Goal: Task Accomplishment & Management: Use online tool/utility

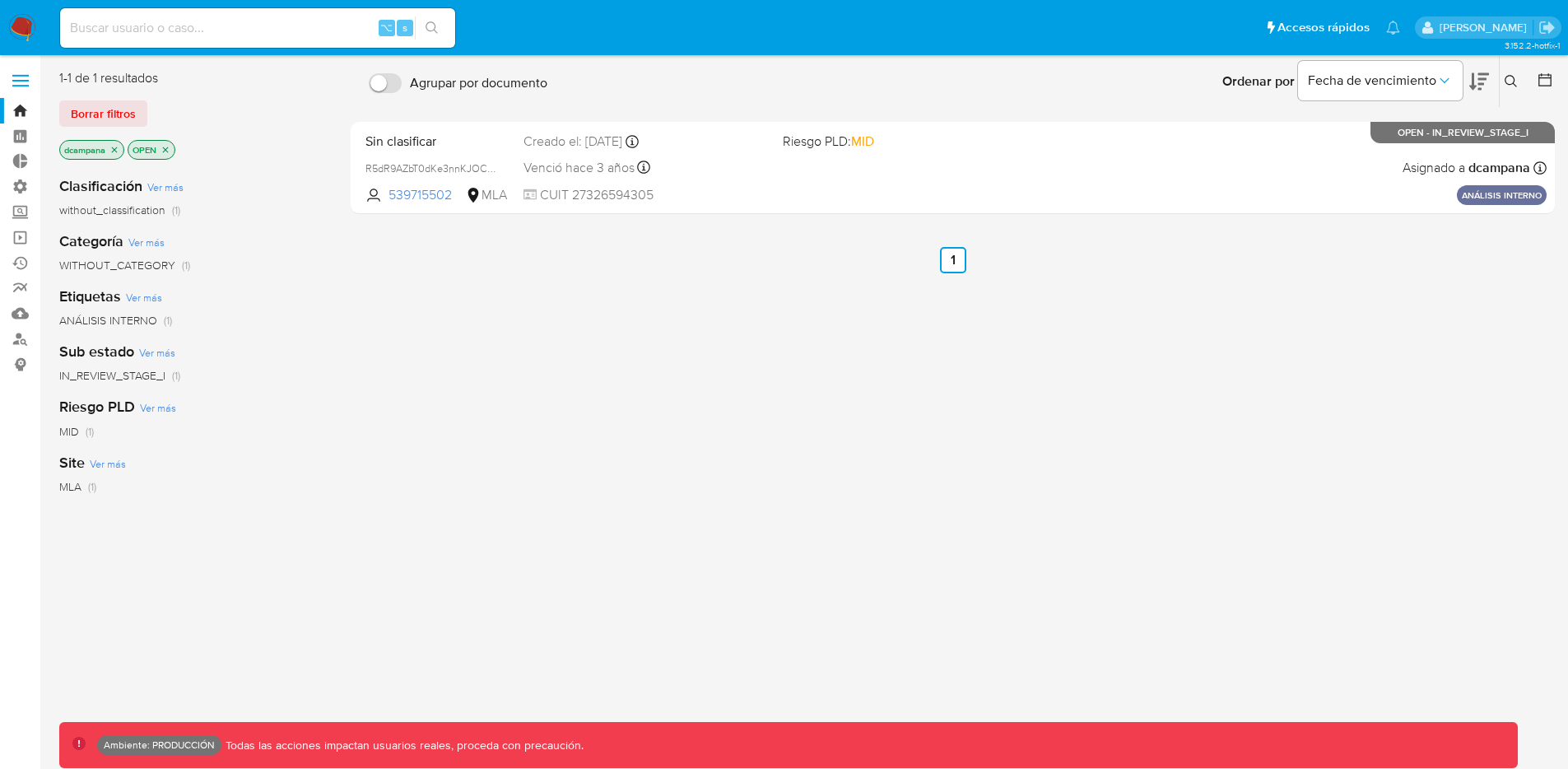
click at [21, 85] on span at bounding box center [21, 86] width 16 height 3
click at [0, 0] on input "checkbox" at bounding box center [0, 0] width 0 height 0
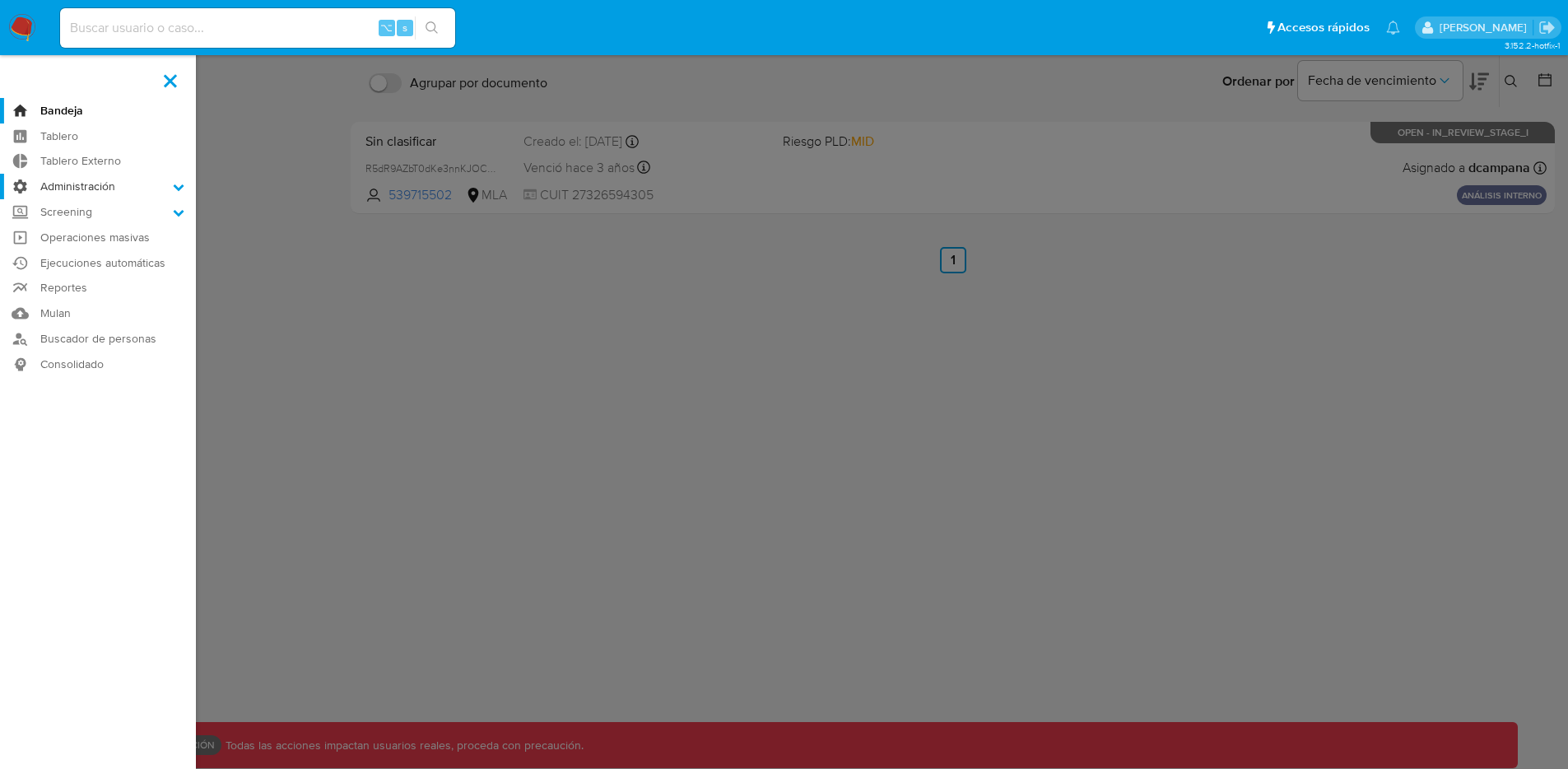
click at [102, 190] on label "Administración" at bounding box center [98, 186] width 196 height 26
click at [0, 0] on input "Administración" at bounding box center [0, 0] width 0 height 0
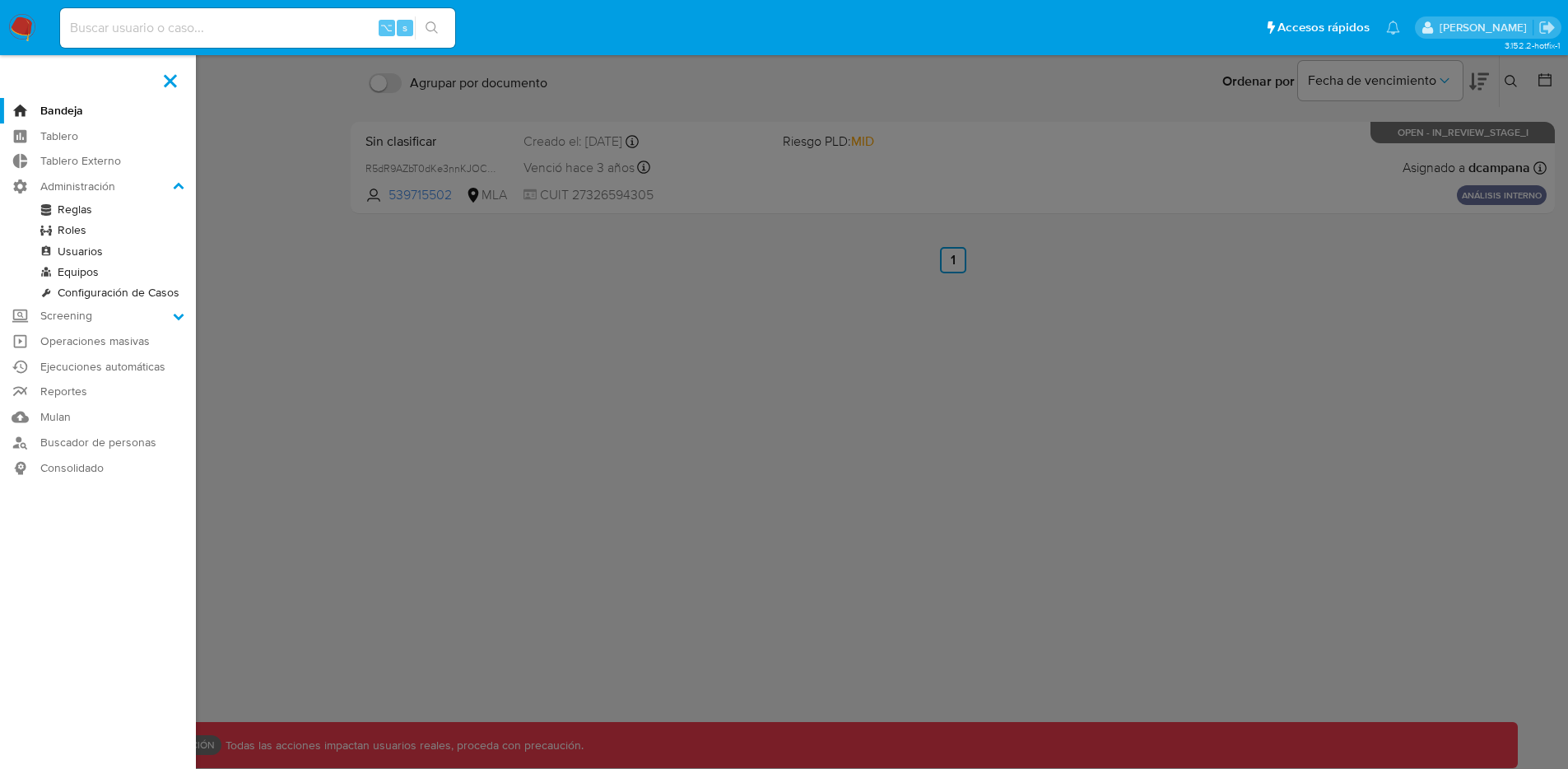
click at [392, 202] on label at bounding box center [784, 384] width 1568 height 769
click at [0, 0] on input "checkbox" at bounding box center [0, 0] width 0 height 0
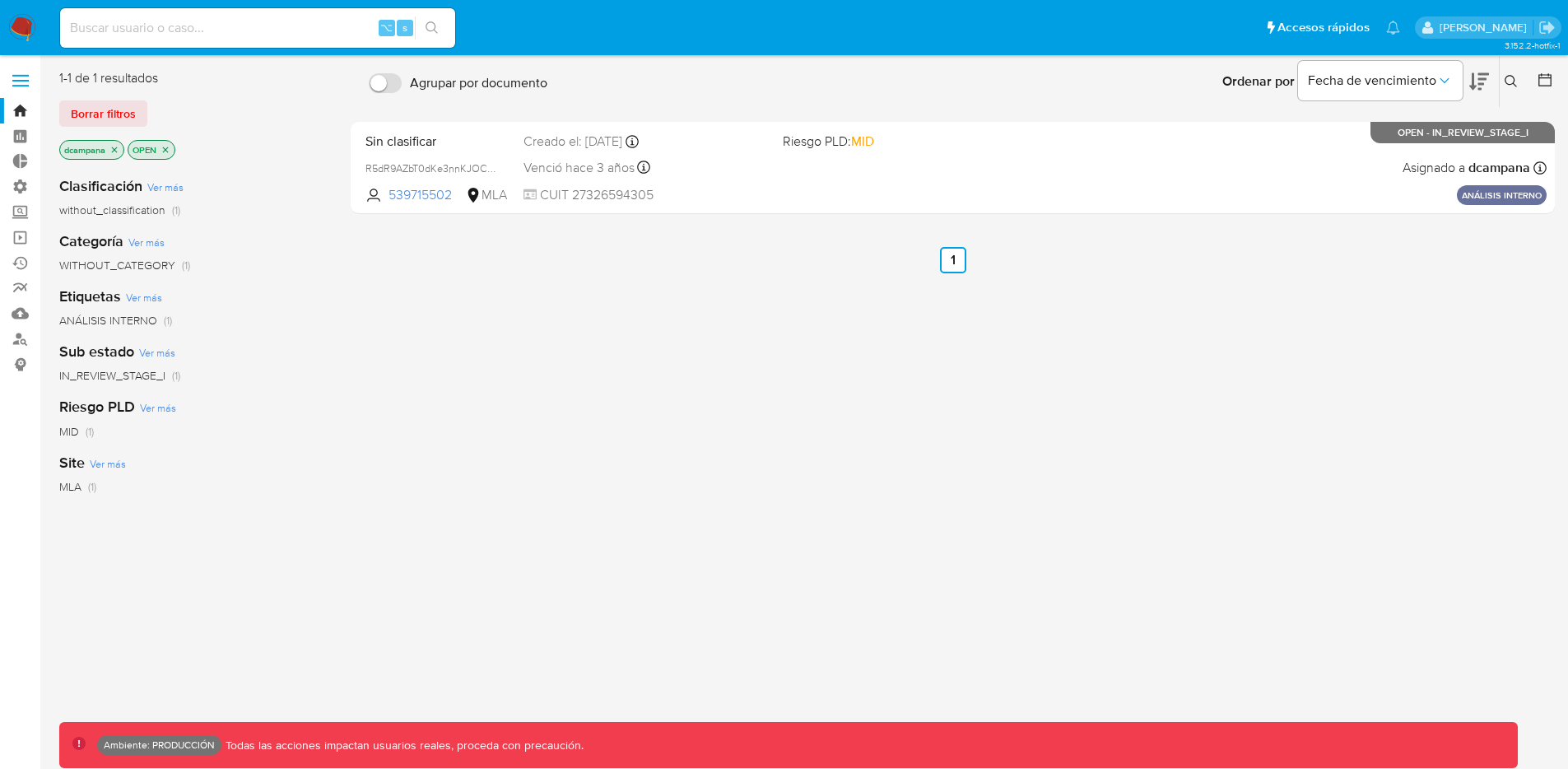
click at [26, 86] on span at bounding box center [21, 86] width 16 height 3
click at [0, 0] on input "checkbox" at bounding box center [0, 0] width 0 height 0
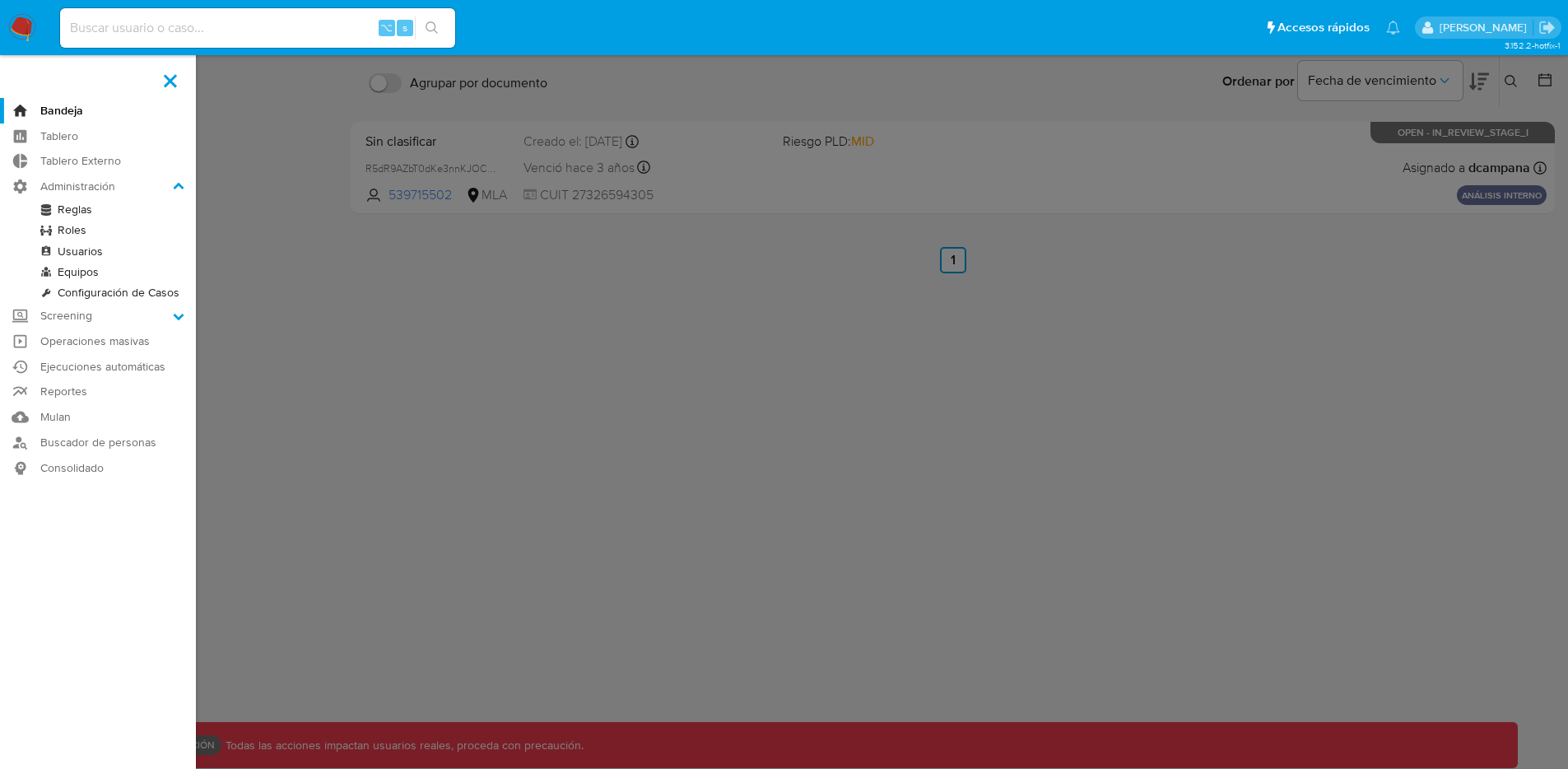
click at [77, 208] on link "Reglas" at bounding box center [98, 209] width 196 height 21
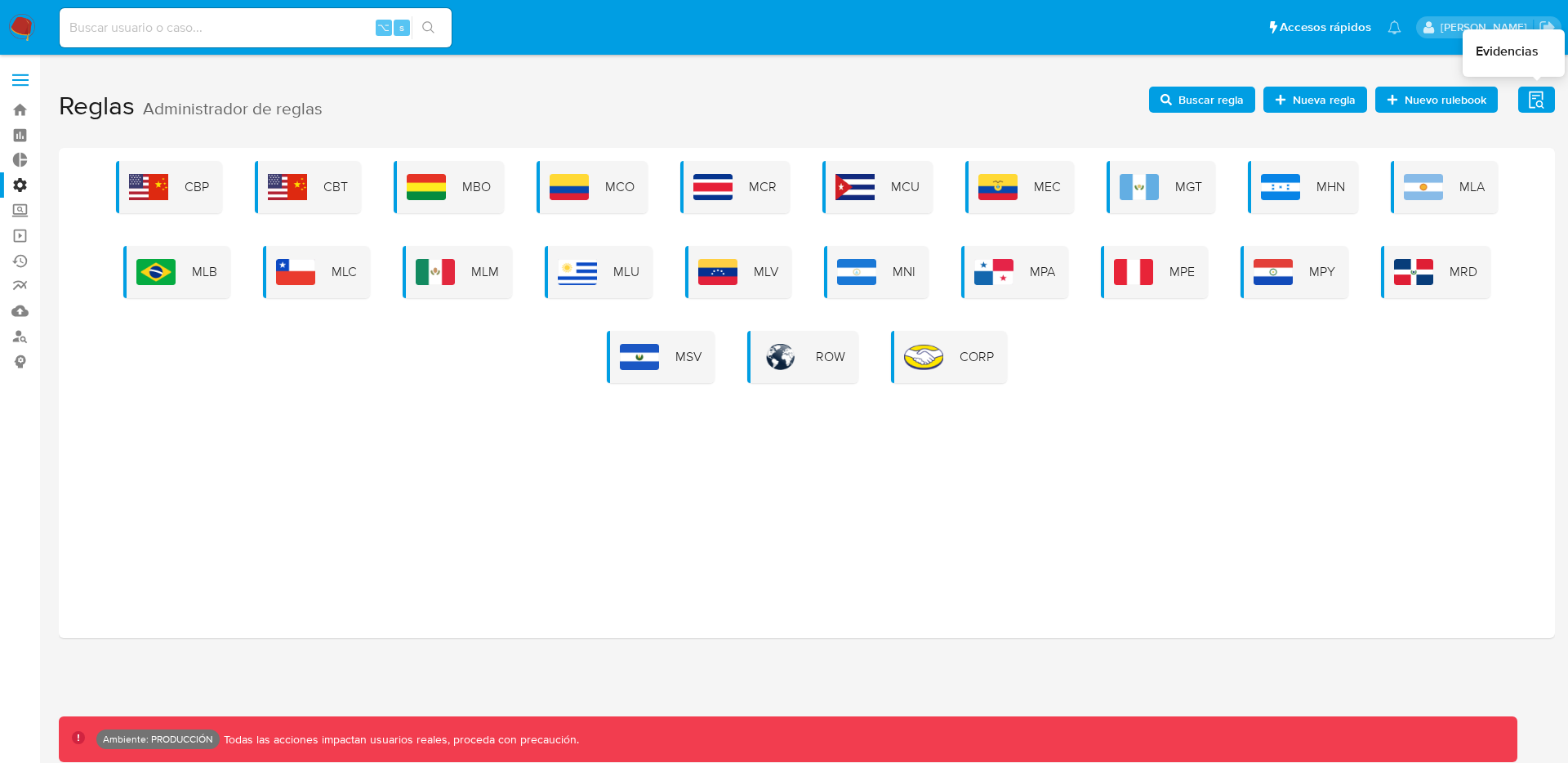
click at [1533, 100] on icon "button" at bounding box center [1536, 99] width 20 height 20
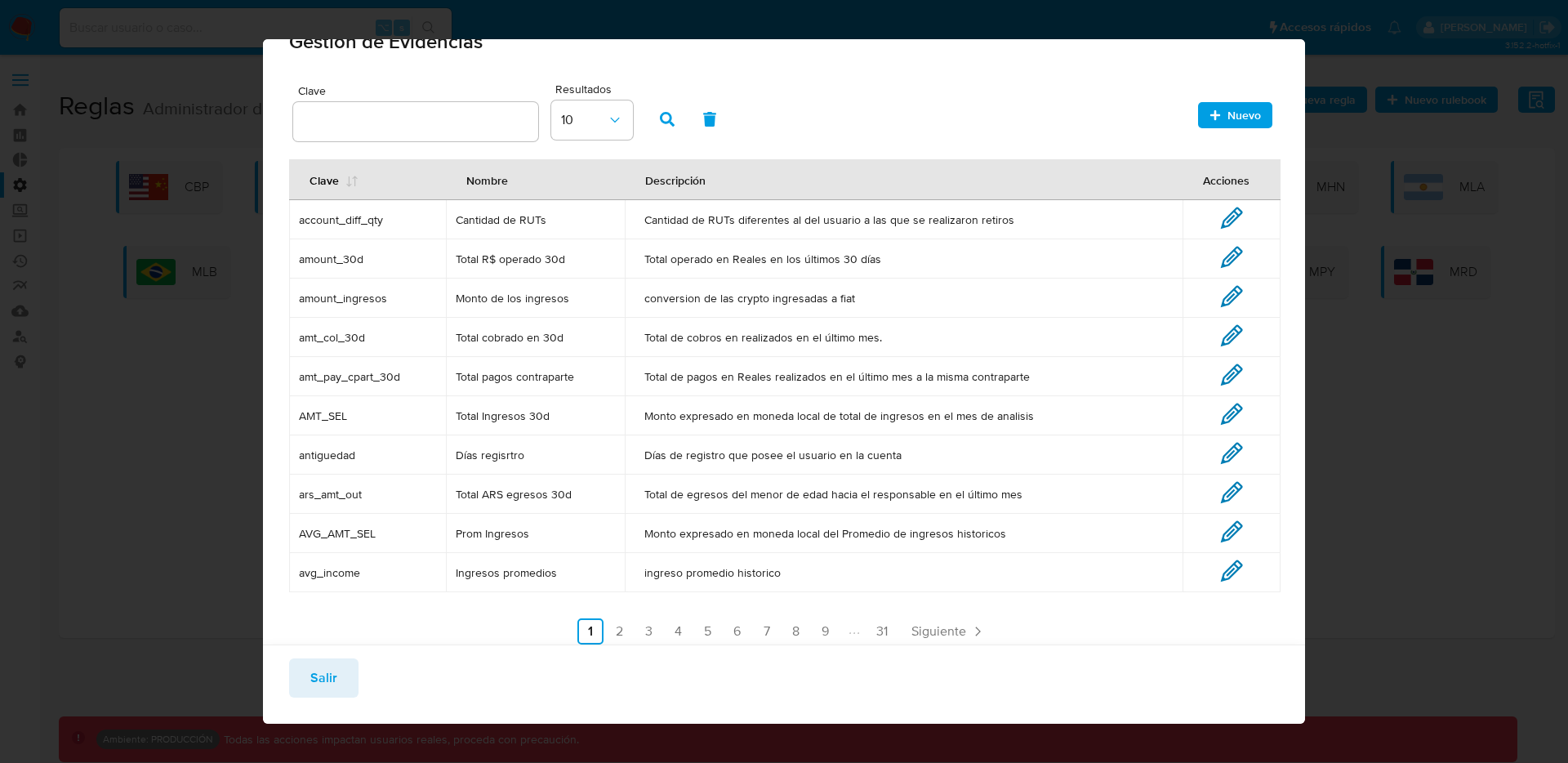
scroll to position [33, 0]
click at [622, 635] on link "2" at bounding box center [620, 632] width 27 height 27
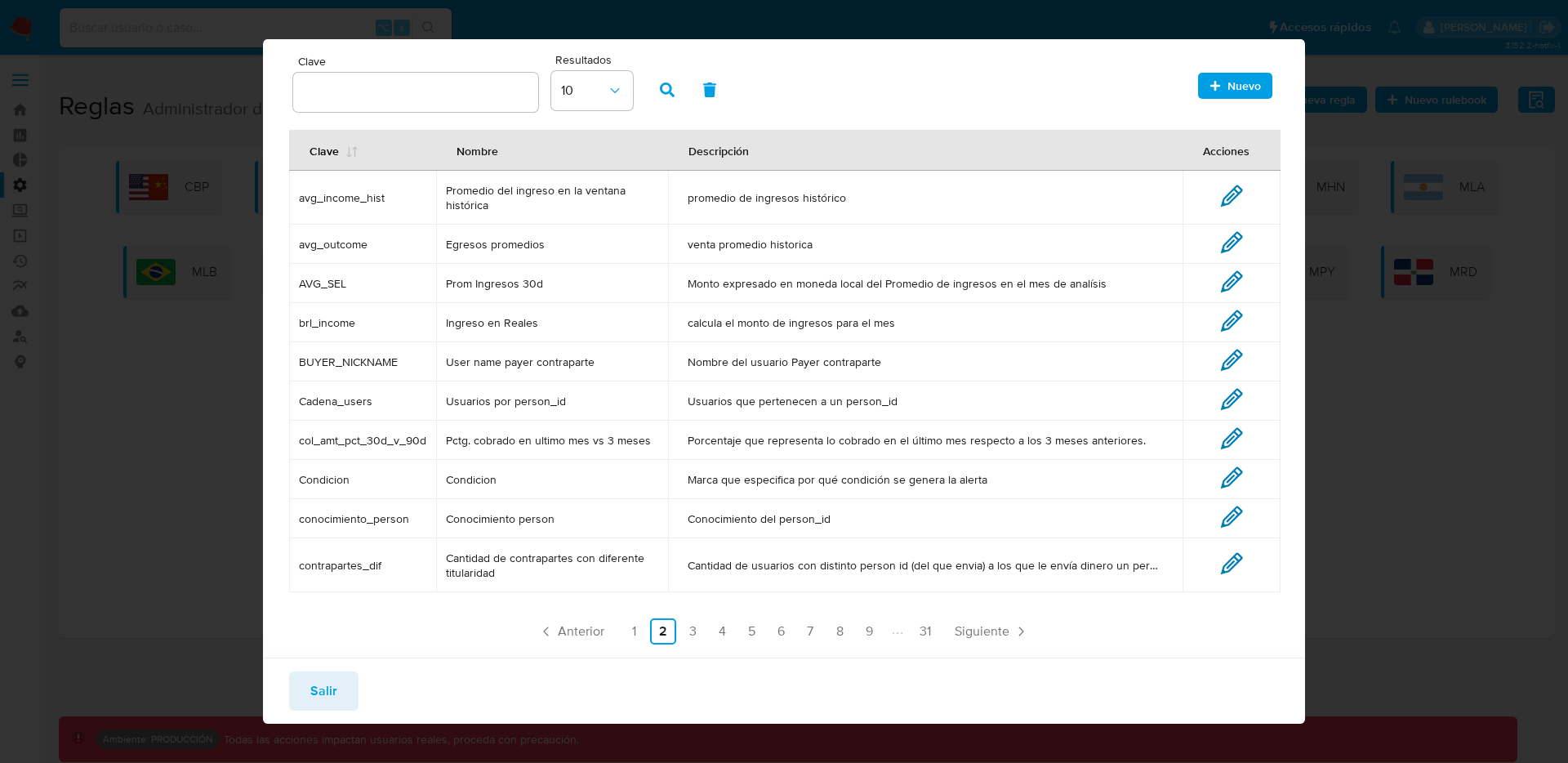
scroll to position [65, 0]
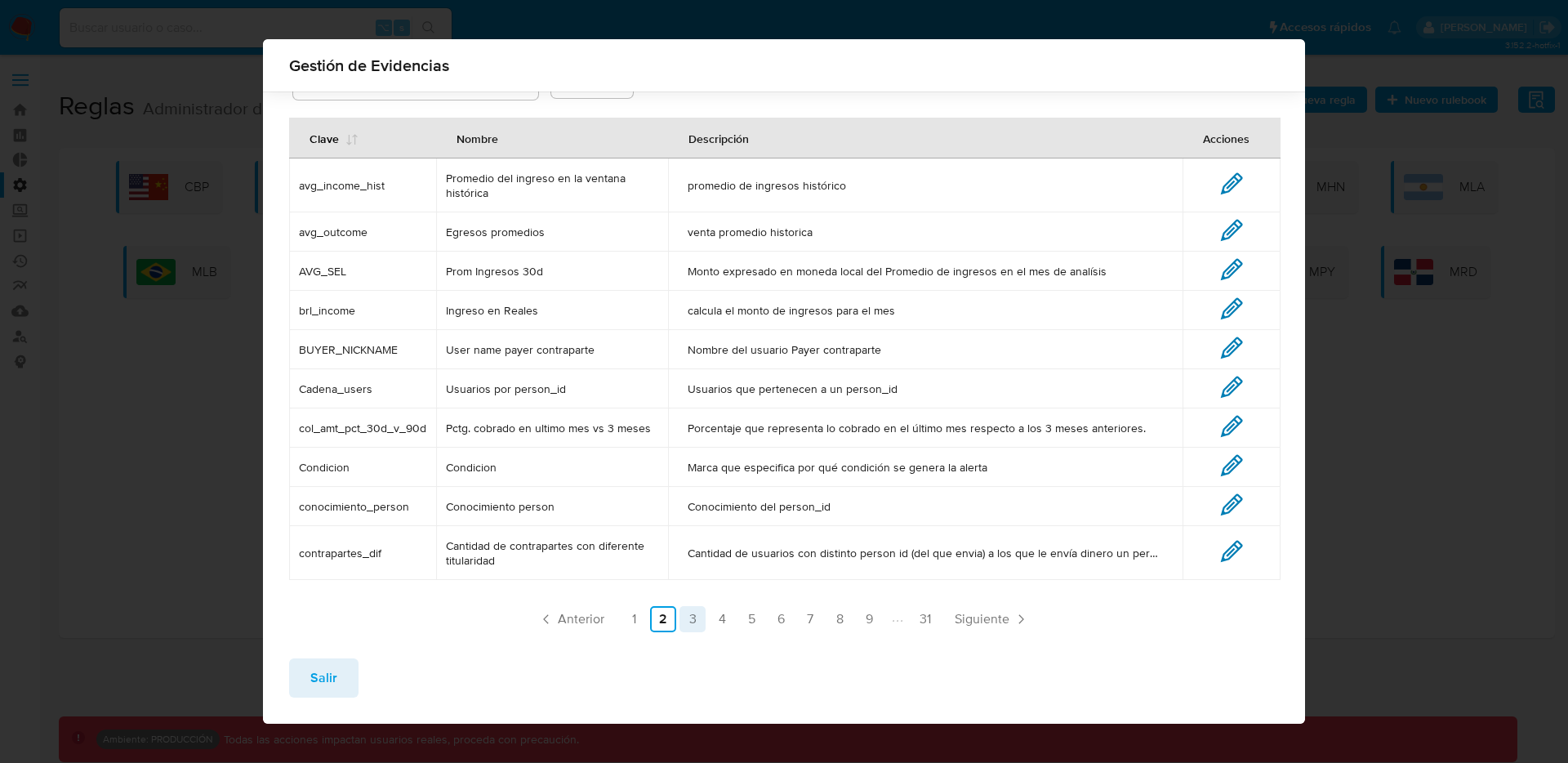
click at [685, 629] on link "3" at bounding box center [693, 620] width 27 height 27
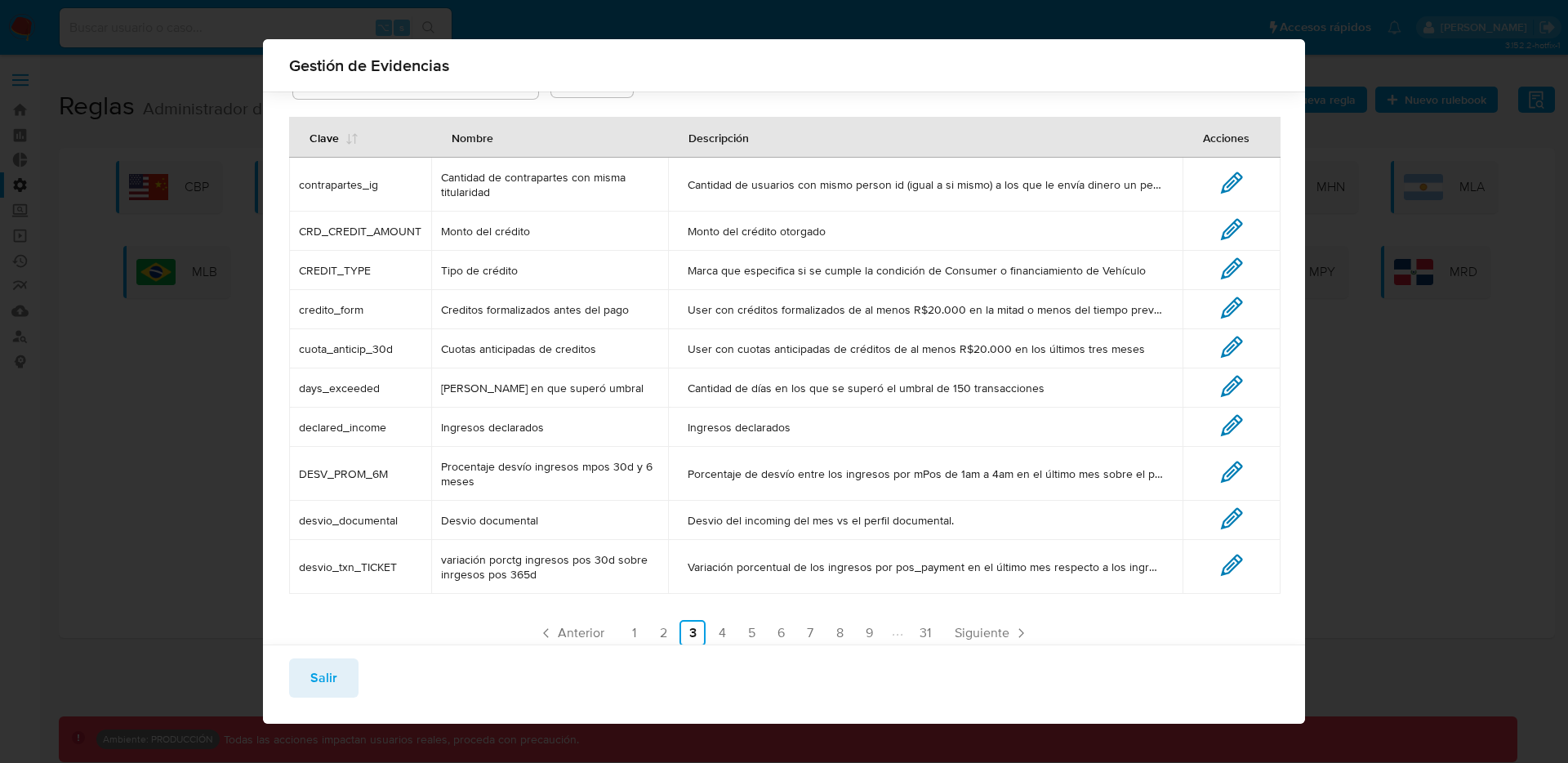
scroll to position [64, 0]
click at [720, 636] on link "4" at bounding box center [722, 632] width 27 height 27
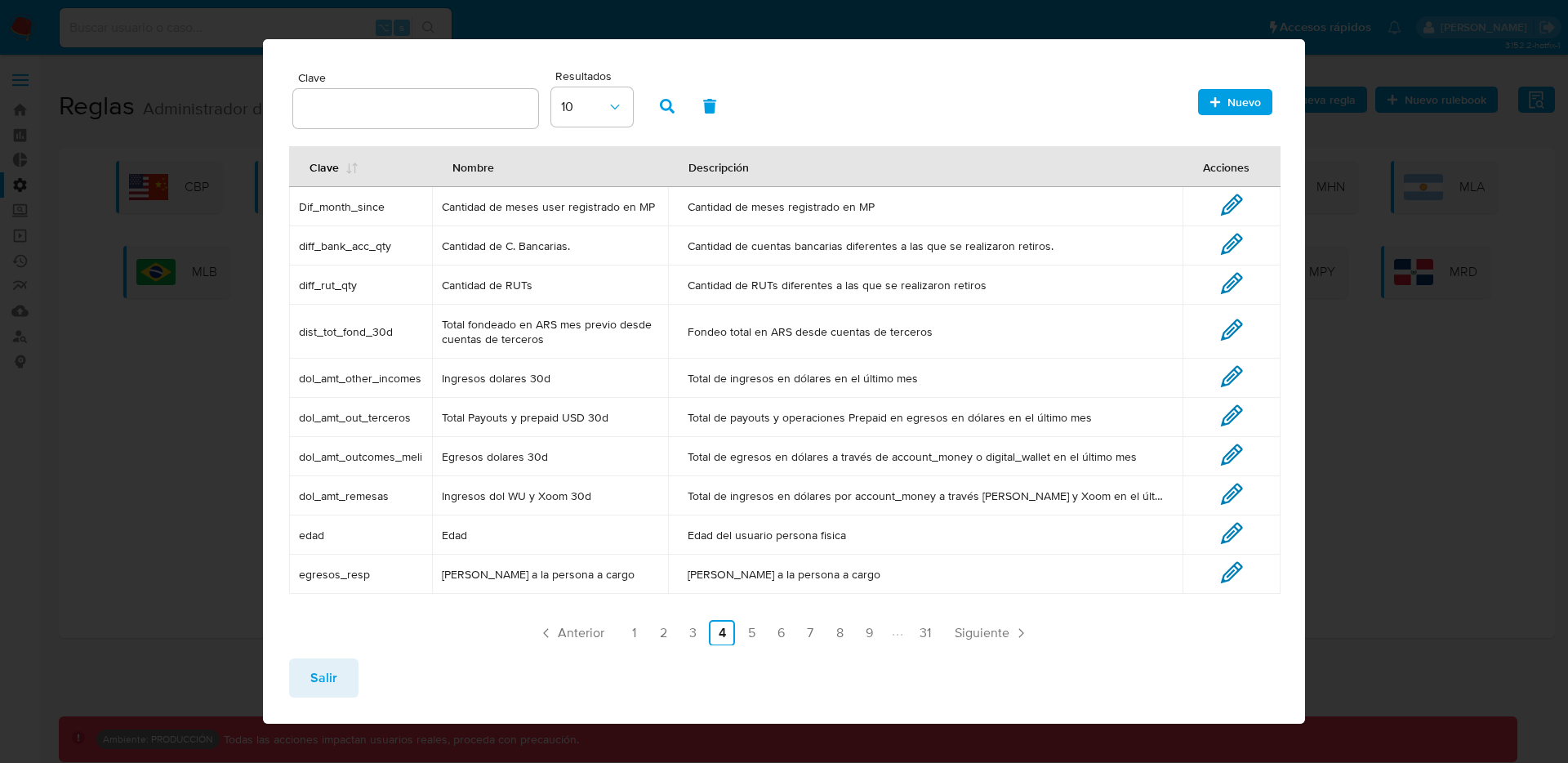
scroll to position [48, 0]
click at [797, 622] on link "7" at bounding box center [810, 631] width 27 height 27
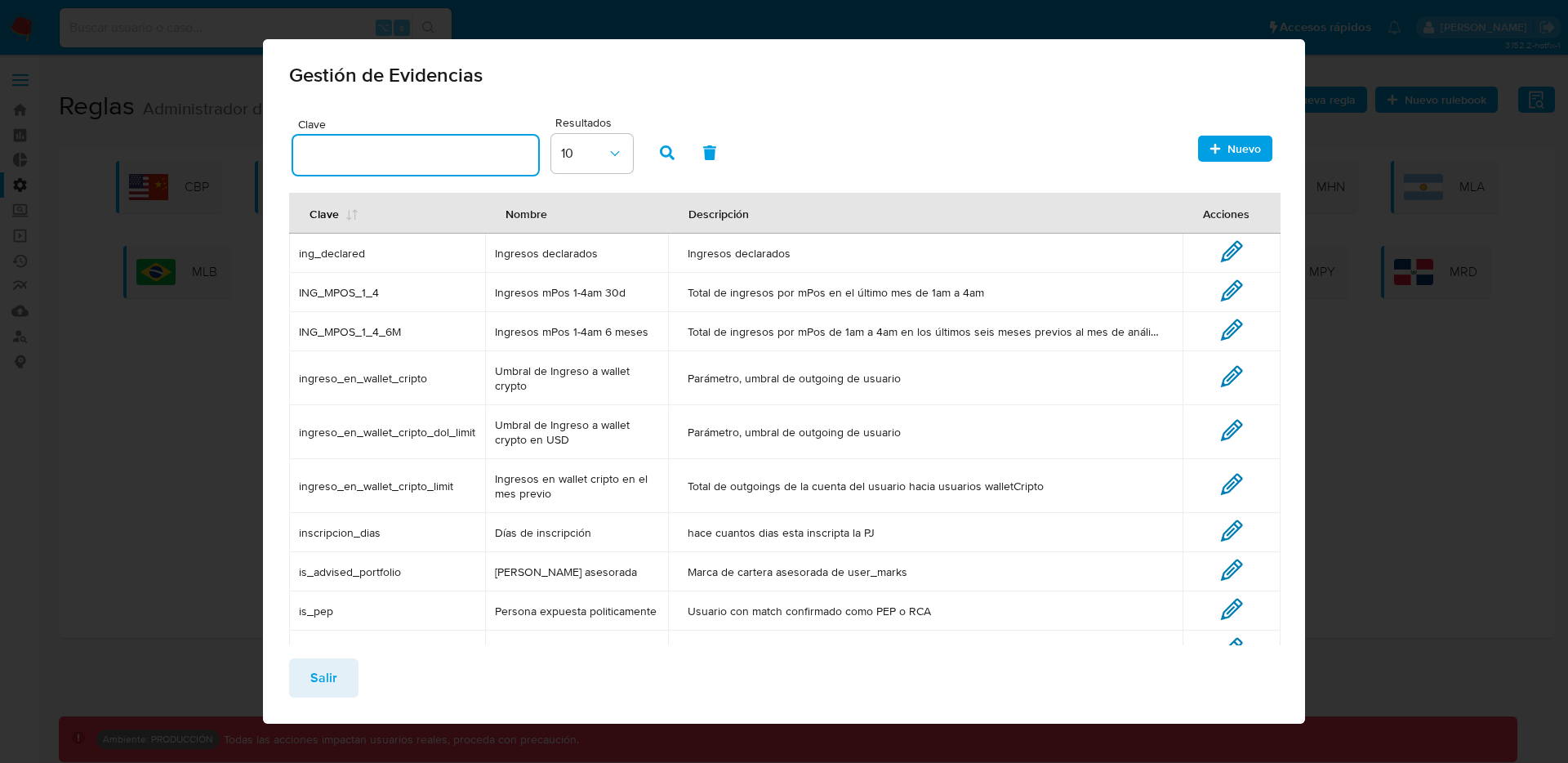
click at [445, 150] on input "text" at bounding box center [415, 155] width 245 height 21
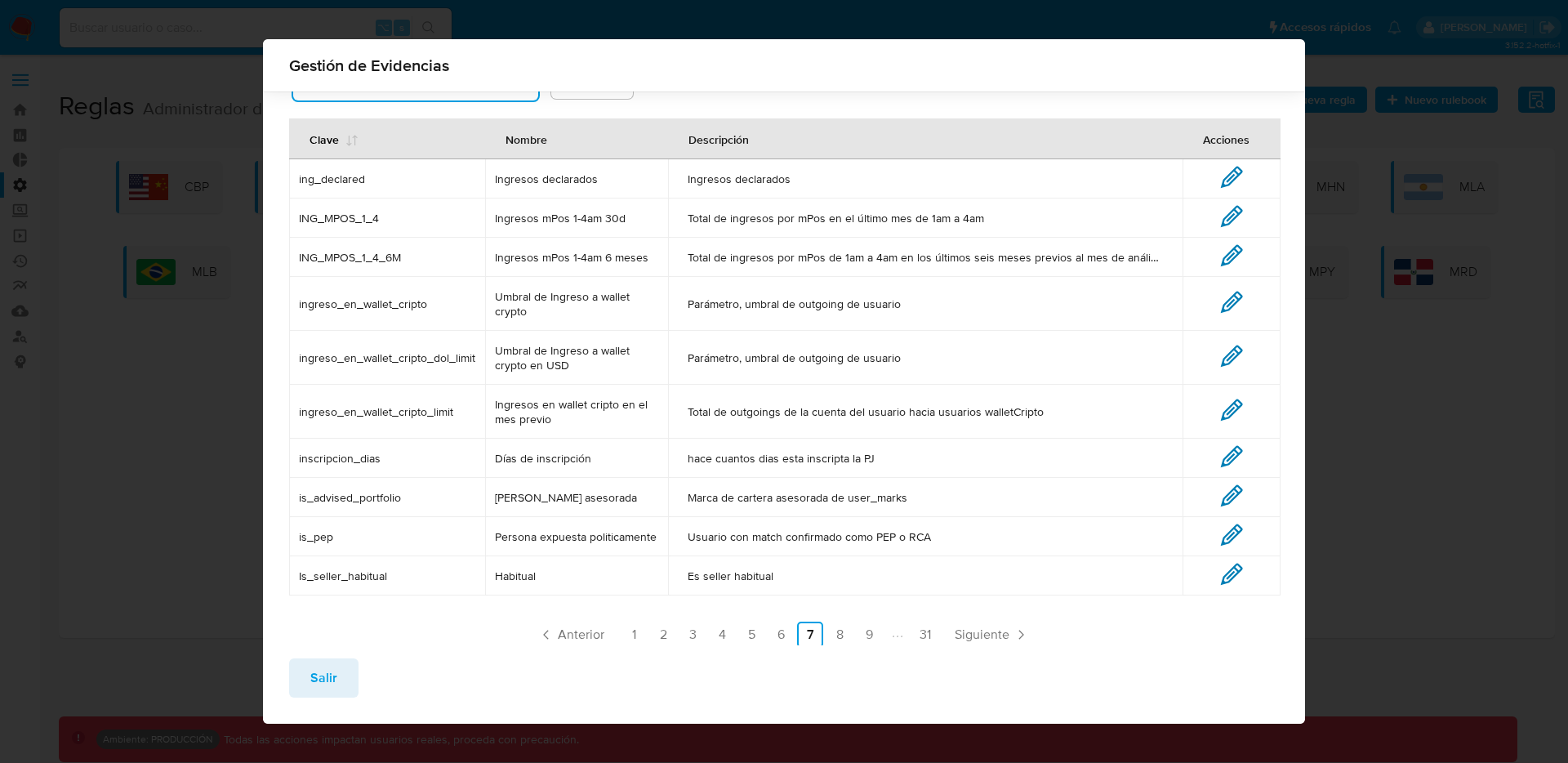
scroll to position [79, 0]
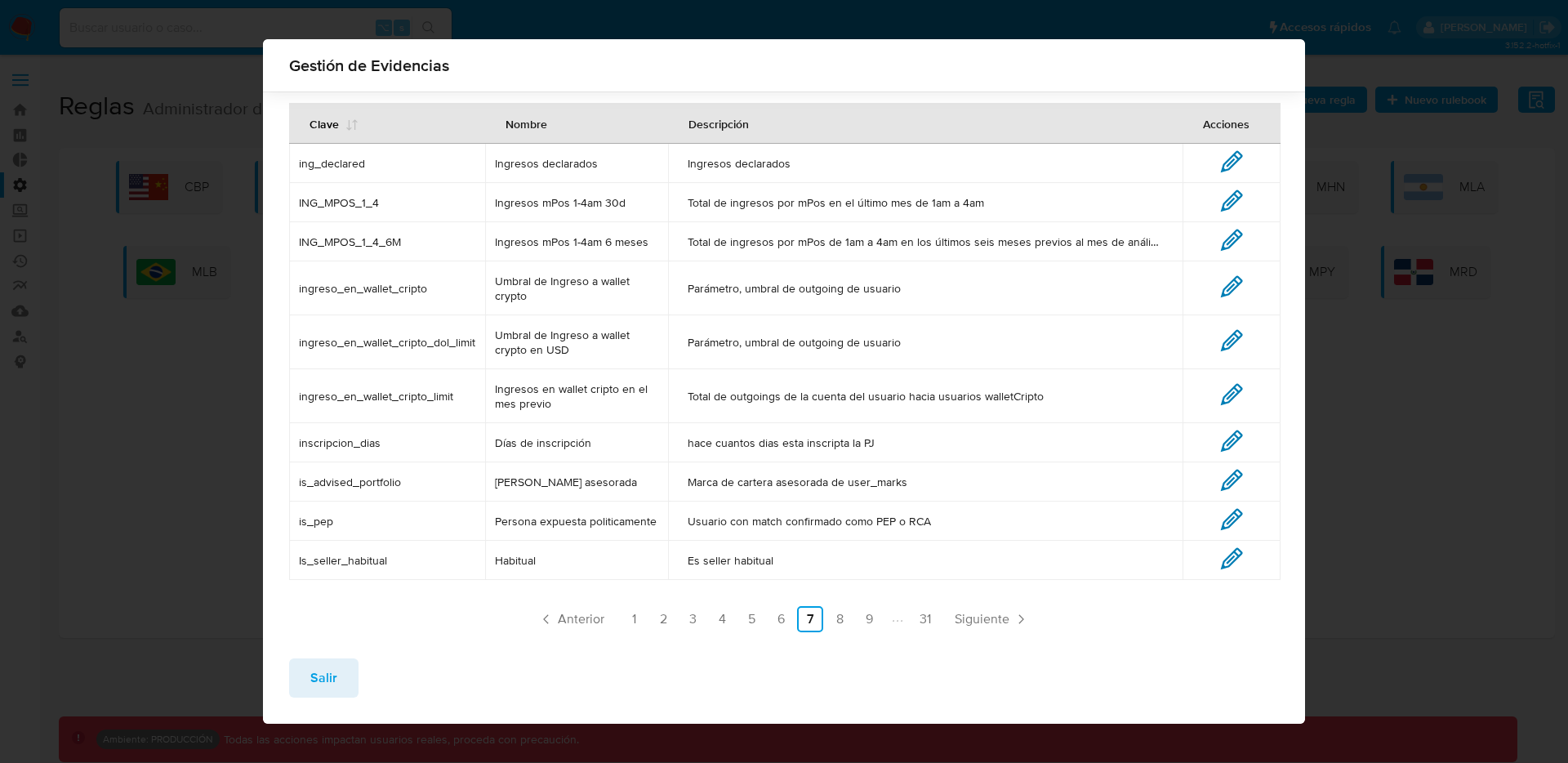
click at [791, 444] on span "hace cuantos dias esta inscripta la PJ" at bounding box center [925, 443] width 475 height 15
click at [924, 630] on link "31" at bounding box center [926, 620] width 27 height 27
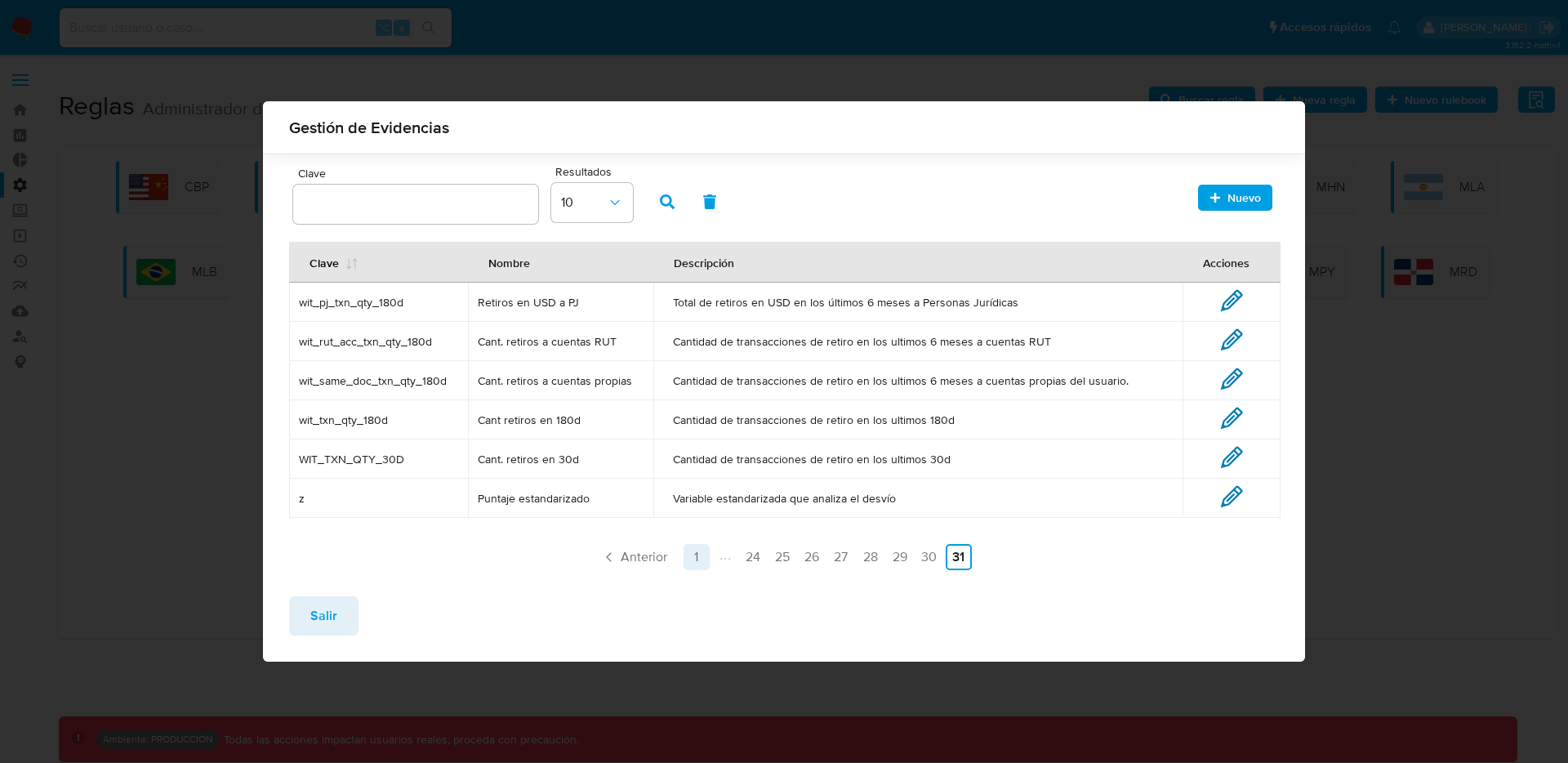
click at [697, 564] on link "1" at bounding box center [697, 557] width 27 height 27
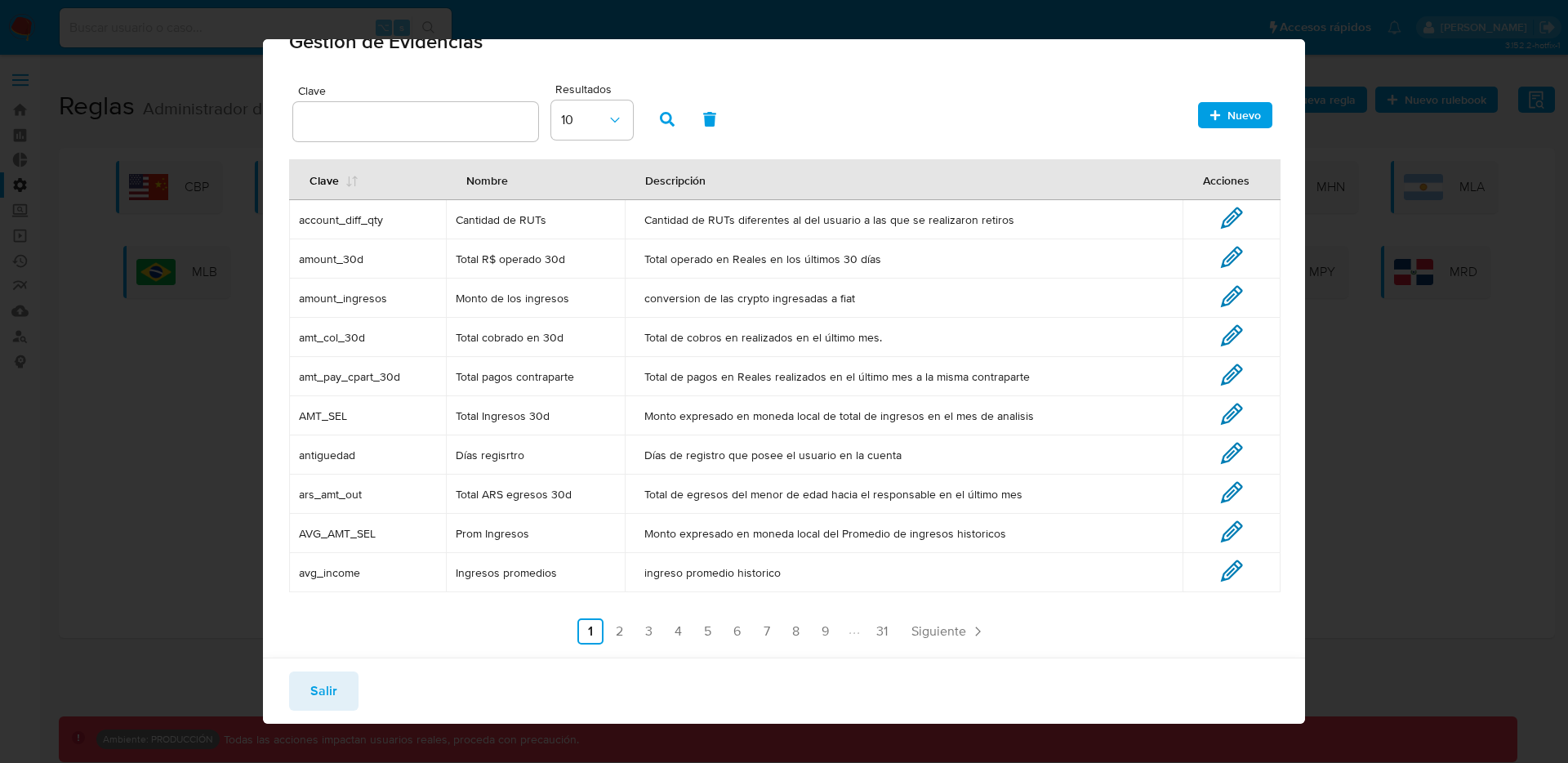
scroll to position [37, 0]
click at [329, 666] on span "Salir" at bounding box center [324, 677] width 27 height 36
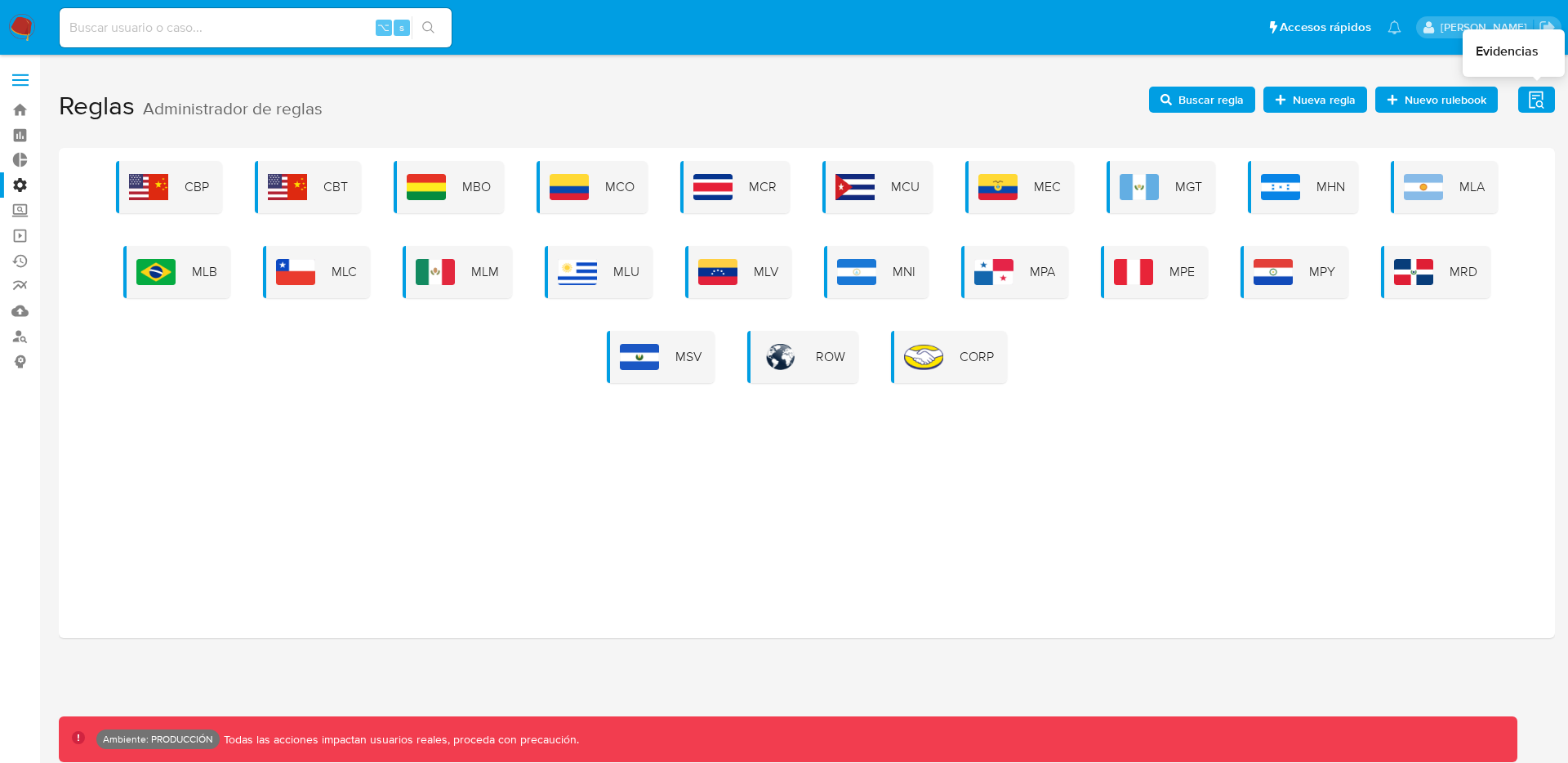
click at [1538, 110] on icon "button" at bounding box center [1536, 99] width 20 height 20
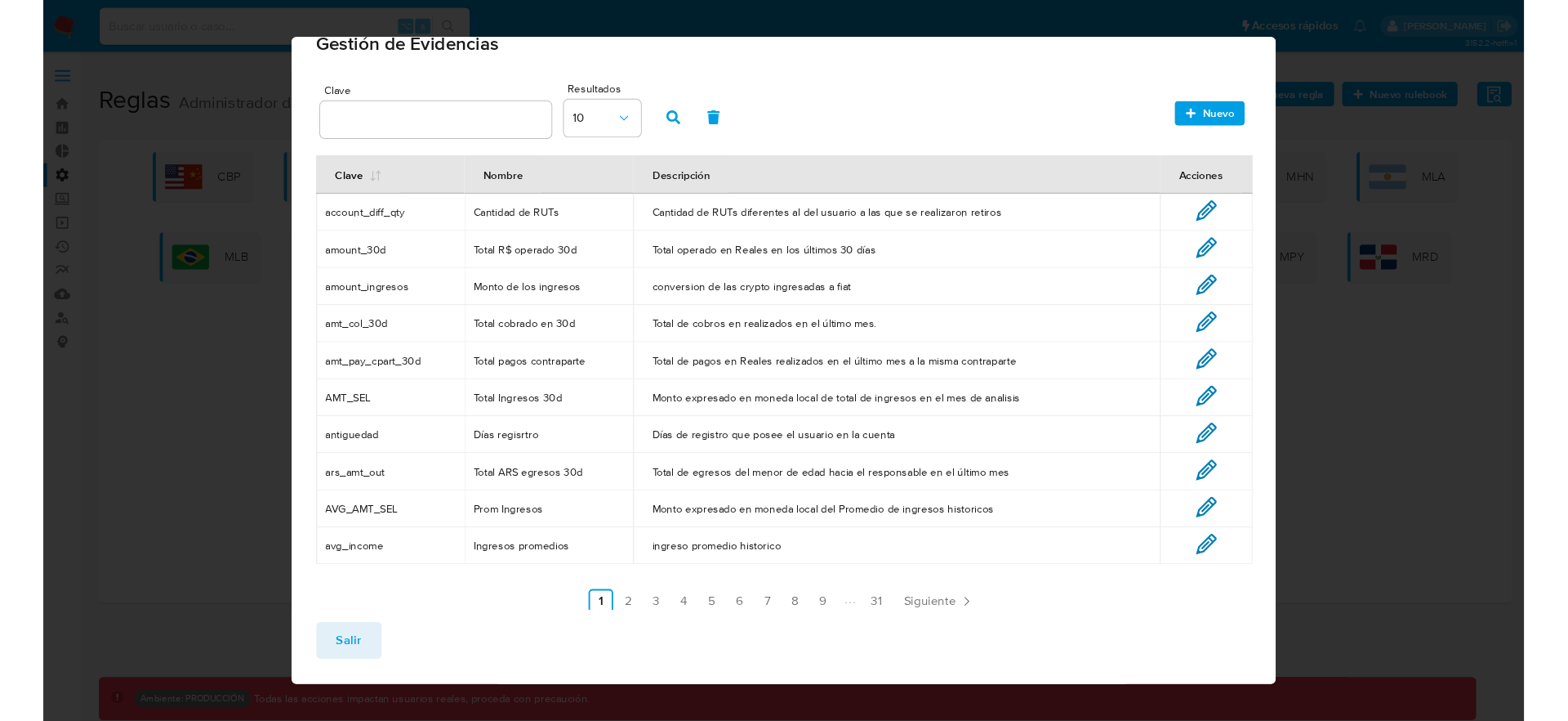
scroll to position [27, 0]
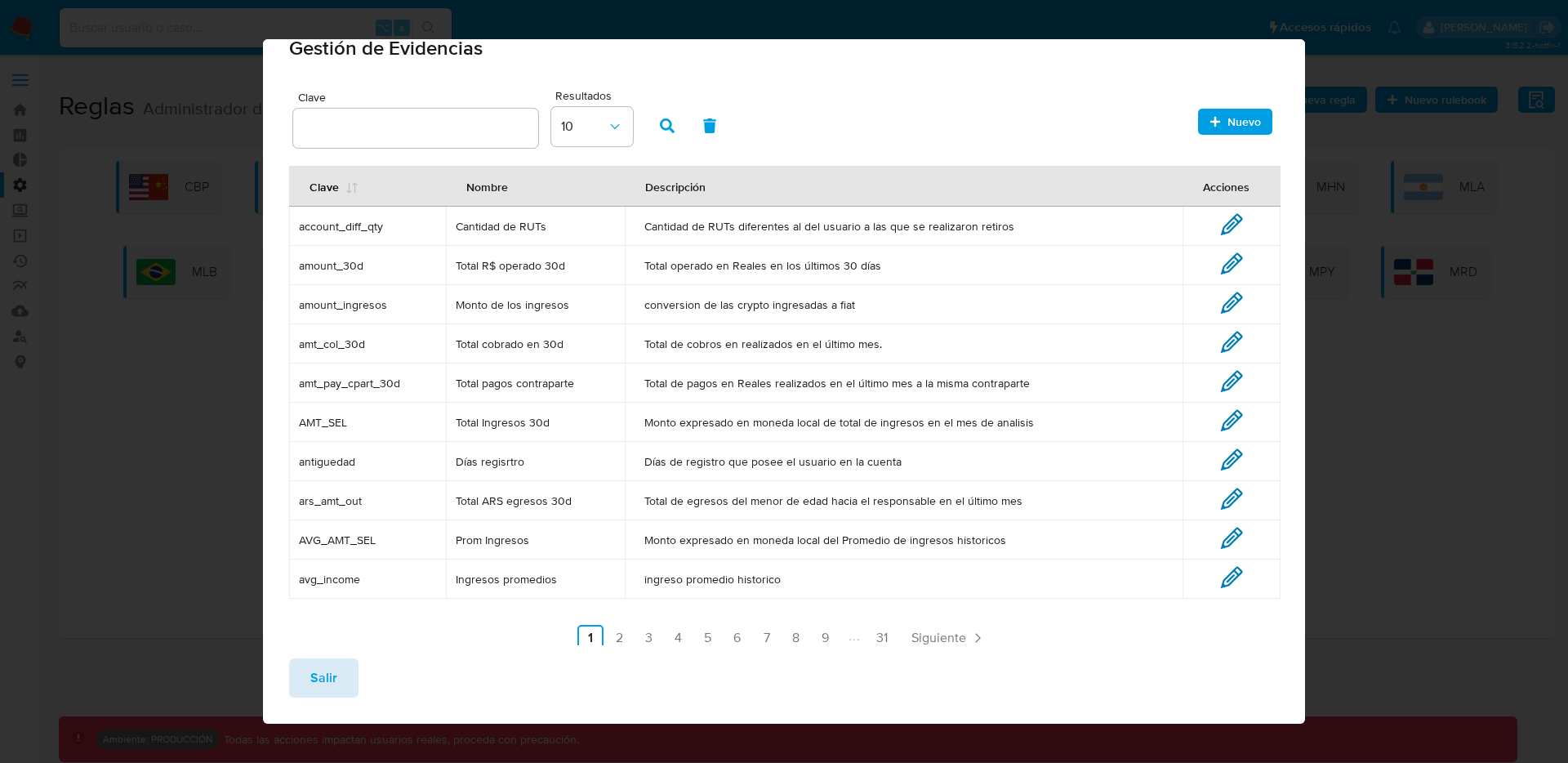
click at [343, 674] on button "Salir" at bounding box center [324, 678] width 69 height 39
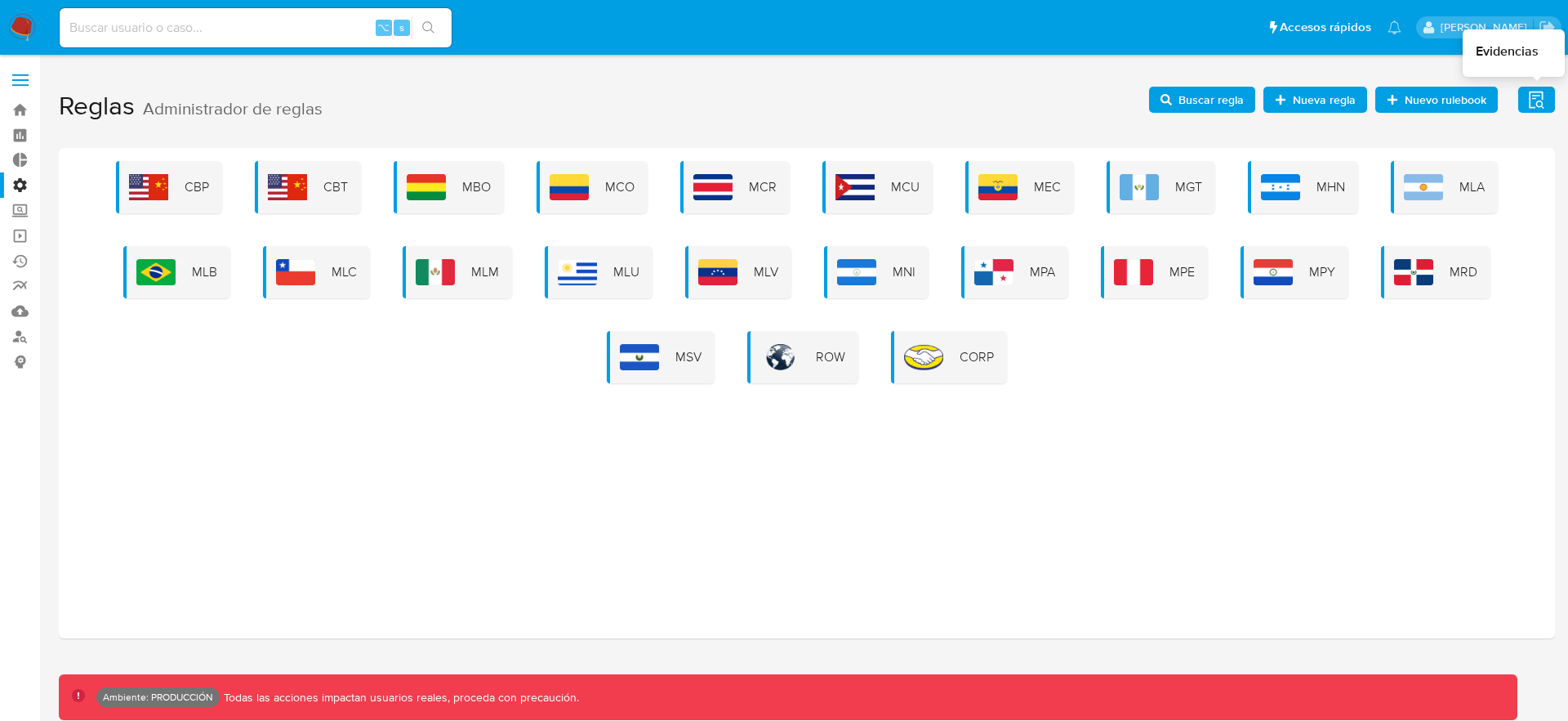
click at [1535, 103] on icon "button" at bounding box center [1536, 98] width 15 height 17
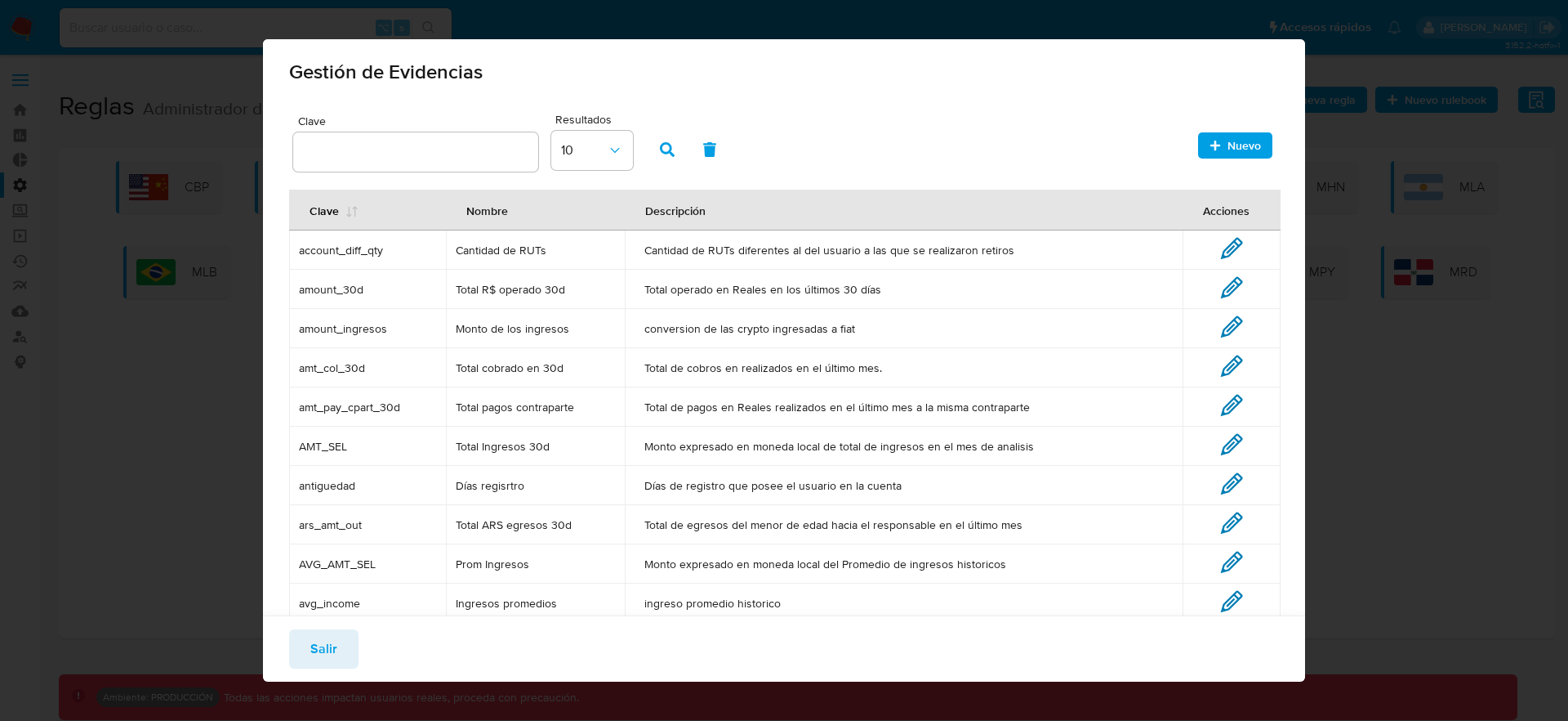
scroll to position [0, 0]
click at [1209, 151] on icon "button" at bounding box center [1215, 148] width 12 height 12
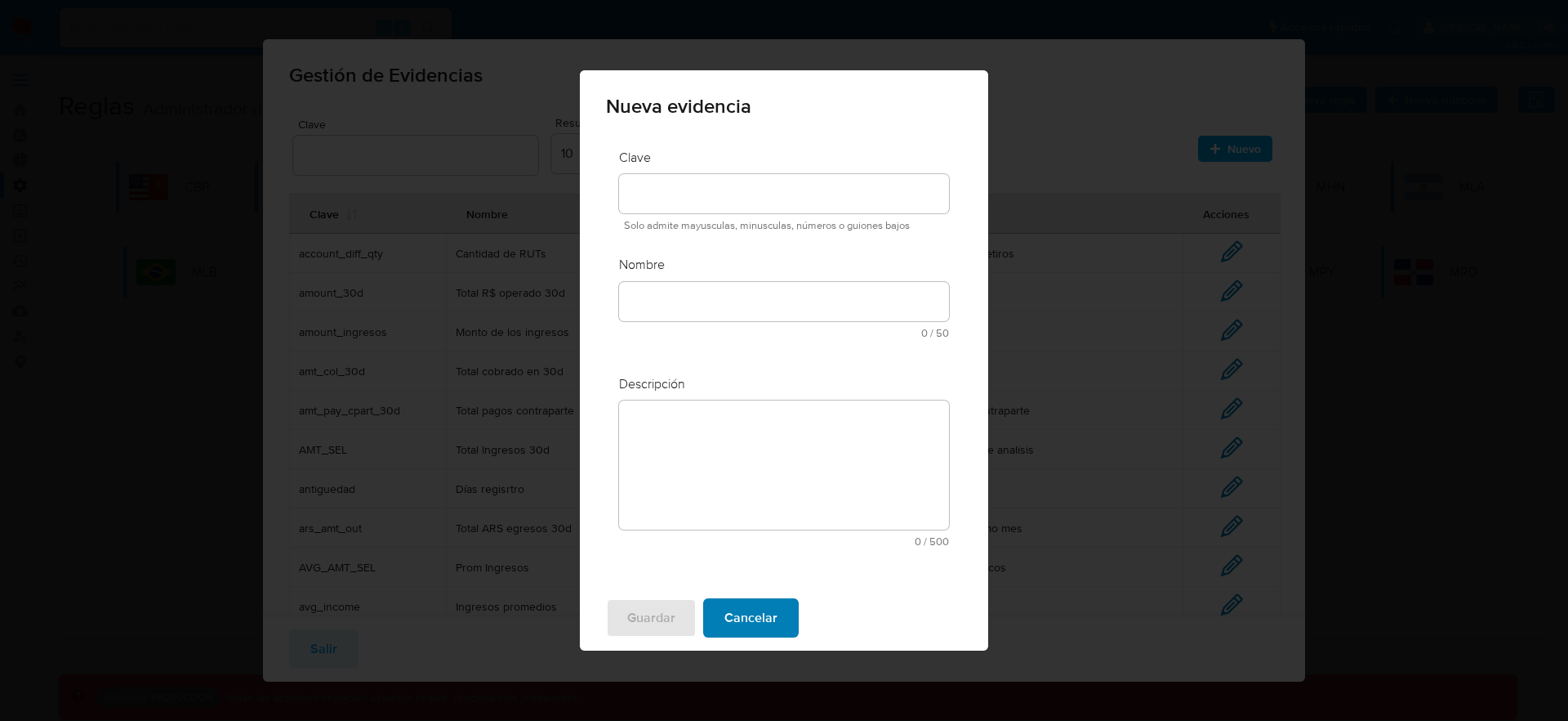
click at [761, 614] on span "Cancelar" at bounding box center [751, 617] width 53 height 36
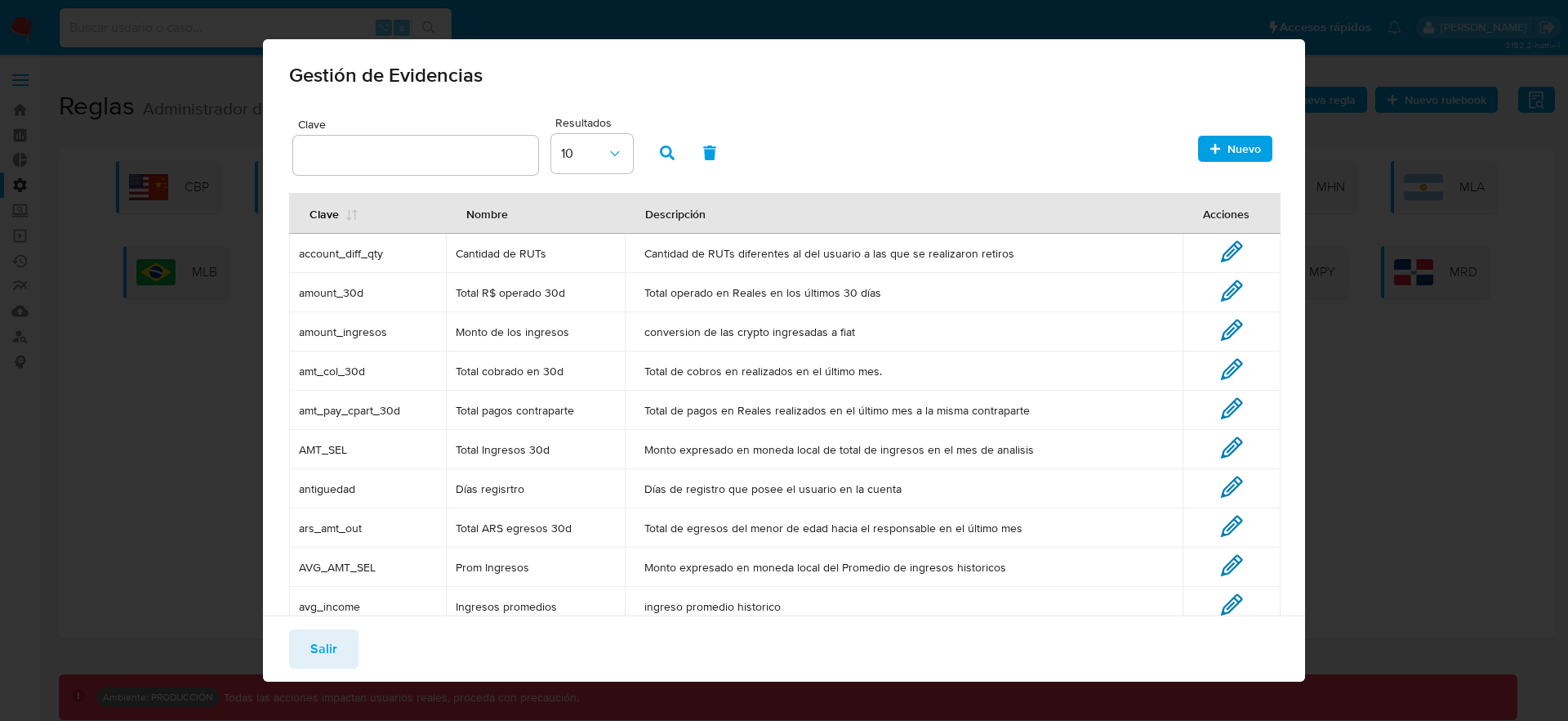
click at [321, 651] on span "Salir" at bounding box center [324, 648] width 27 height 36
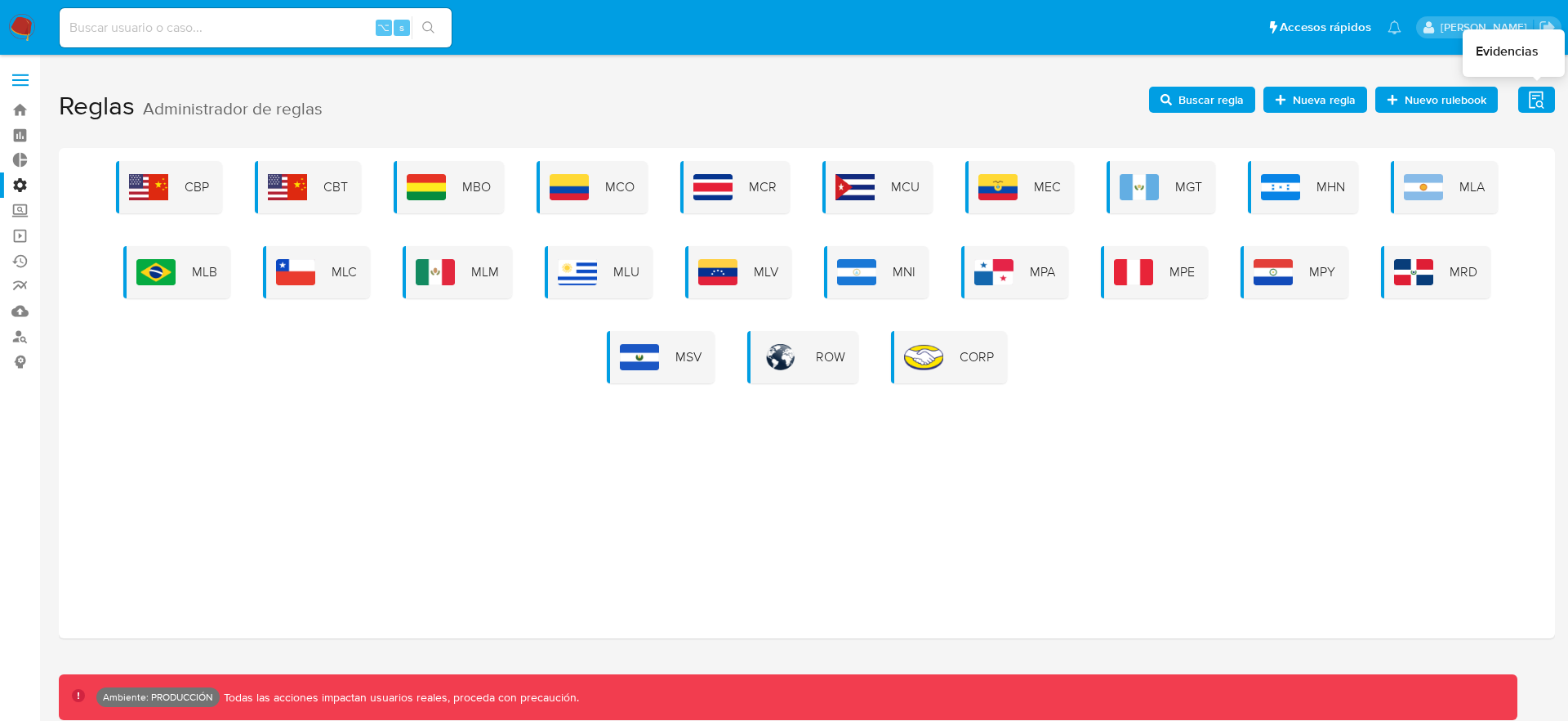
click at [1533, 107] on icon "button" at bounding box center [1536, 98] width 15 height 17
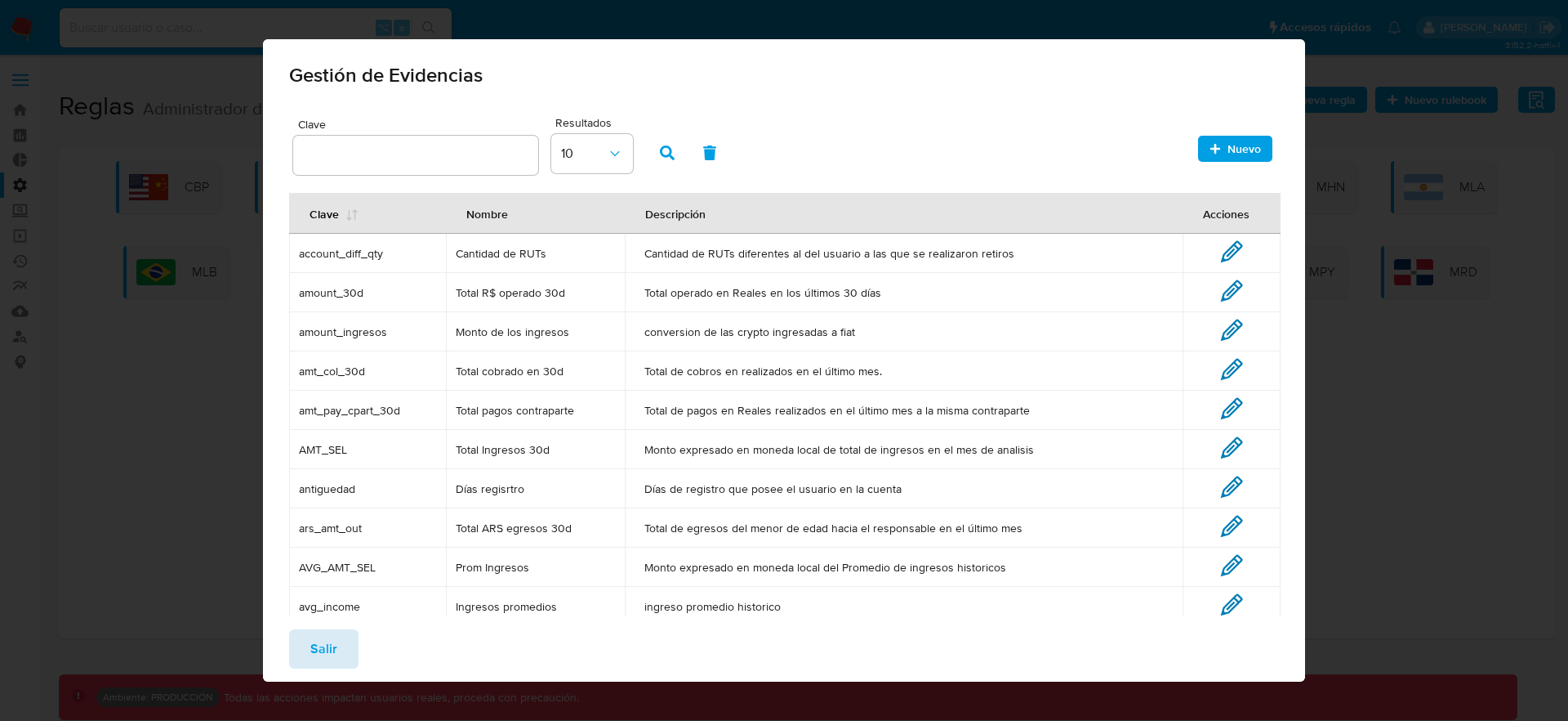
click at [332, 658] on span "Salir" at bounding box center [324, 648] width 27 height 36
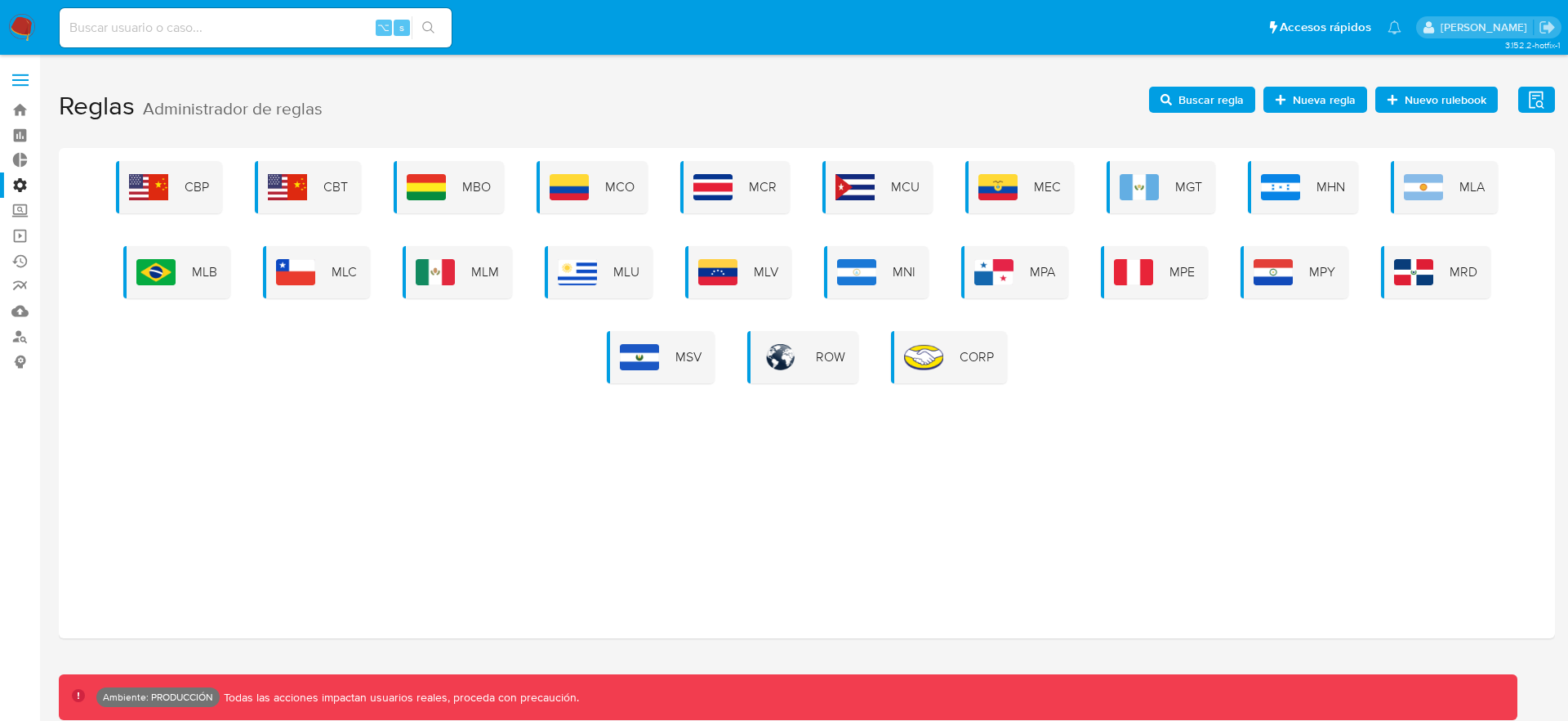
click at [15, 86] on span at bounding box center [20, 85] width 16 height 3
click at [0, 0] on input "checkbox" at bounding box center [0, 0] width 0 height 0
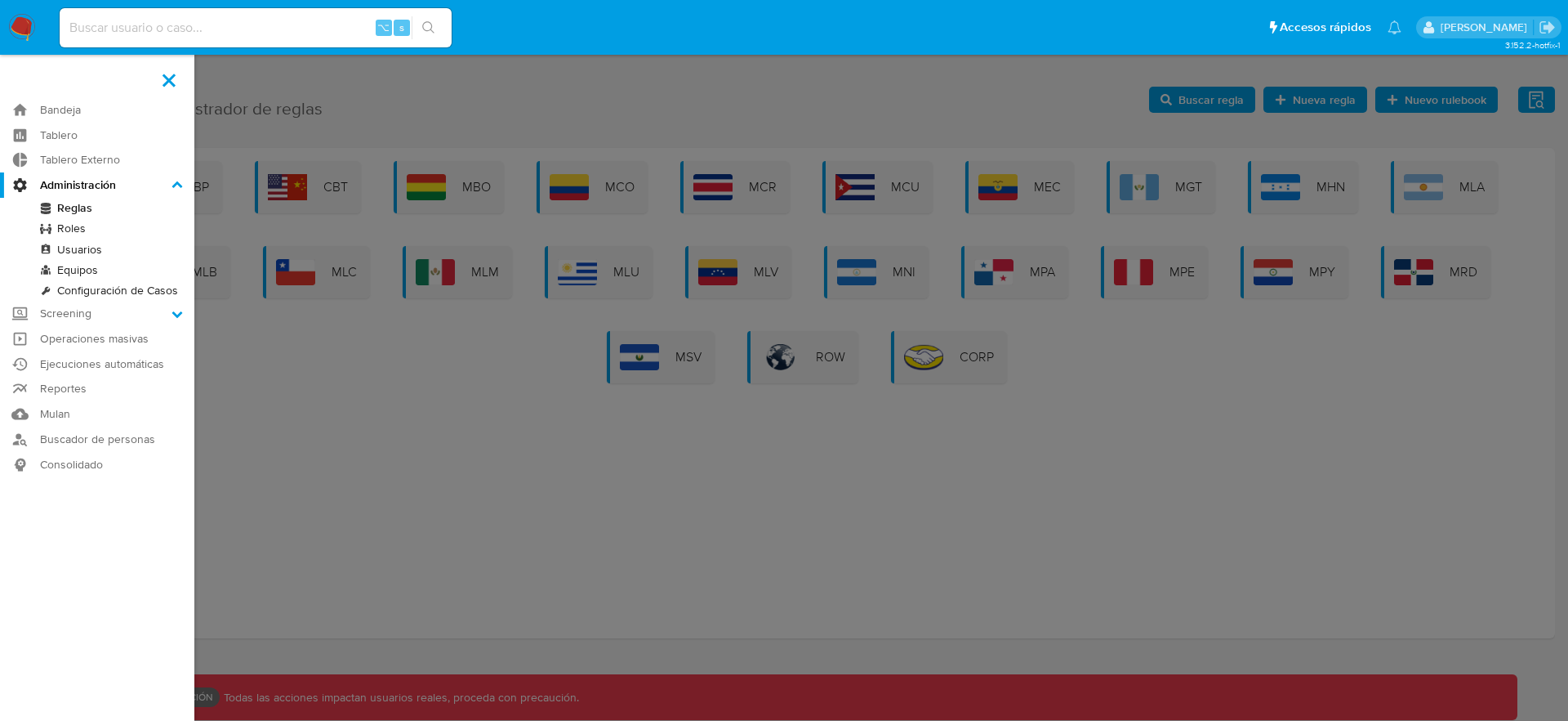
click at [83, 225] on link "Roles" at bounding box center [97, 228] width 195 height 20
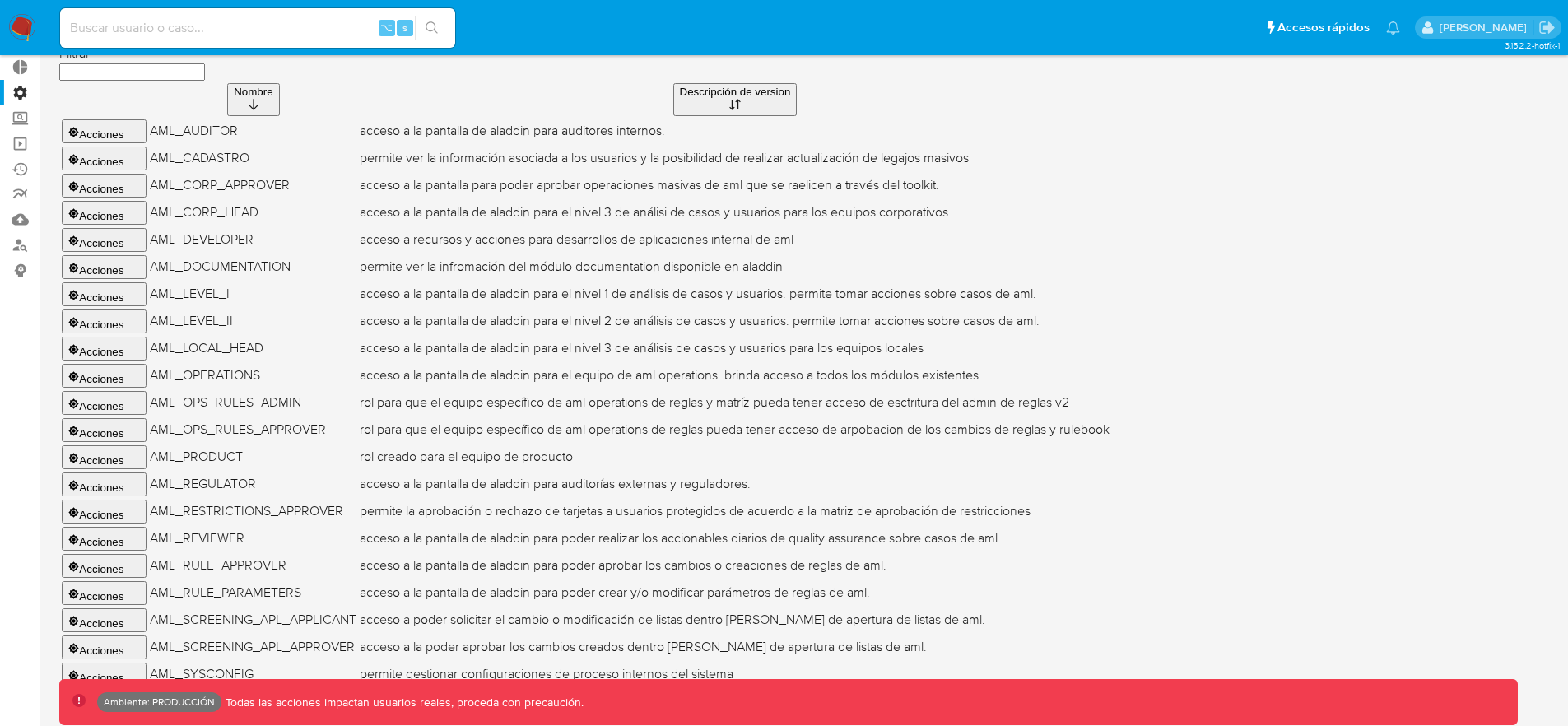
scroll to position [300, 0]
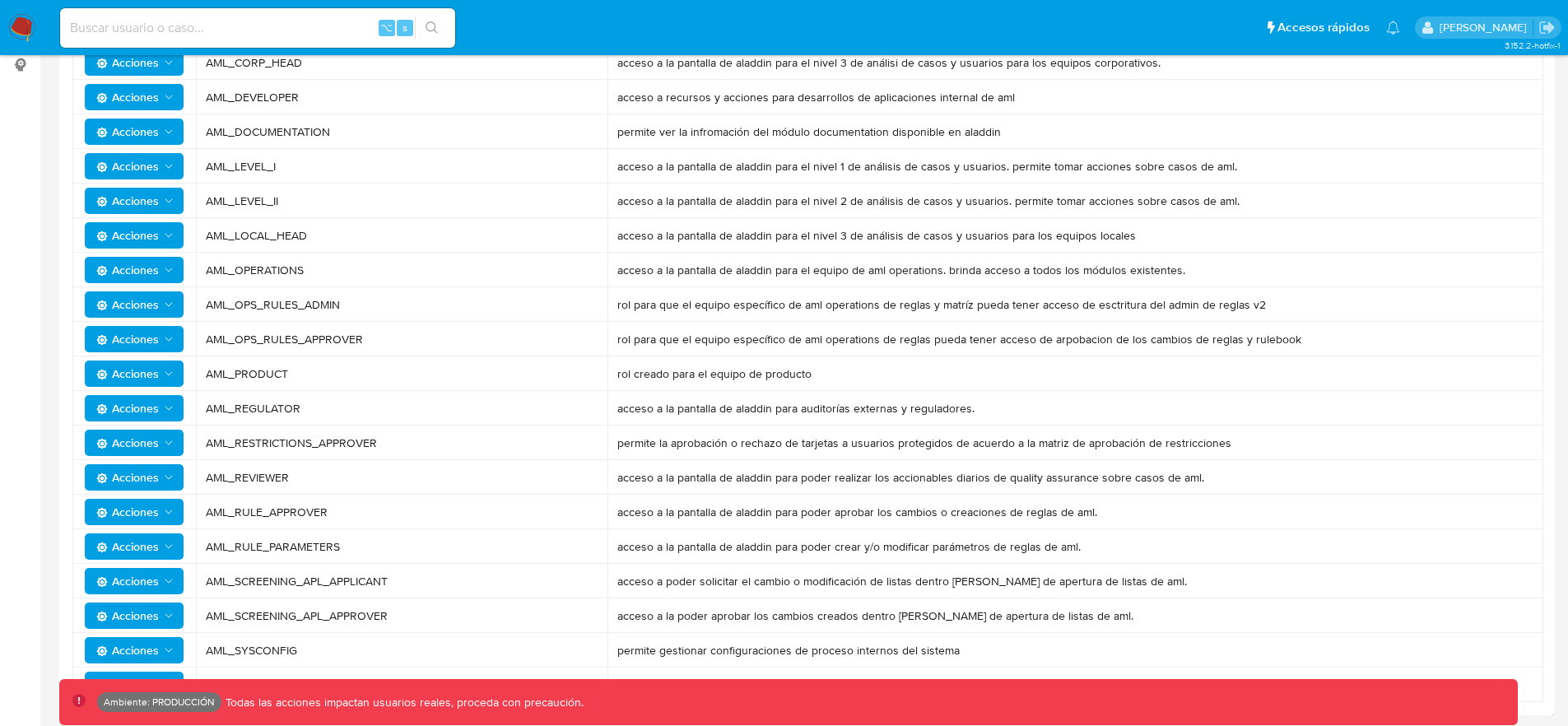
click at [256, 303] on span "AML_OPS_RULES_ADMIN" at bounding box center [401, 304] width 392 height 15
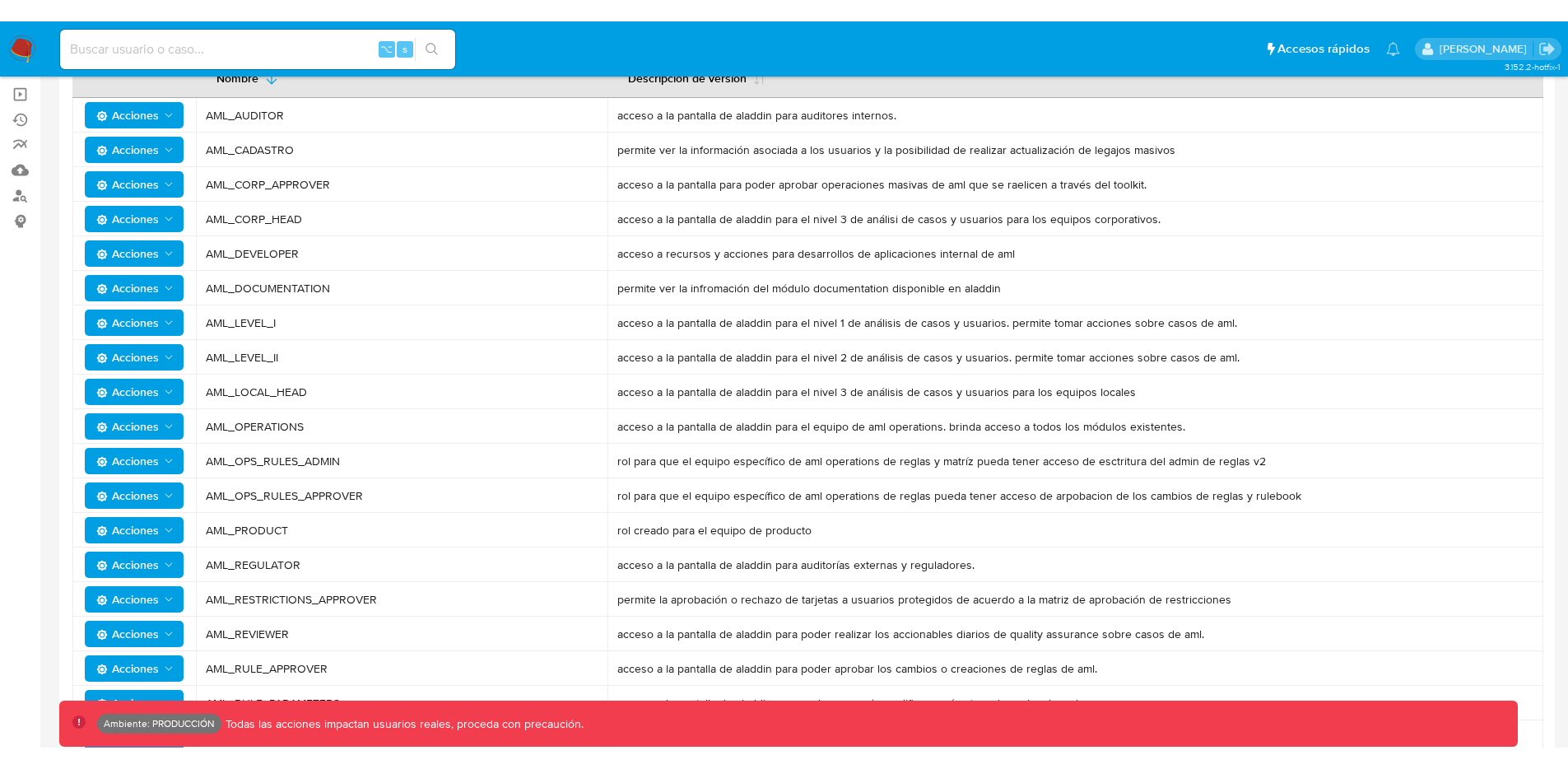
scroll to position [11, 0]
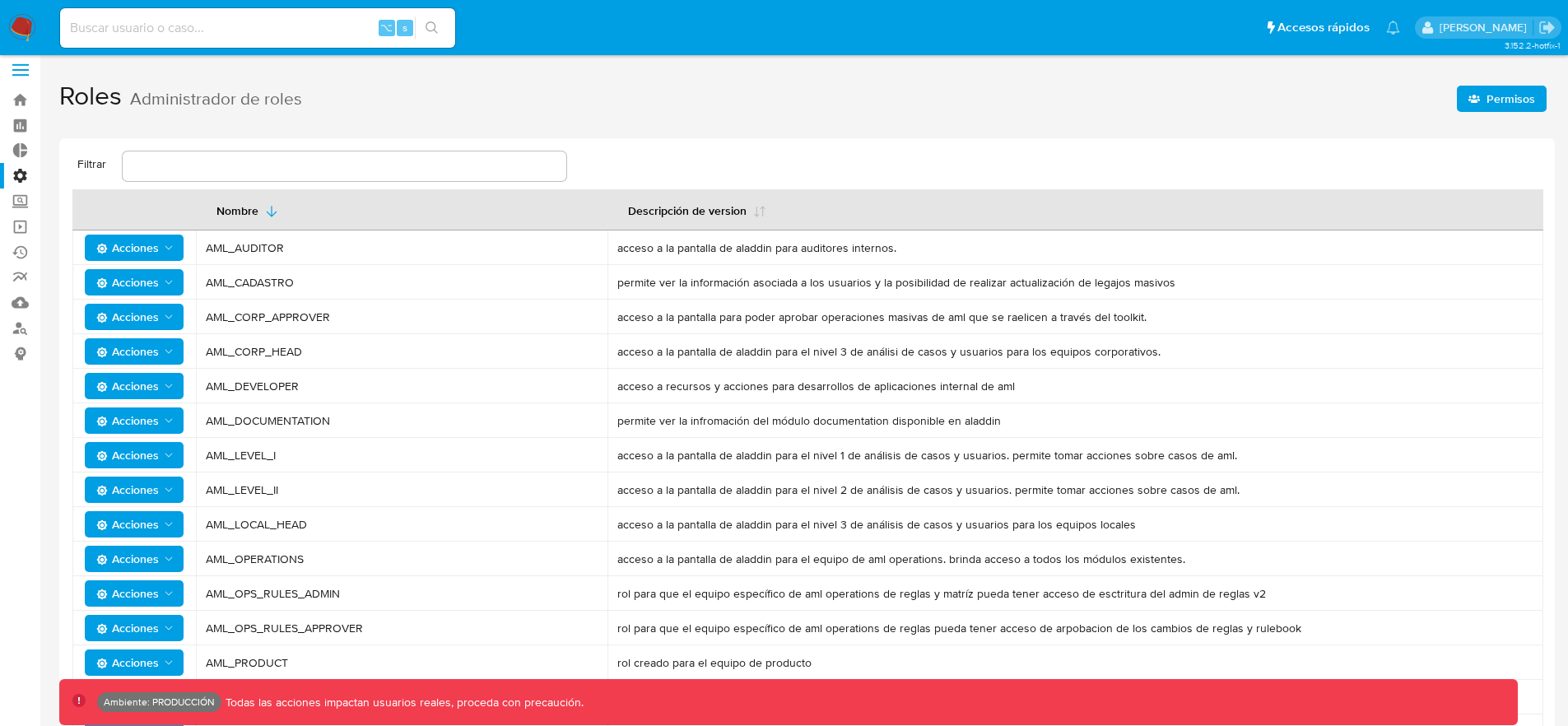
click at [16, 71] on label at bounding box center [21, 70] width 41 height 35
click at [0, 0] on input "checkbox" at bounding box center [0, 0] width 0 height 0
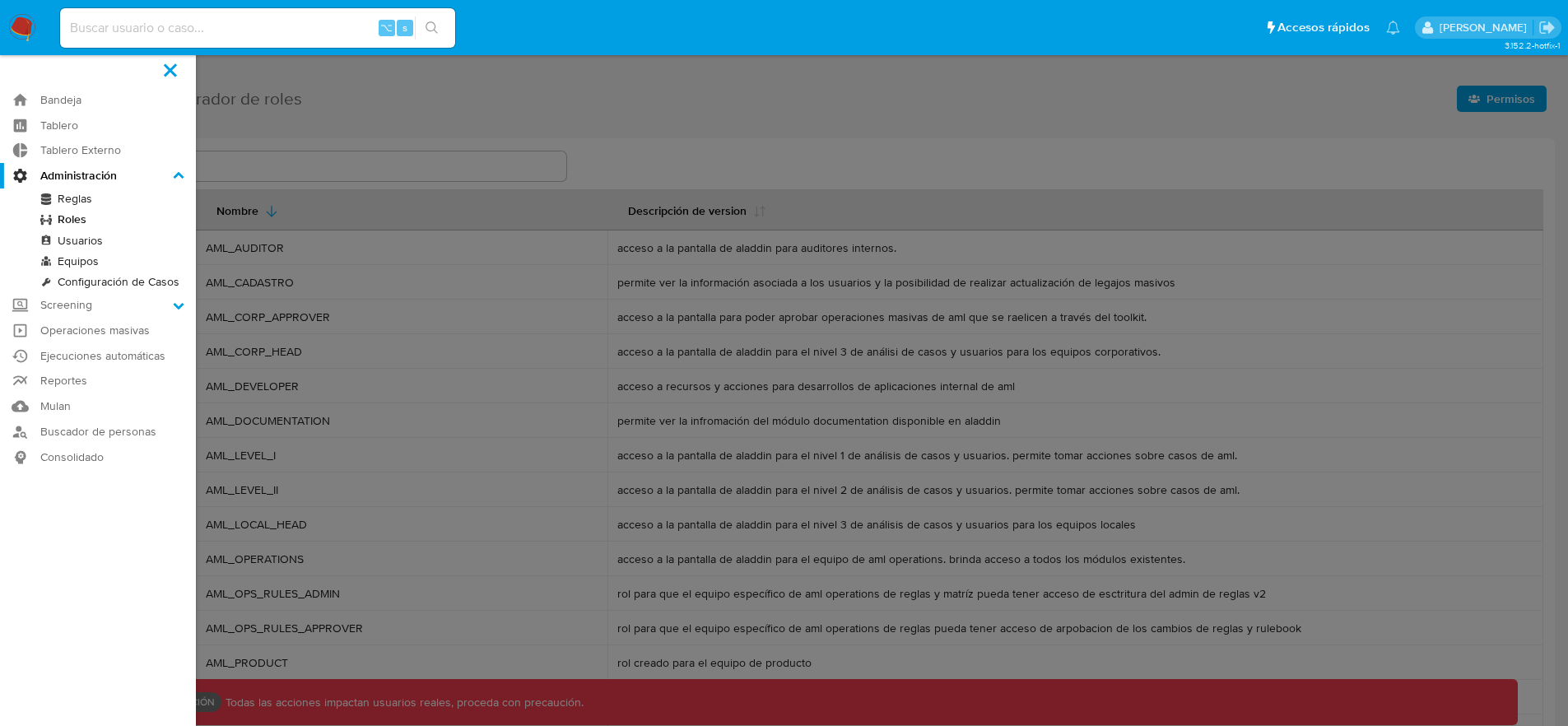
click at [467, 338] on label at bounding box center [784, 363] width 1568 height 726
click at [0, 0] on input "checkbox" at bounding box center [0, 0] width 0 height 0
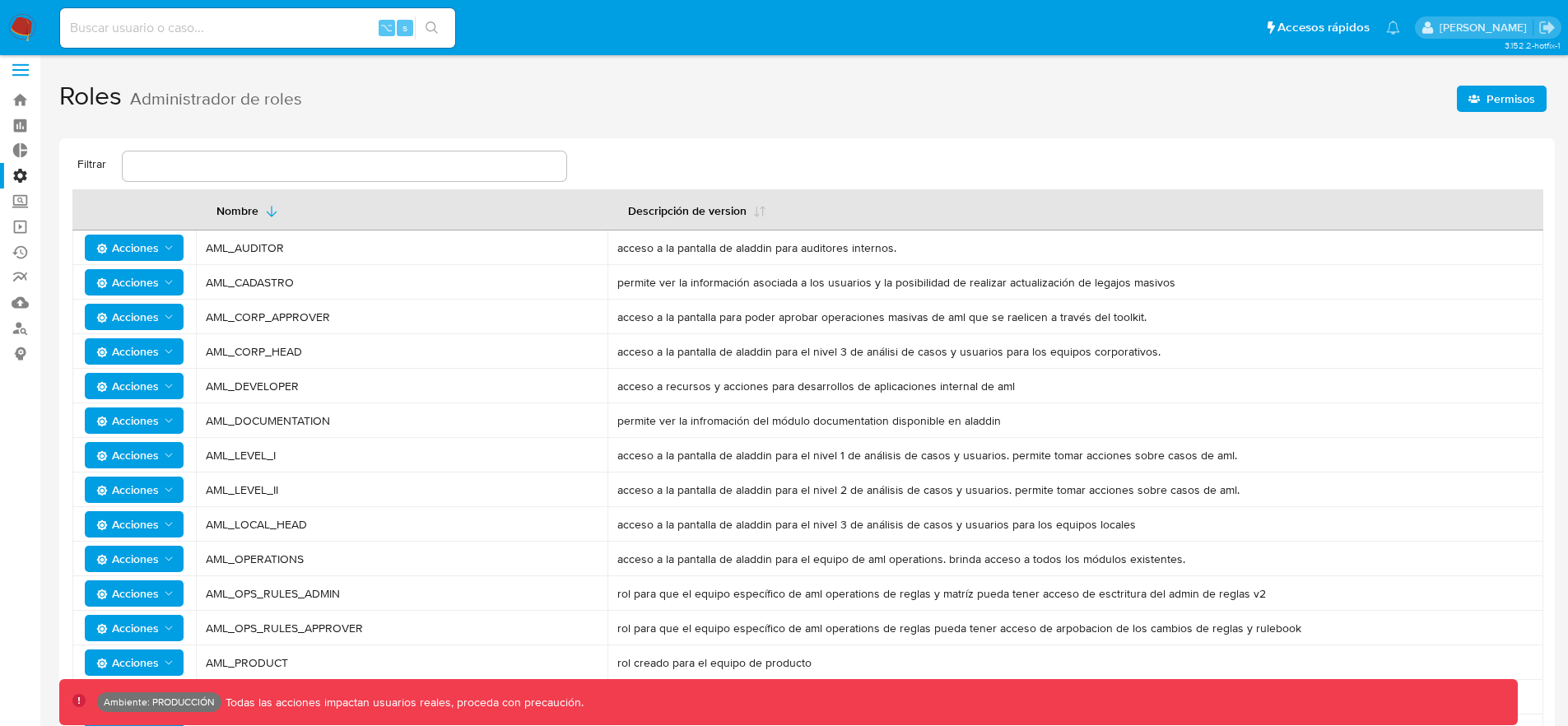
click at [1514, 93] on span "Permisos" at bounding box center [1510, 99] width 48 height 27
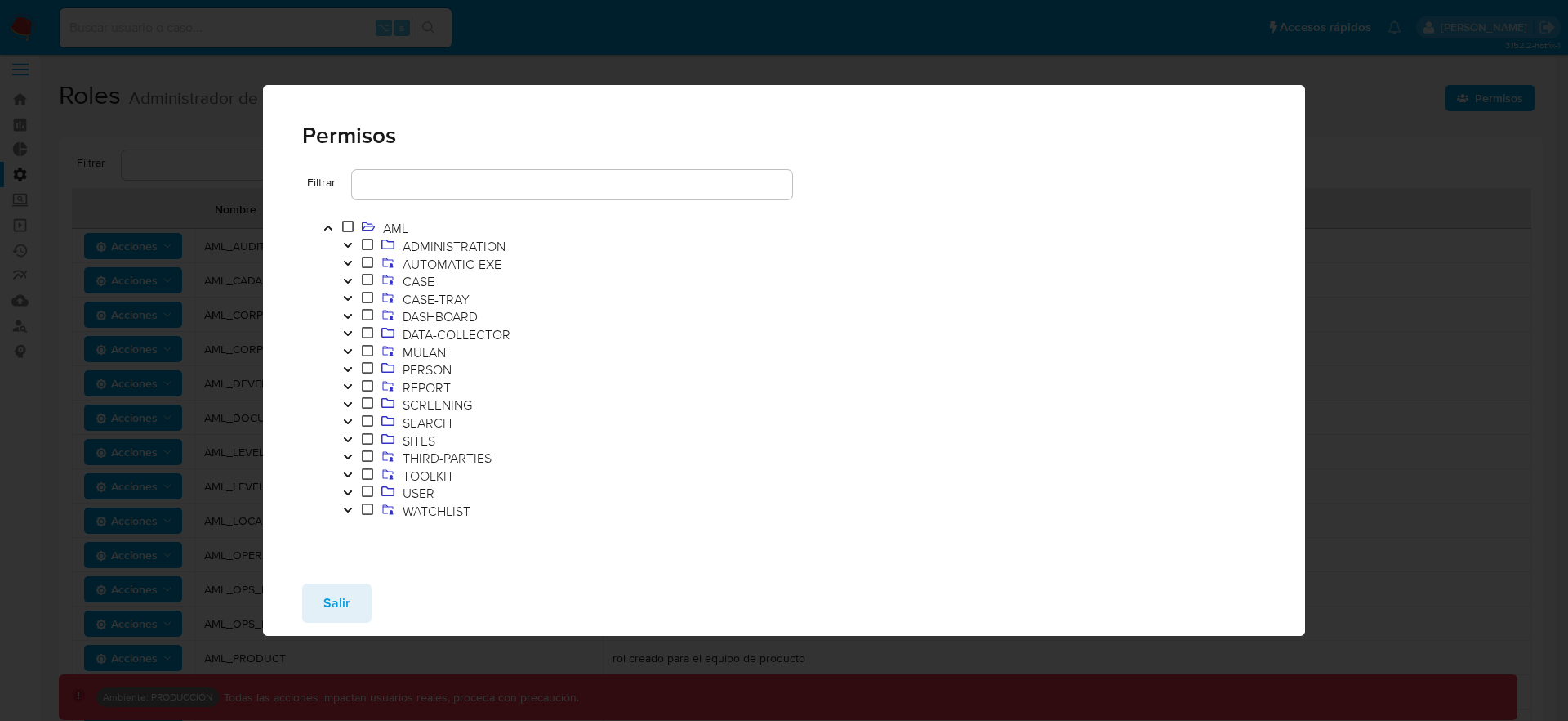
click at [355, 245] on button "Toggle" at bounding box center [348, 246] width 19 height 18
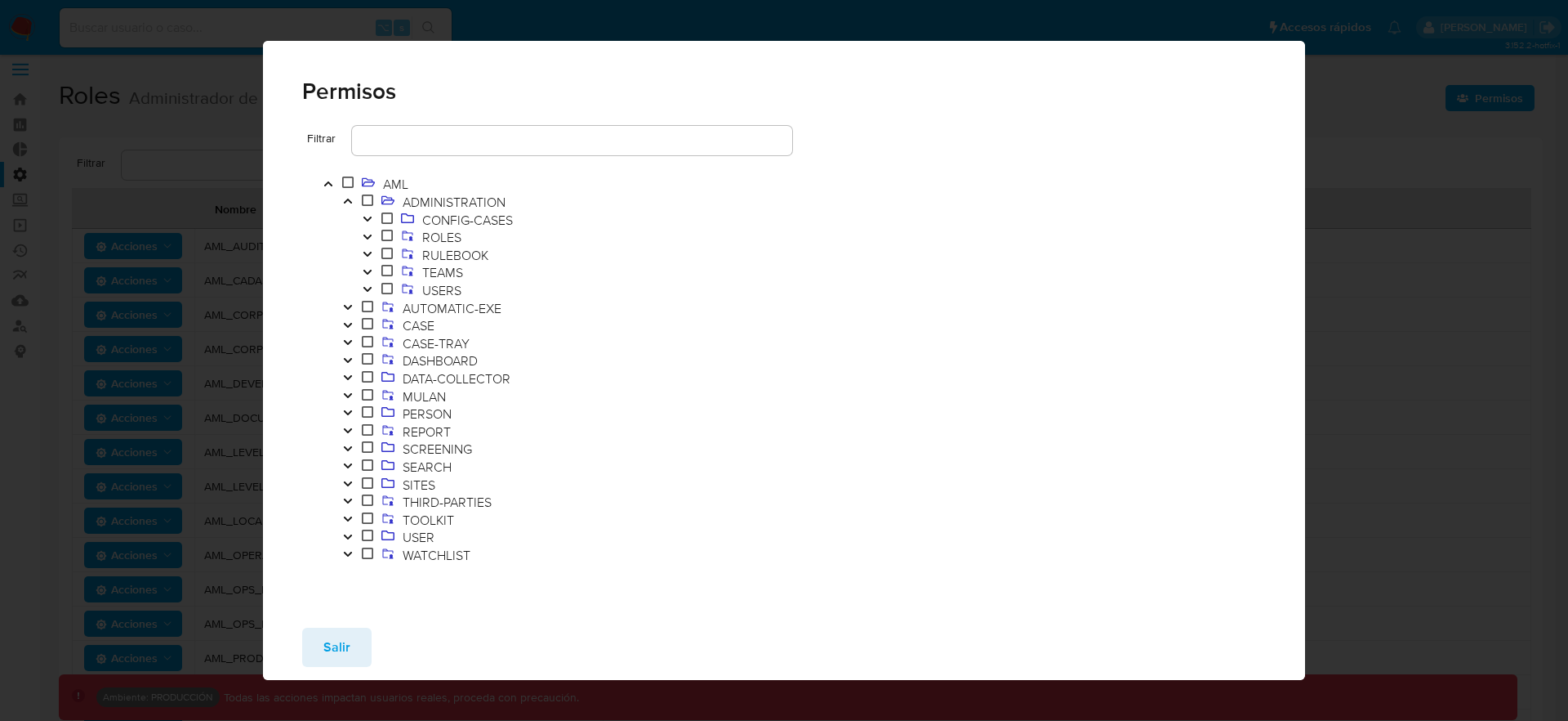
click at [366, 253] on icon "Toggle" at bounding box center [367, 253] width 12 height 10
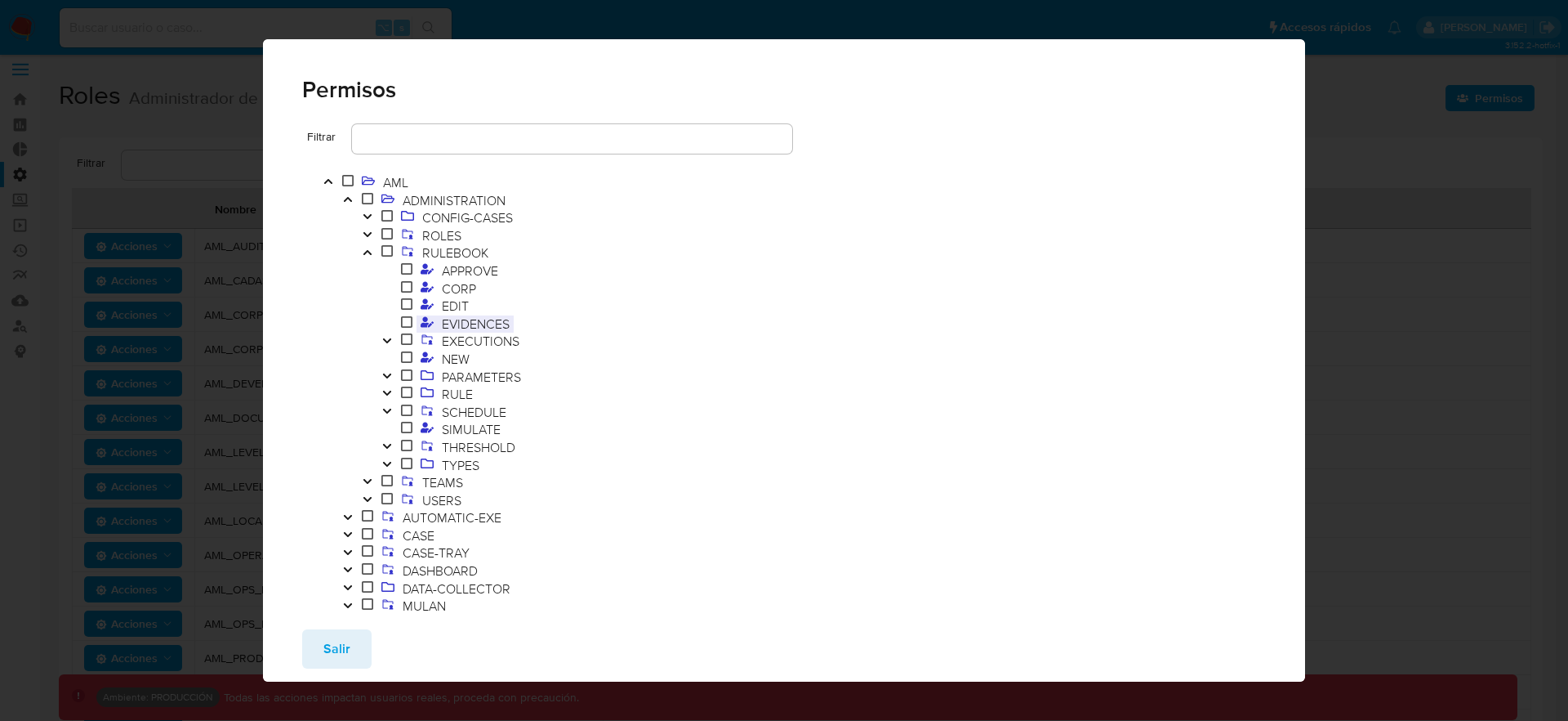
click at [449, 327] on span "EVIDENCES" at bounding box center [476, 323] width 76 height 18
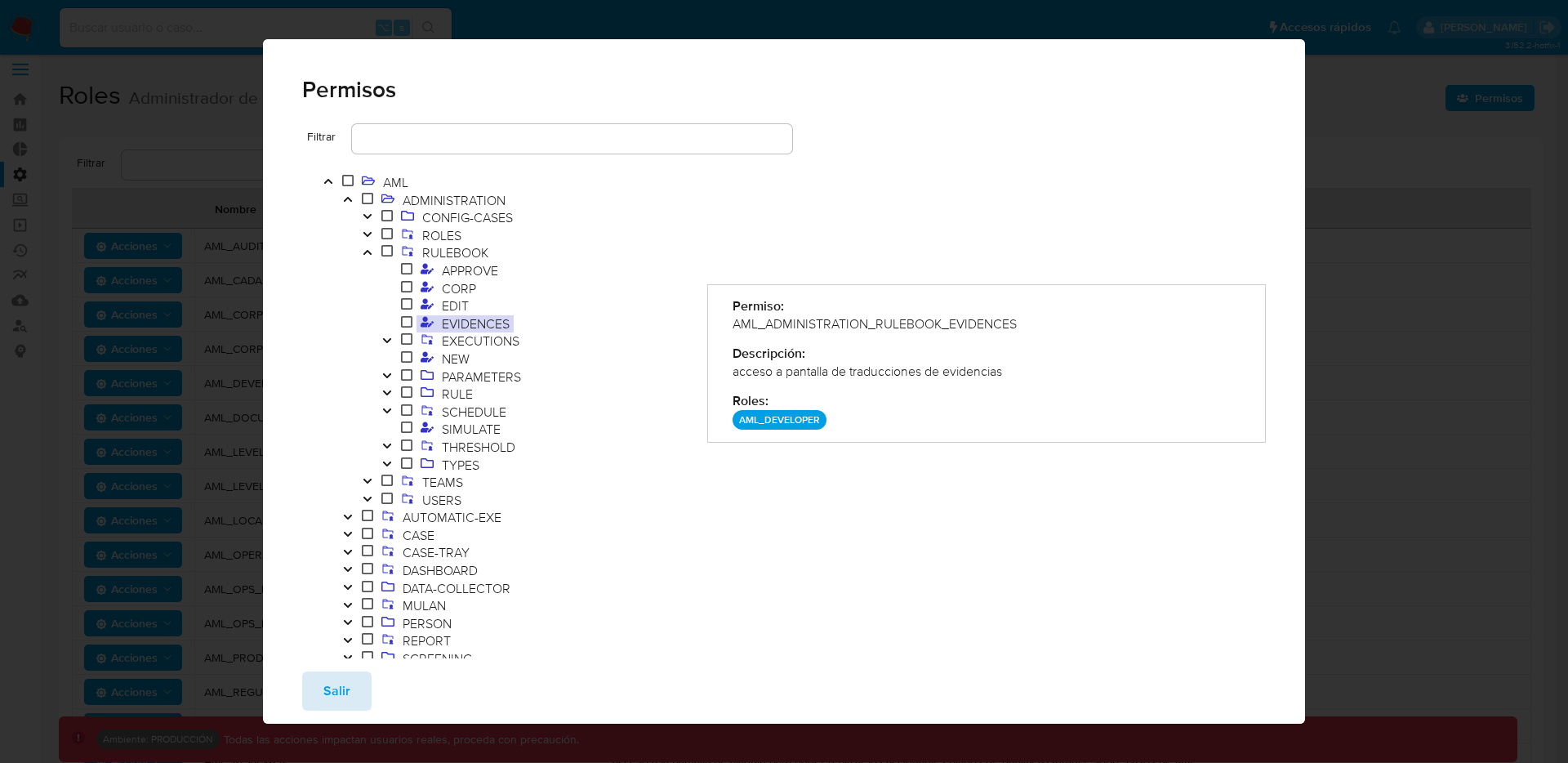
click at [348, 685] on button "Salir" at bounding box center [336, 690] width 69 height 39
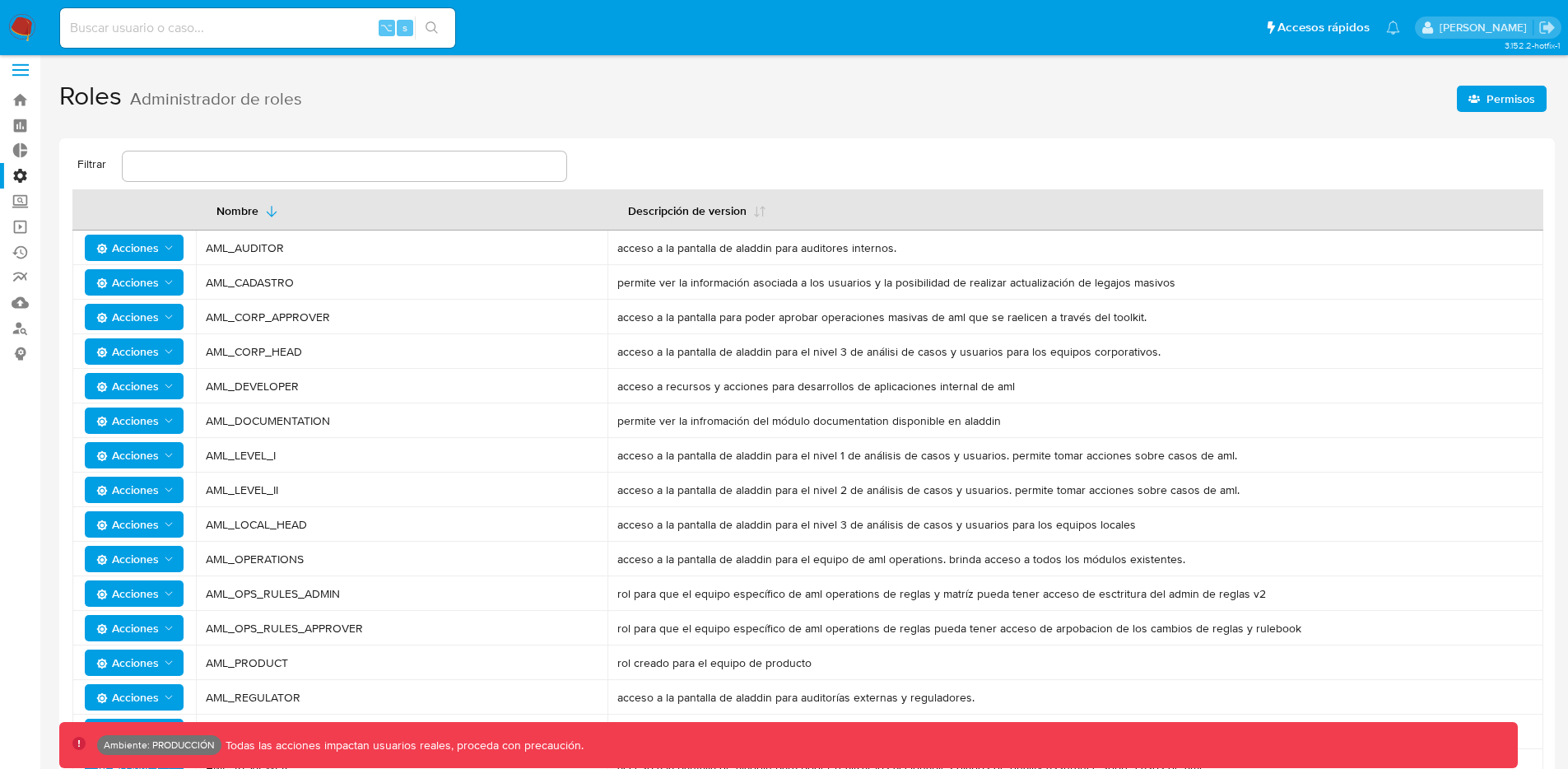
click at [18, 72] on label at bounding box center [21, 70] width 41 height 35
click at [0, 0] on input "checkbox" at bounding box center [0, 0] width 0 height 0
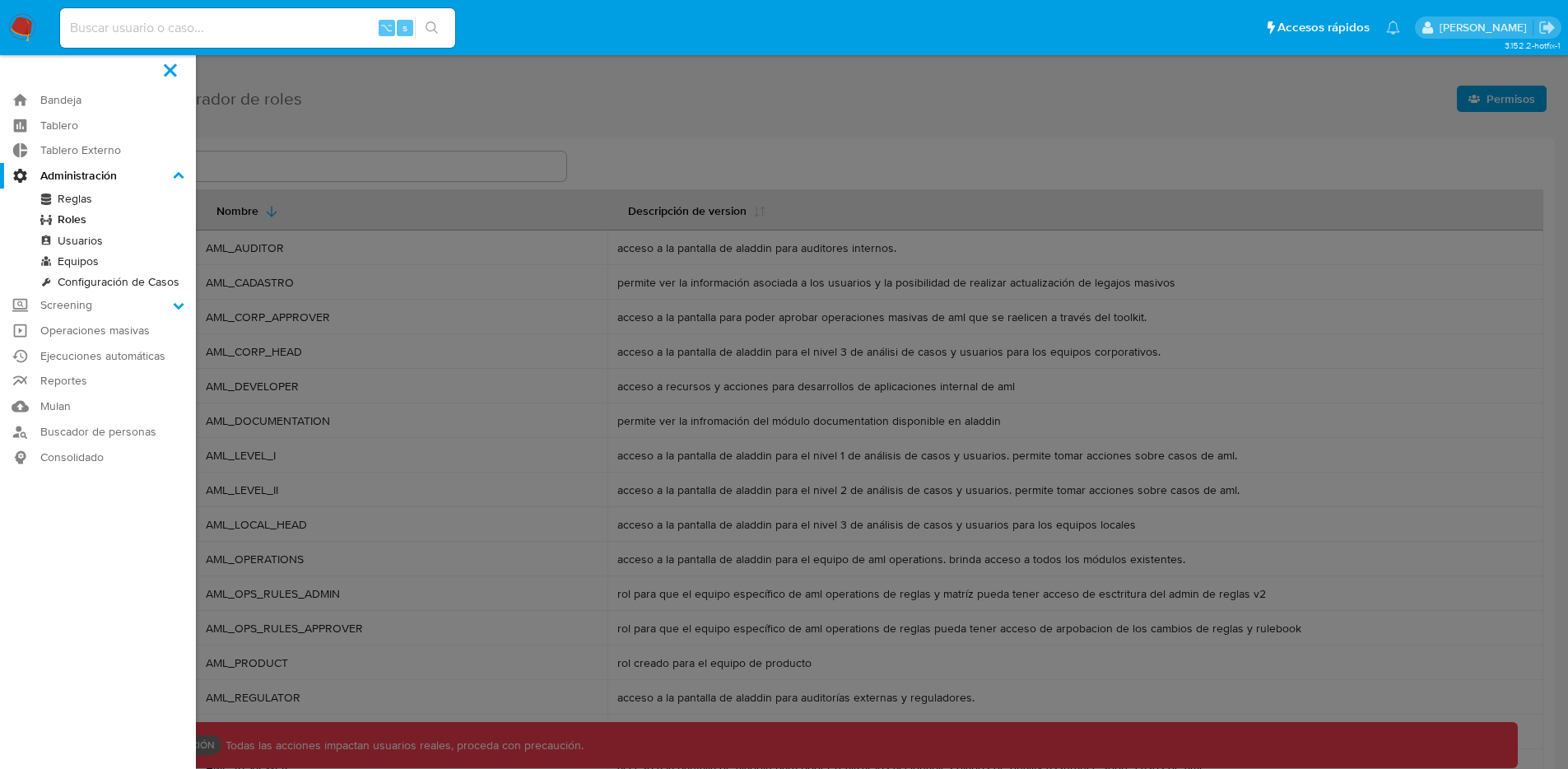
click at [77, 208] on link "Reglas" at bounding box center [98, 198] width 196 height 21
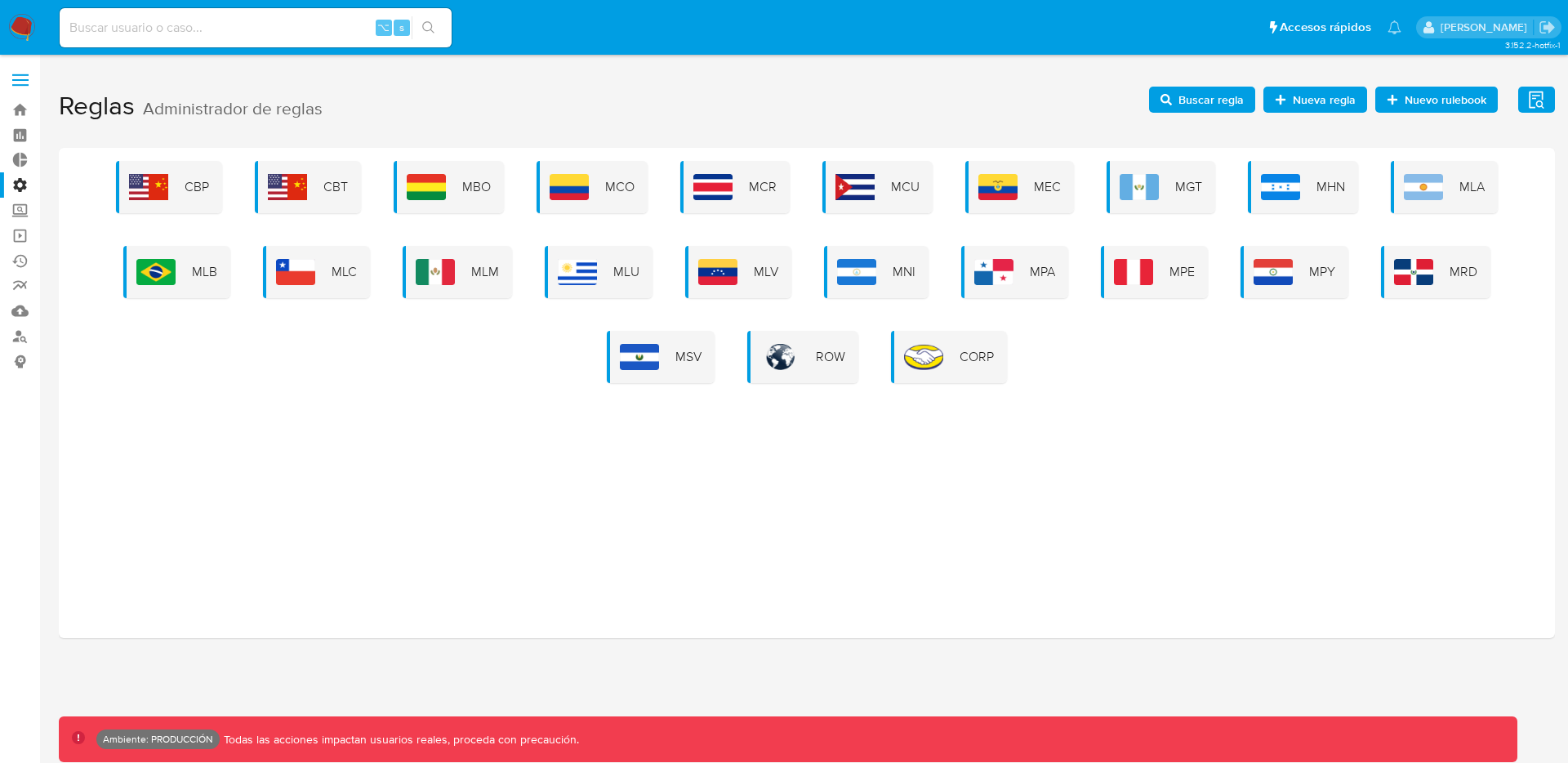
click at [1553, 95] on button "Evidencias" at bounding box center [1537, 100] width 37 height 27
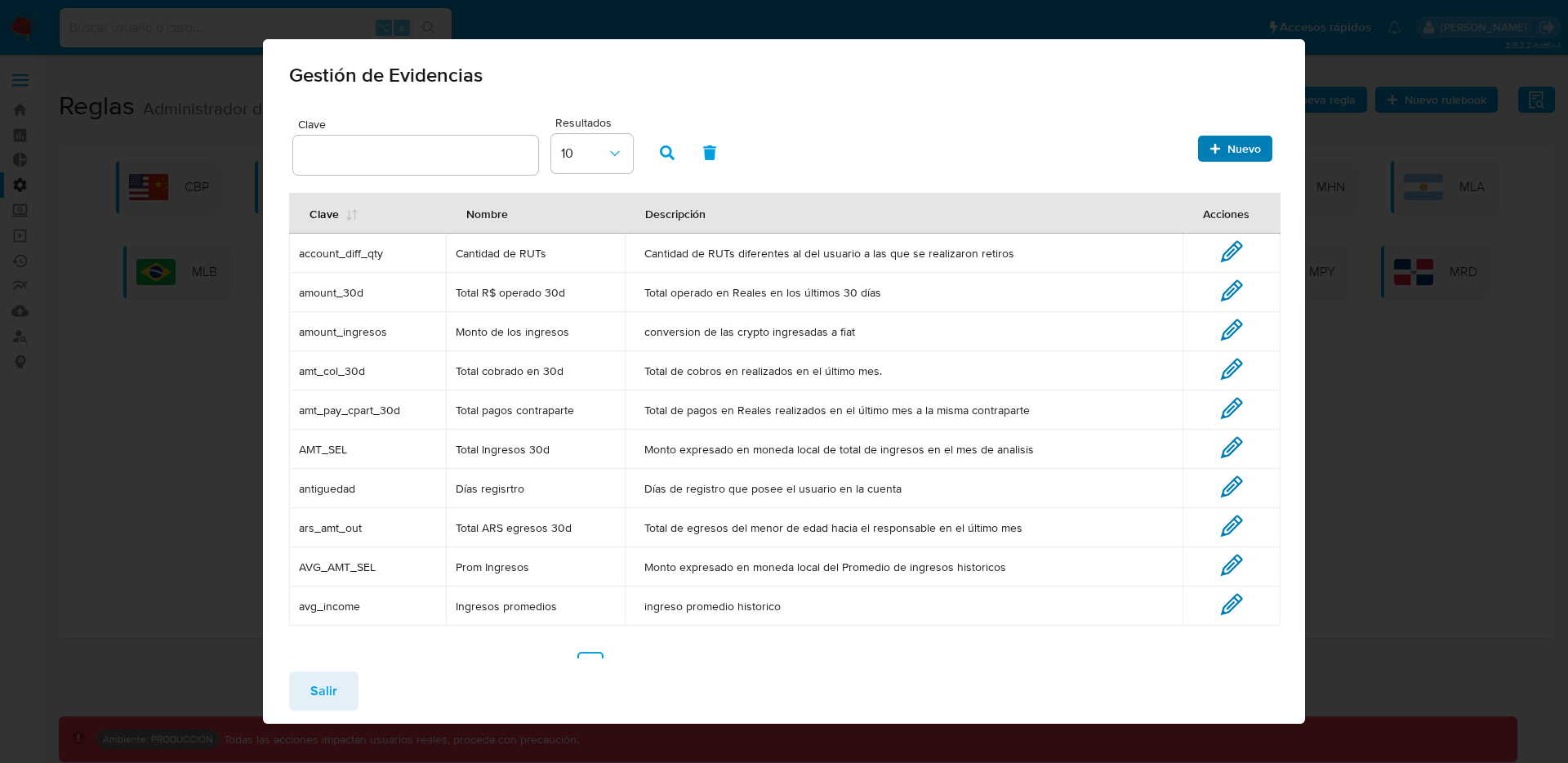
click at [1234, 150] on span "Nuevo" at bounding box center [1245, 149] width 34 height 27
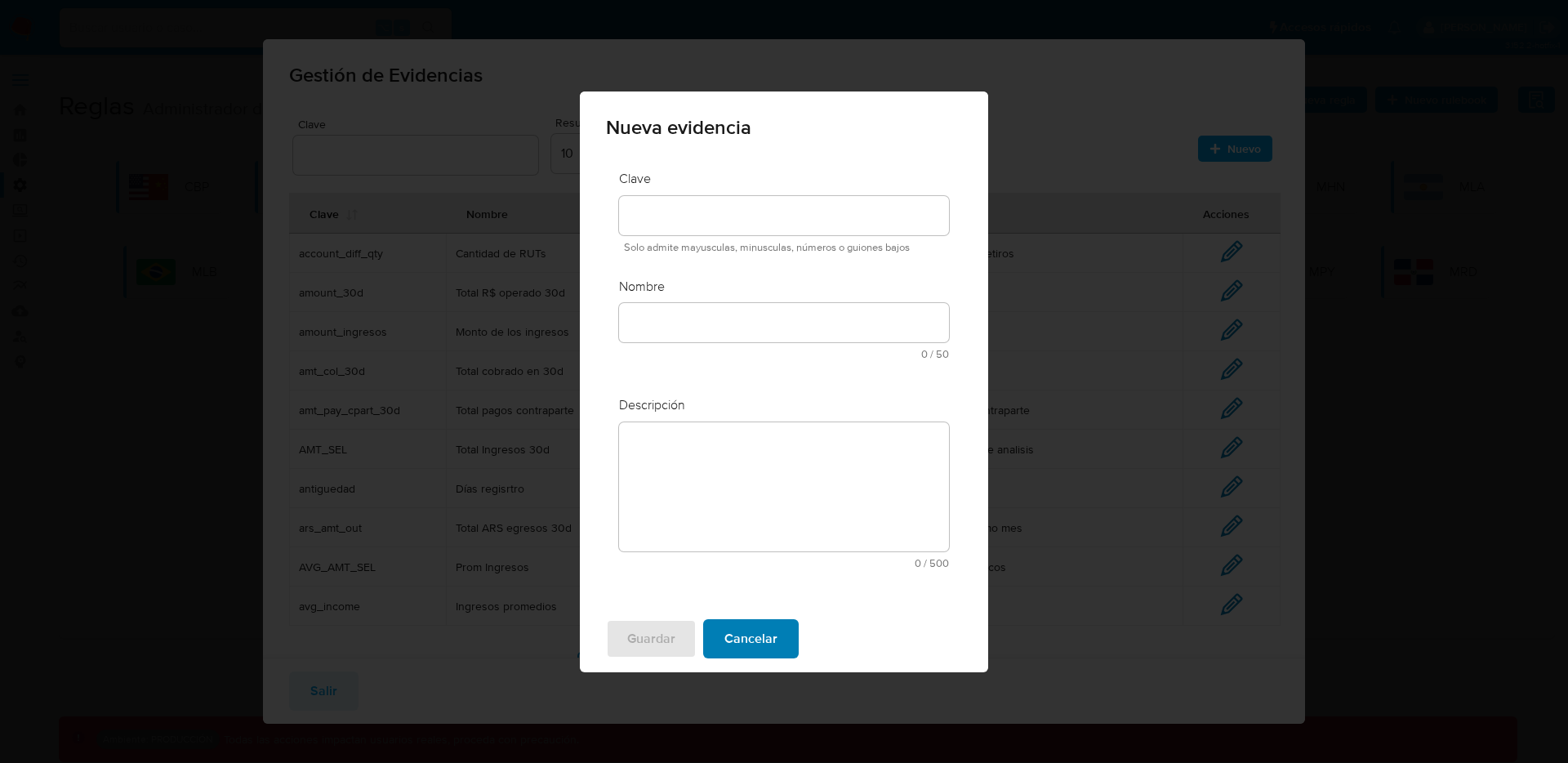
click at [749, 640] on span "Cancelar" at bounding box center [751, 638] width 53 height 36
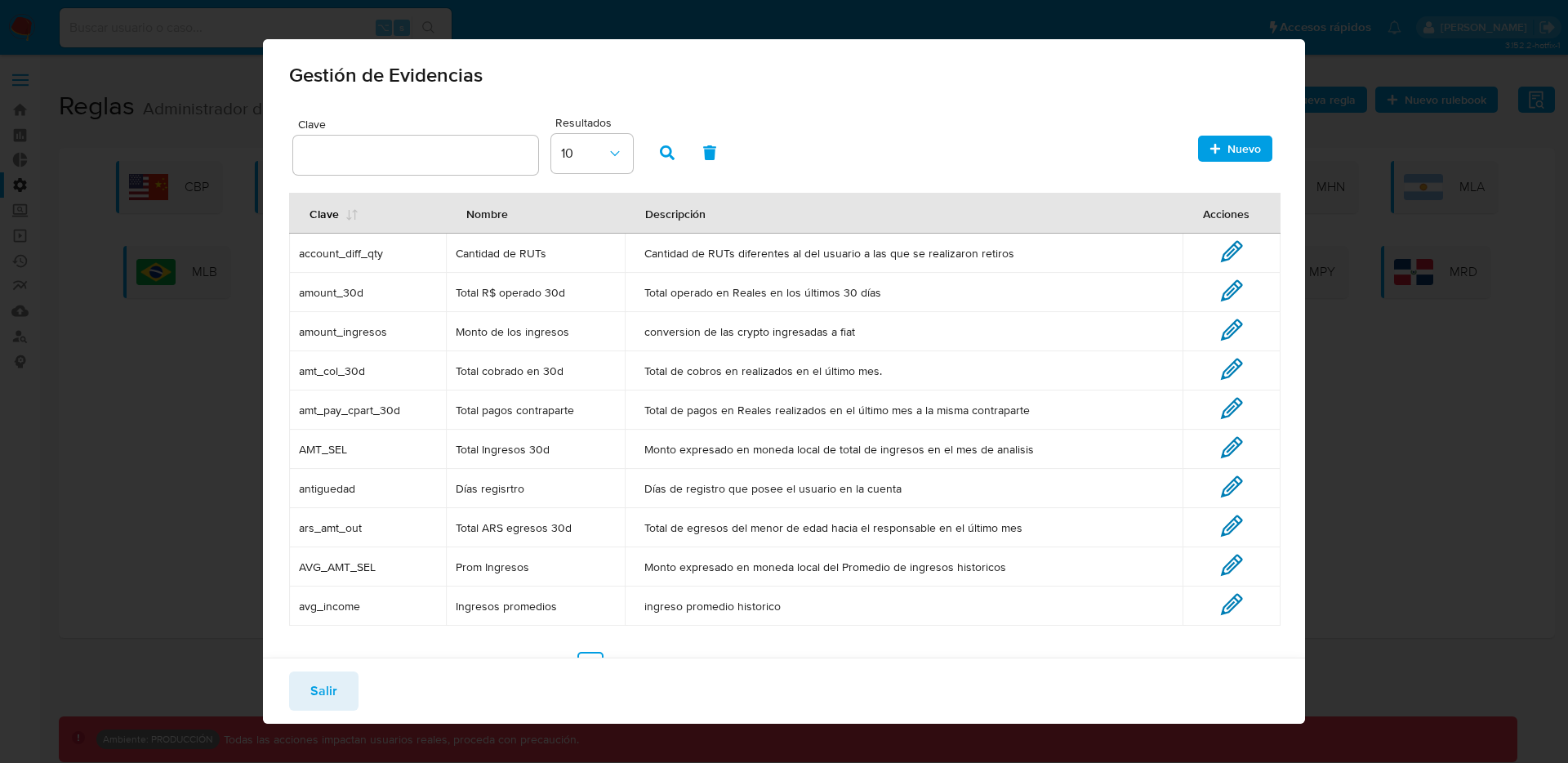
drag, startPoint x: 305, startPoint y: 272, endPoint x: 354, endPoint y: 551, distance: 283.3
click at [354, 551] on tbody "account_diff_qty Cantidad de RUTs Cantidad de RUTs diferentes al del usuario a …" at bounding box center [785, 429] width 992 height 392
drag, startPoint x: 375, startPoint y: 617, endPoint x: 314, endPoint y: 262, distance: 360.2
click at [314, 262] on tbody "account_diff_qty Cantidad de RUTs Cantidad de RUTs diferentes al del usuario a …" at bounding box center [785, 429] width 992 height 392
click at [581, 410] on span "Total pagos contraparte" at bounding box center [536, 410] width 160 height 15
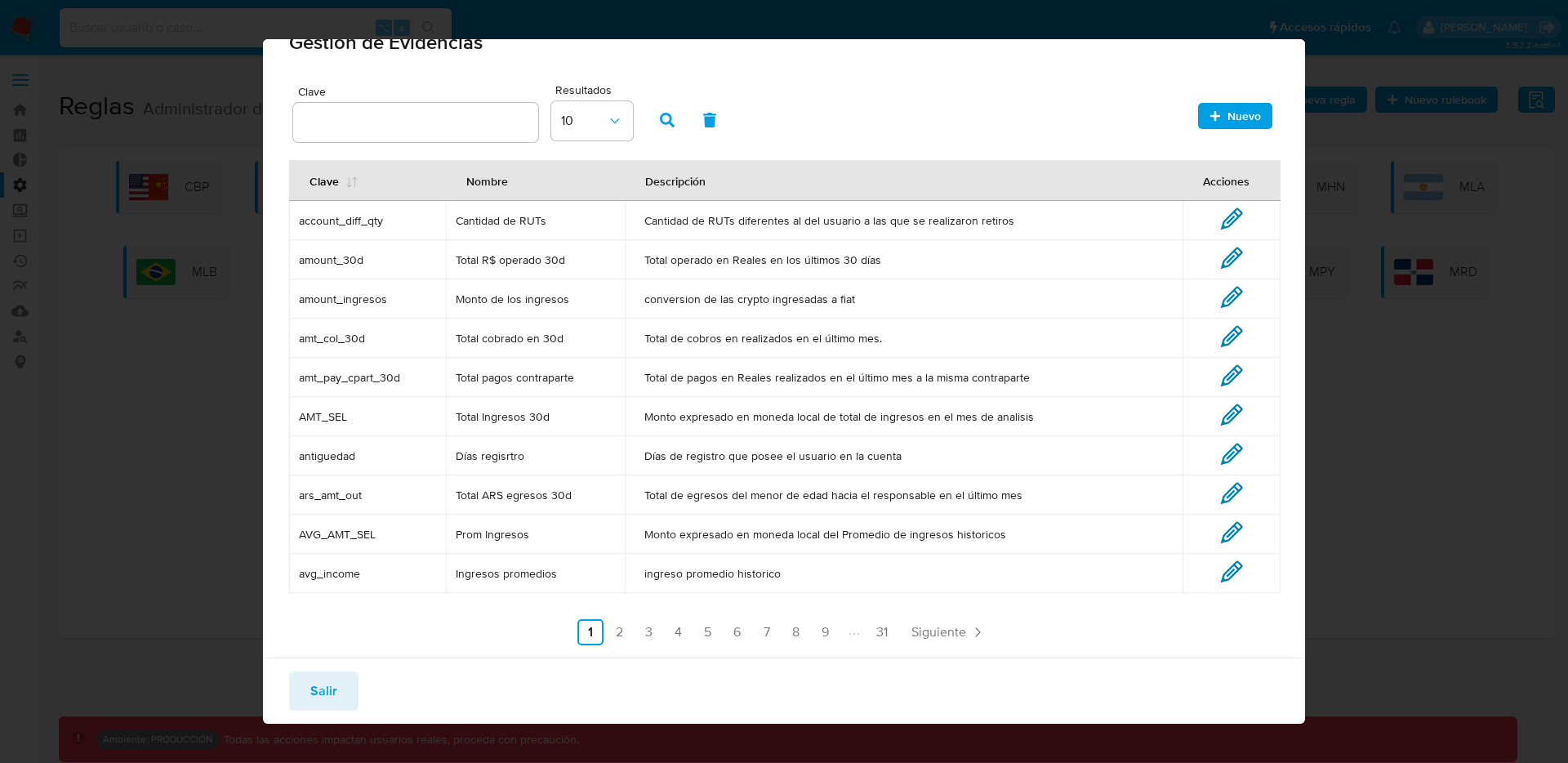
scroll to position [34, 0]
click at [352, 215] on span "account_diff_qty" at bounding box center [367, 220] width 137 height 15
click at [350, 129] on input "text" at bounding box center [415, 121] width 245 height 21
click at [613, 402] on td "Total Ingresos 30d" at bounding box center [536, 415] width 180 height 39
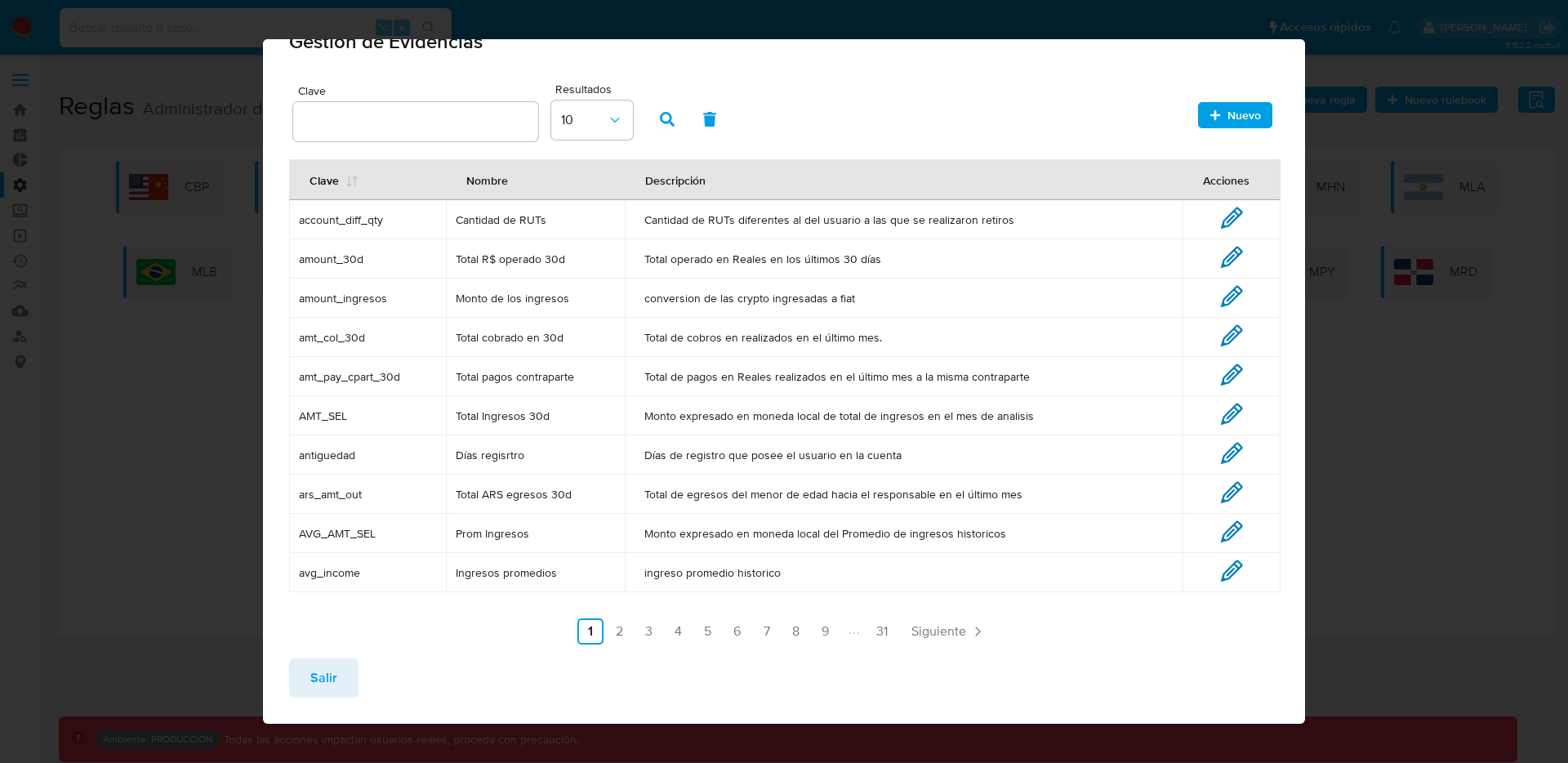
click at [384, 127] on input "text" at bounding box center [415, 121] width 245 height 21
click at [326, 97] on div "Clave" at bounding box center [415, 113] width 245 height 57
click at [324, 115] on input "text" at bounding box center [415, 121] width 245 height 21
click at [1220, 213] on icon at bounding box center [1232, 218] width 23 height 23
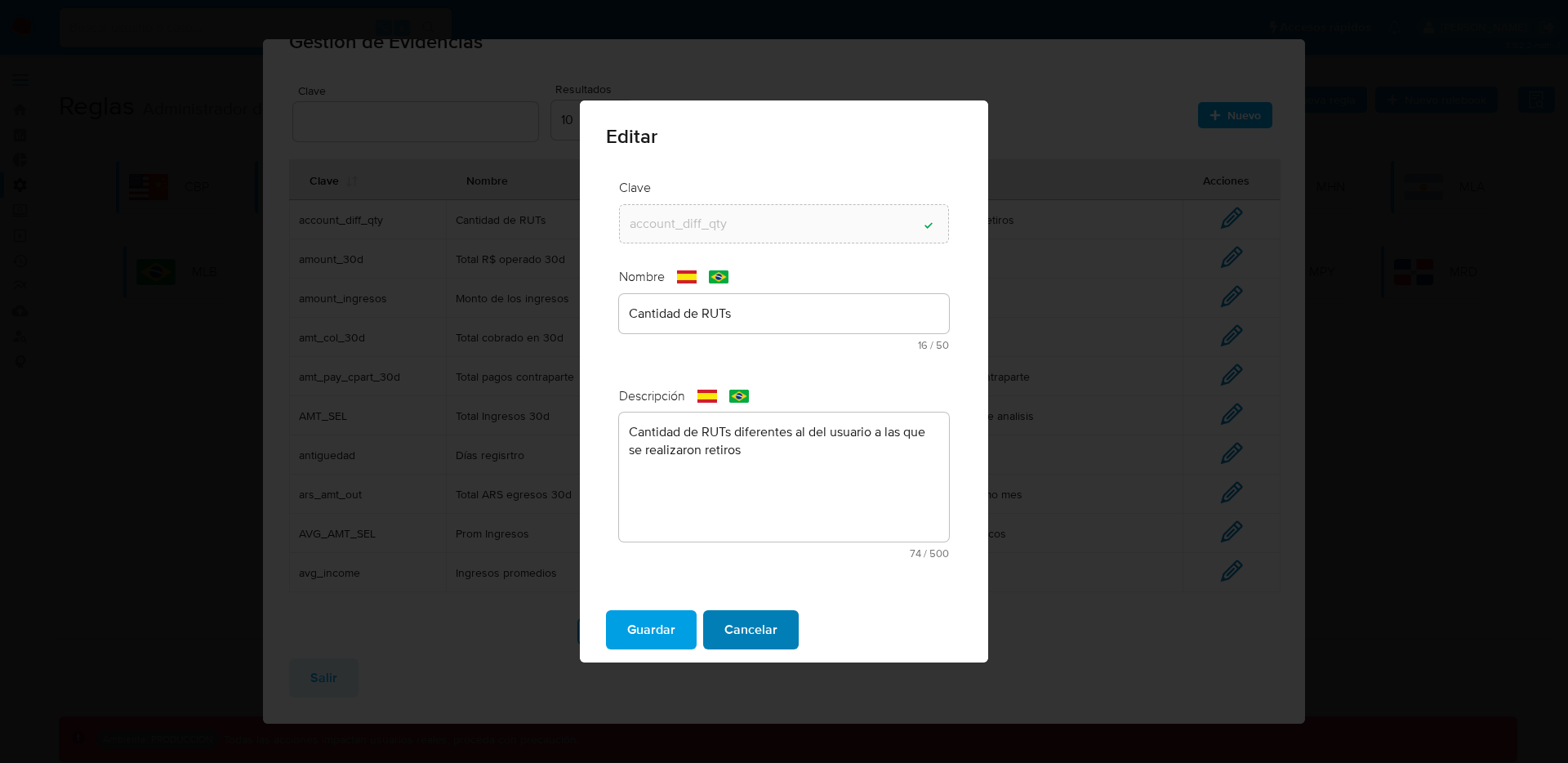
click at [754, 628] on span "Cancelar" at bounding box center [751, 629] width 53 height 36
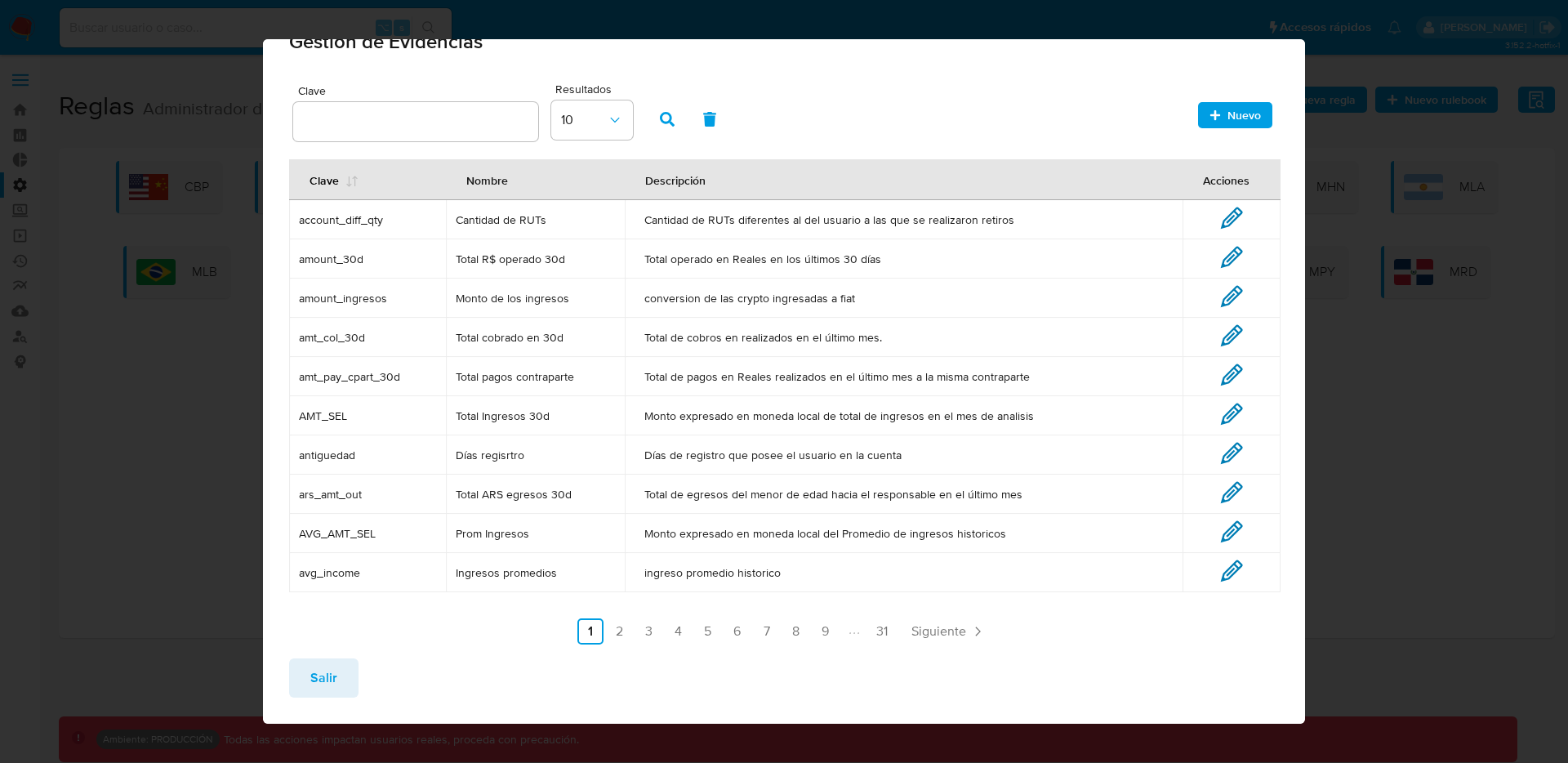
click at [429, 119] on input "text" at bounding box center [415, 121] width 245 height 21
click at [367, 111] on input "text" at bounding box center [415, 121] width 245 height 21
type input "seller_type"
click at [656, 112] on button "button" at bounding box center [668, 119] width 42 height 39
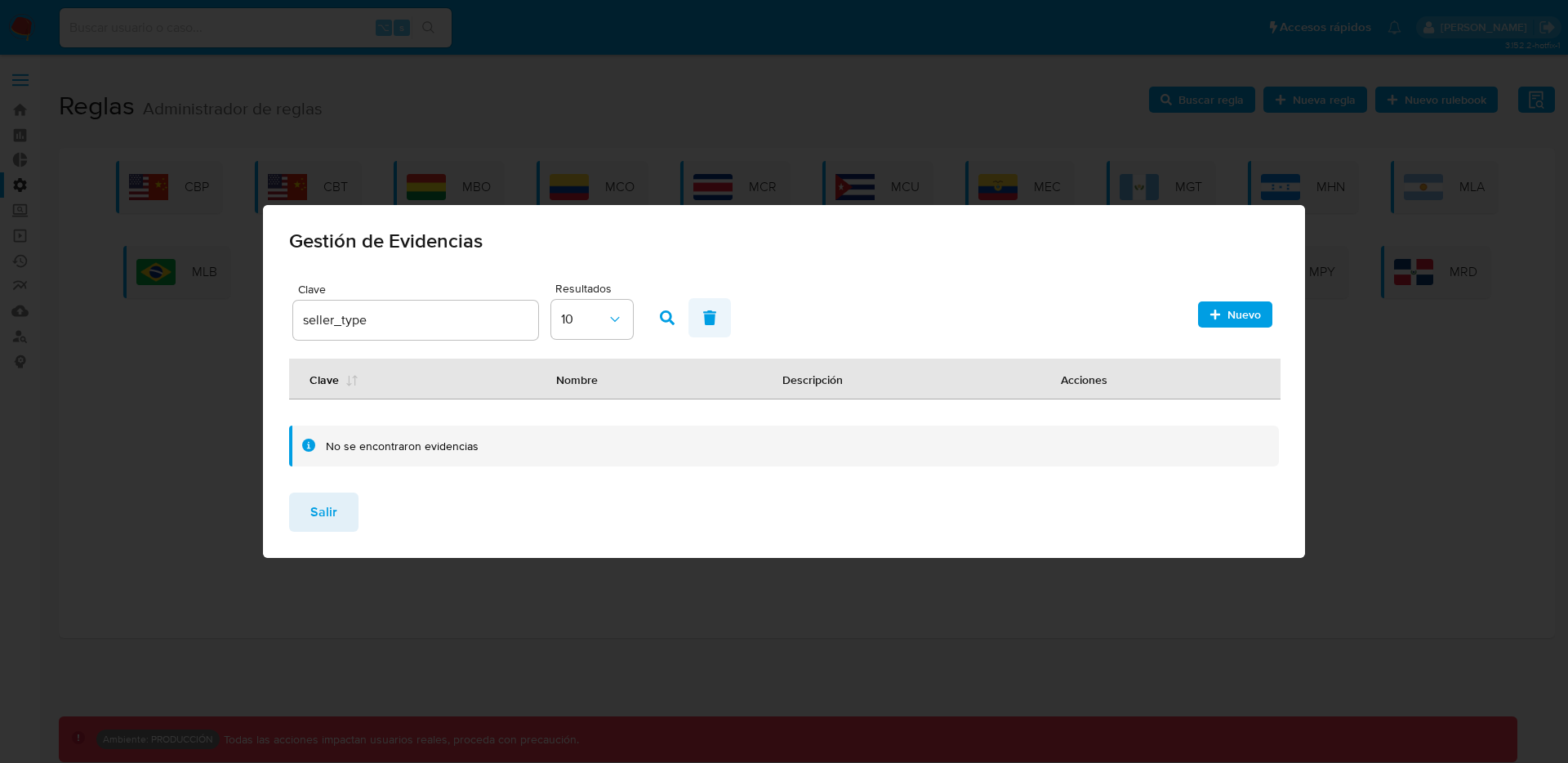
click at [696, 312] on button "button" at bounding box center [710, 318] width 42 height 39
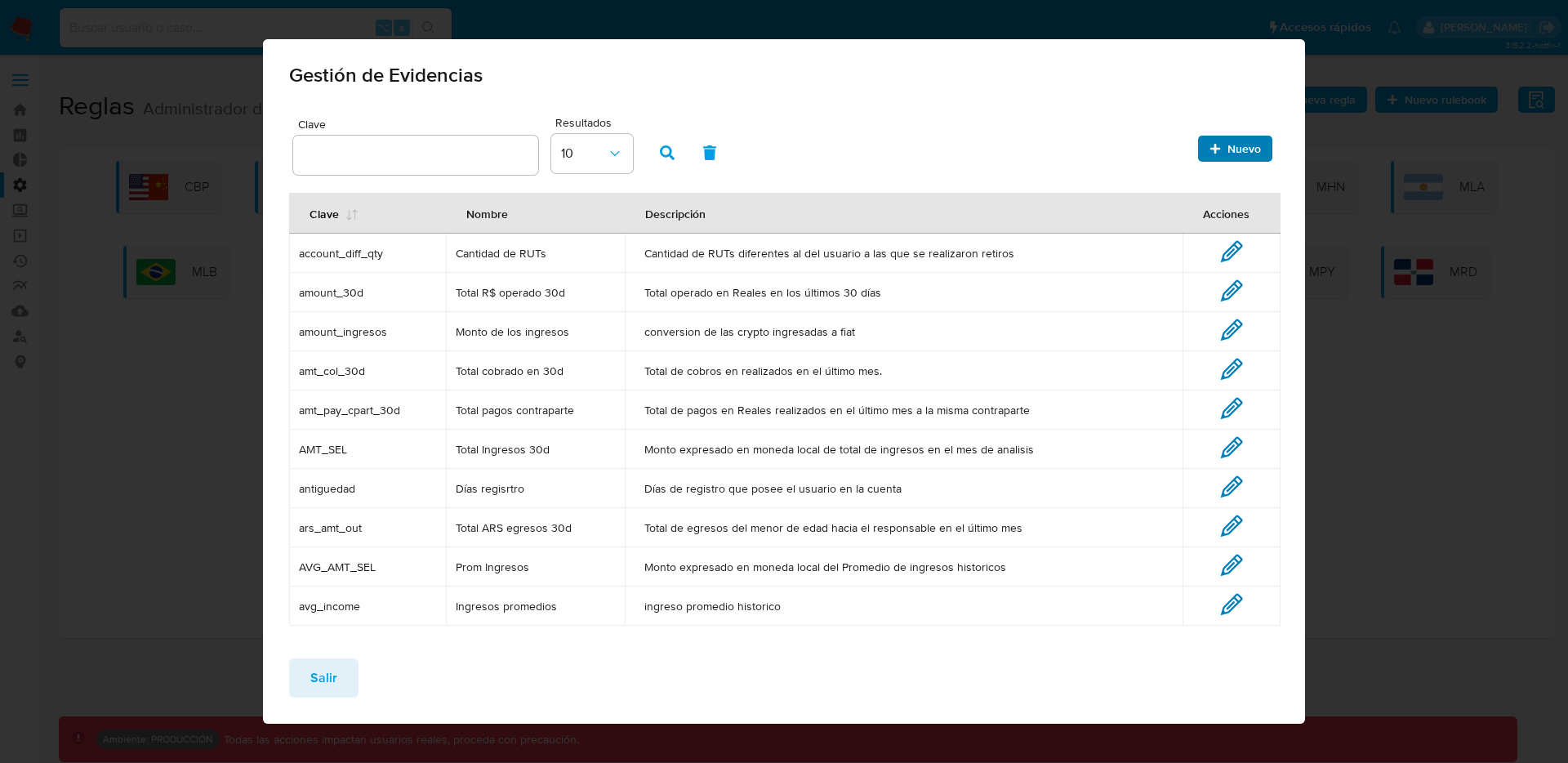
click at [1240, 148] on span "Nuevo" at bounding box center [1245, 149] width 34 height 27
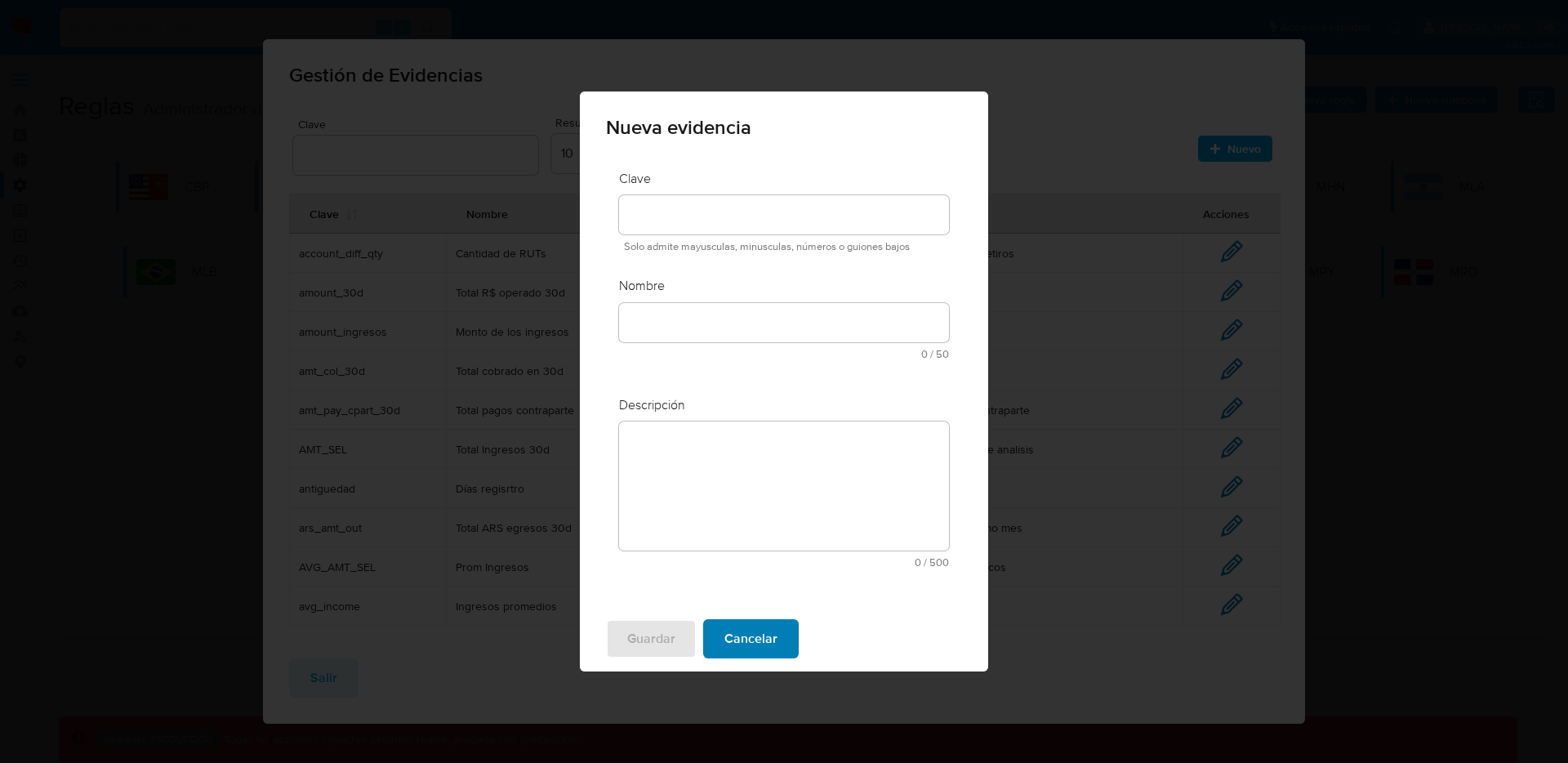
click at [769, 625] on span "Cancelar" at bounding box center [751, 638] width 53 height 36
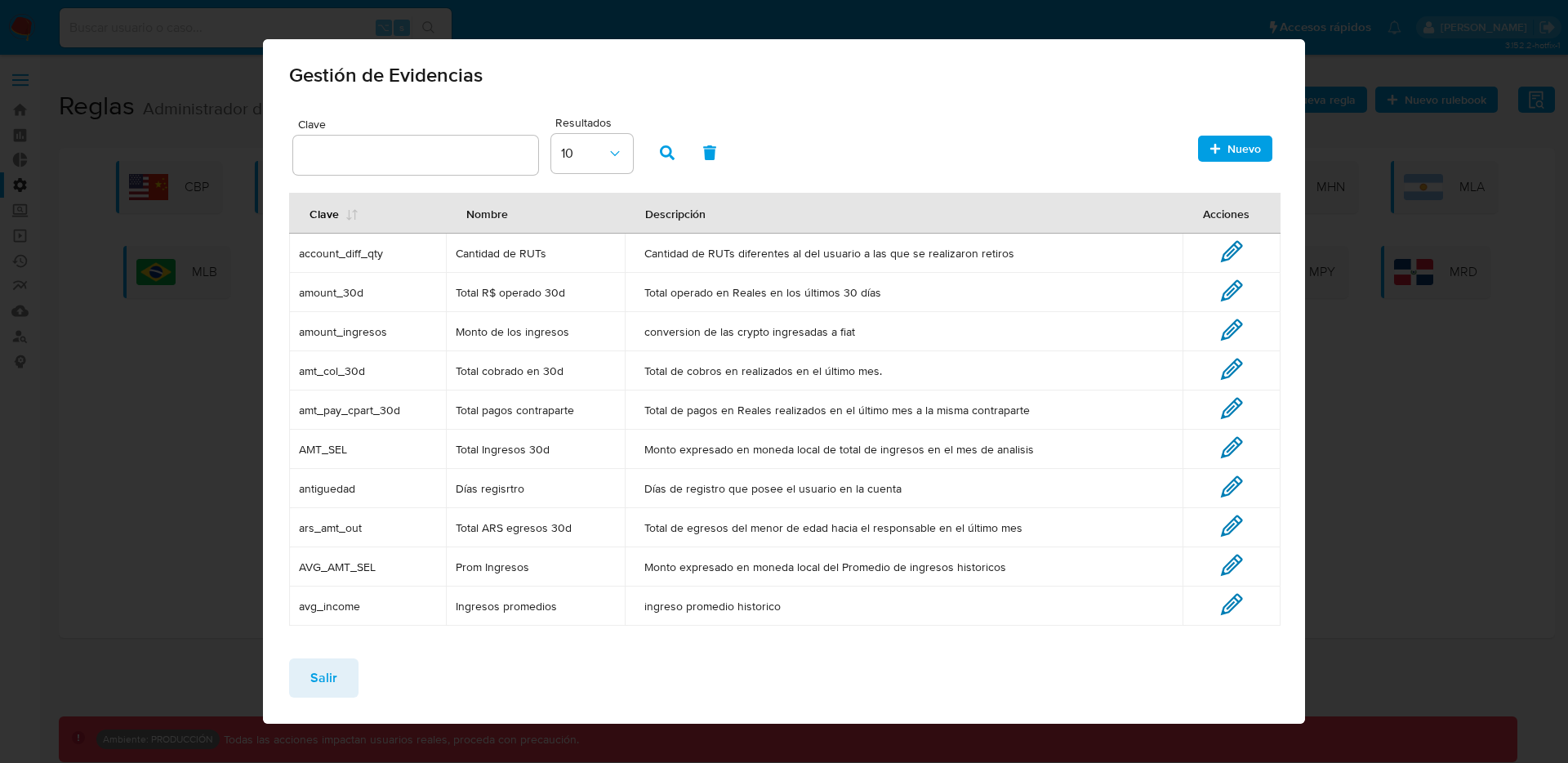
click at [361, 248] on span "account_diff_qty" at bounding box center [367, 253] width 137 height 15
click at [360, 248] on span "account_diff_qty" at bounding box center [367, 253] width 137 height 15
click at [1233, 154] on span "Nuevo" at bounding box center [1245, 149] width 34 height 27
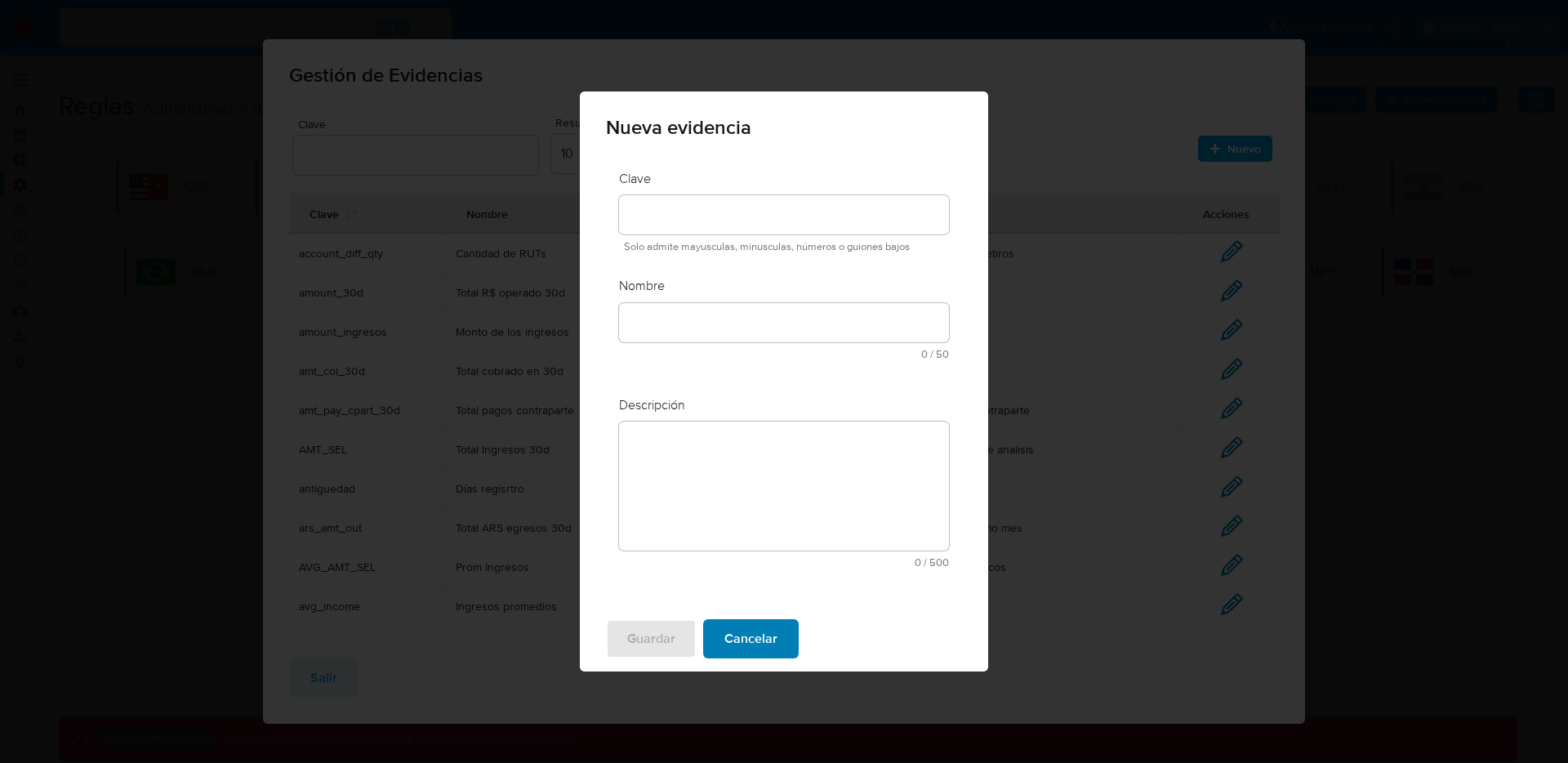
click at [709, 652] on button "Cancelar" at bounding box center [751, 638] width 96 height 39
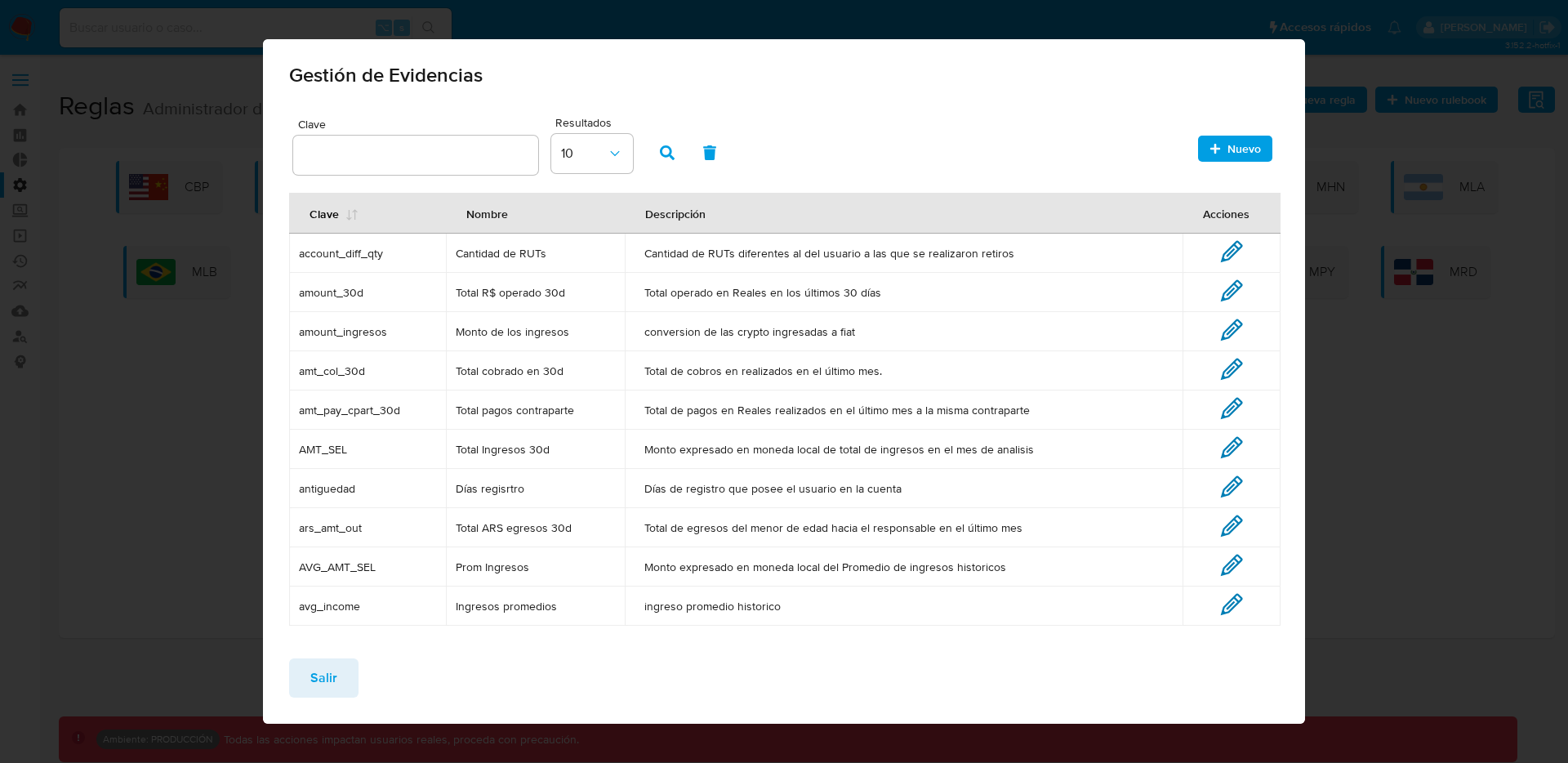
click at [500, 257] on span "Cantidad de RUTs" at bounding box center [536, 253] width 160 height 15
click at [340, 250] on span "account_diff_qty" at bounding box center [367, 253] width 137 height 15
click at [340, 249] on span "account_diff_qty" at bounding box center [367, 253] width 137 height 15
click at [1210, 146] on icon "button" at bounding box center [1215, 148] width 10 height 10
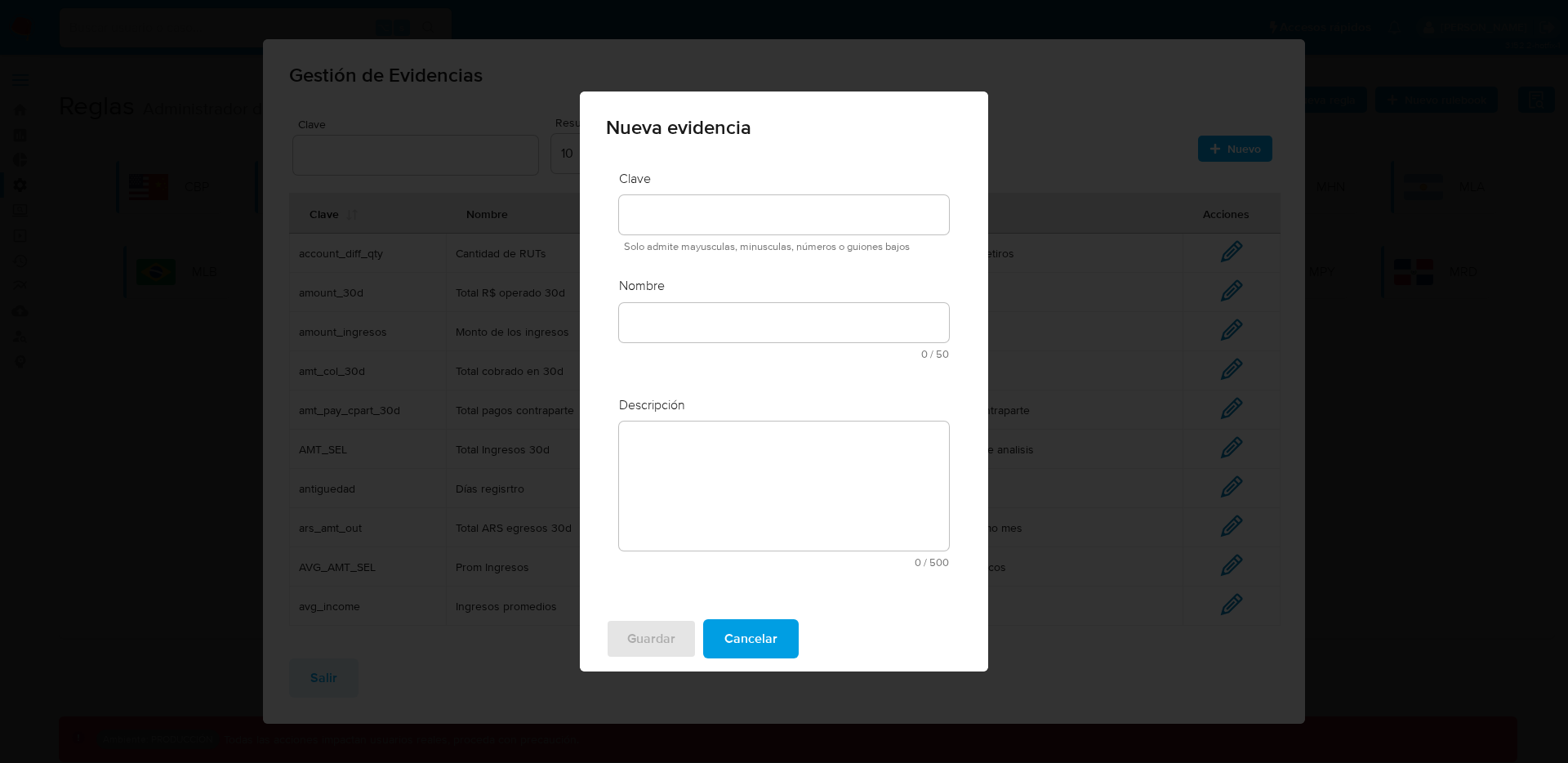
click at [748, 204] on div at bounding box center [784, 214] width 330 height 39
click at [749, 209] on input at bounding box center [784, 215] width 330 height 21
type input "s"
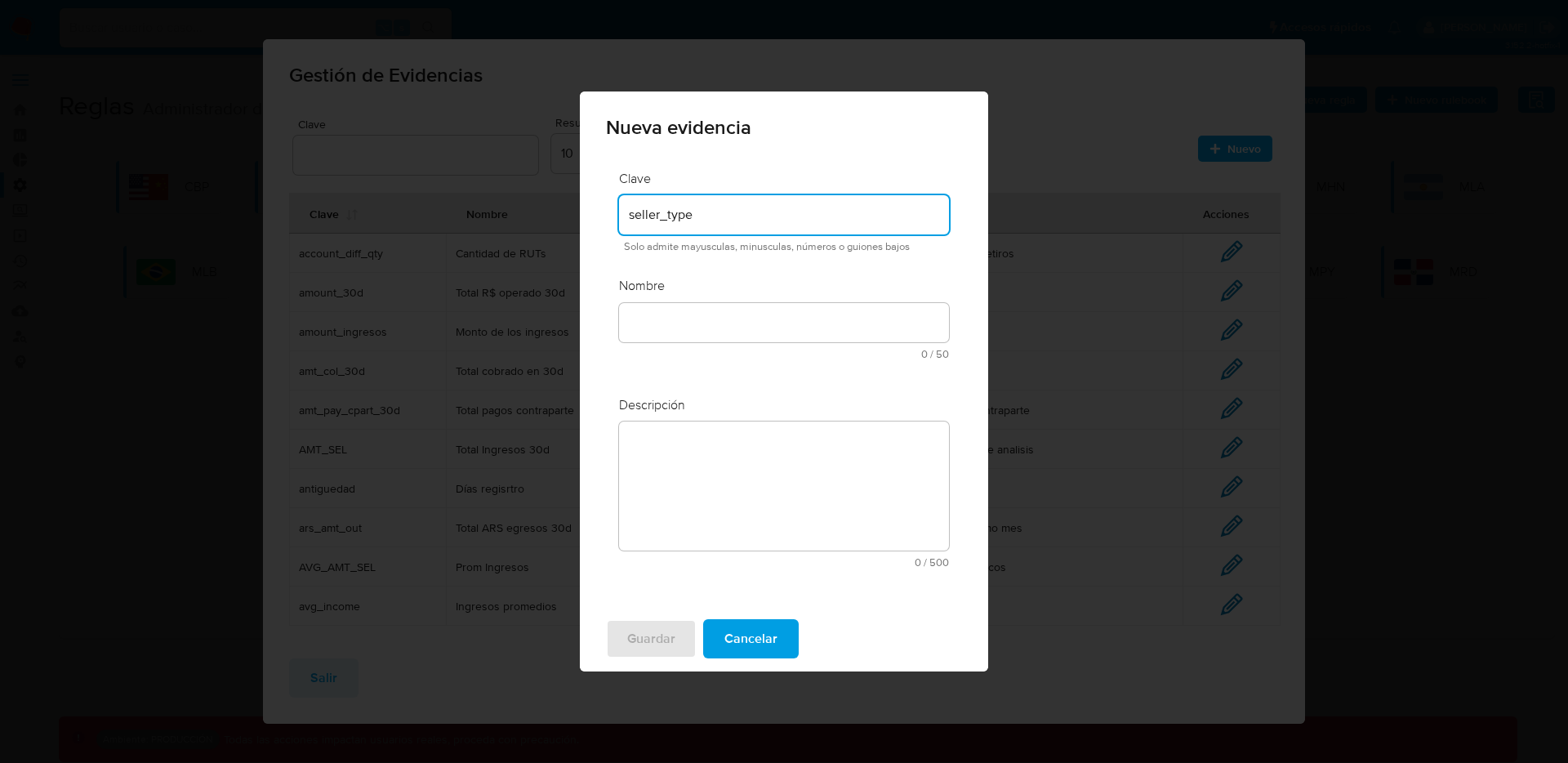
type input "seller_type"
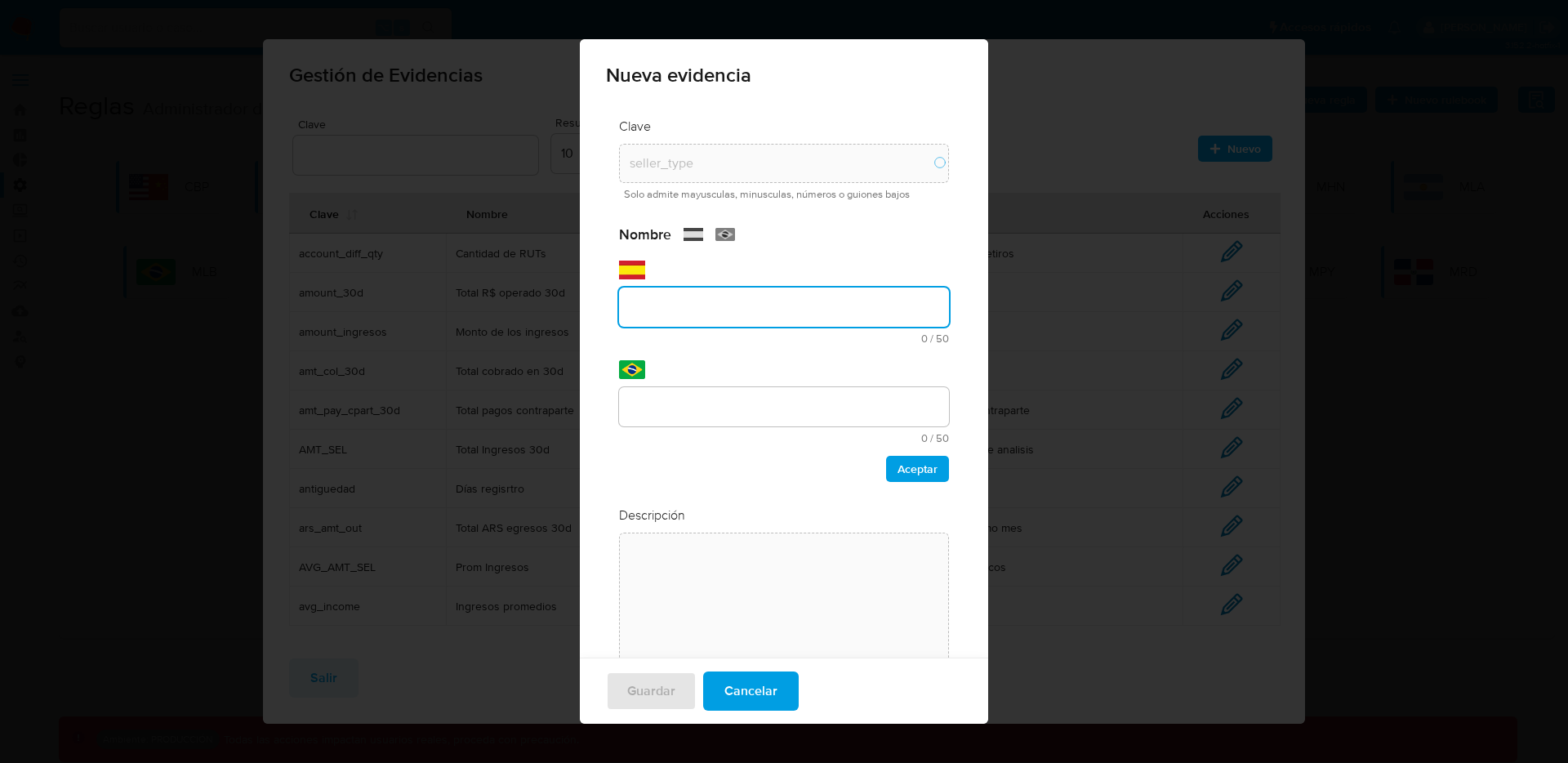
click at [786, 317] on input "text" at bounding box center [784, 307] width 330 height 21
type input "Tipo seller"
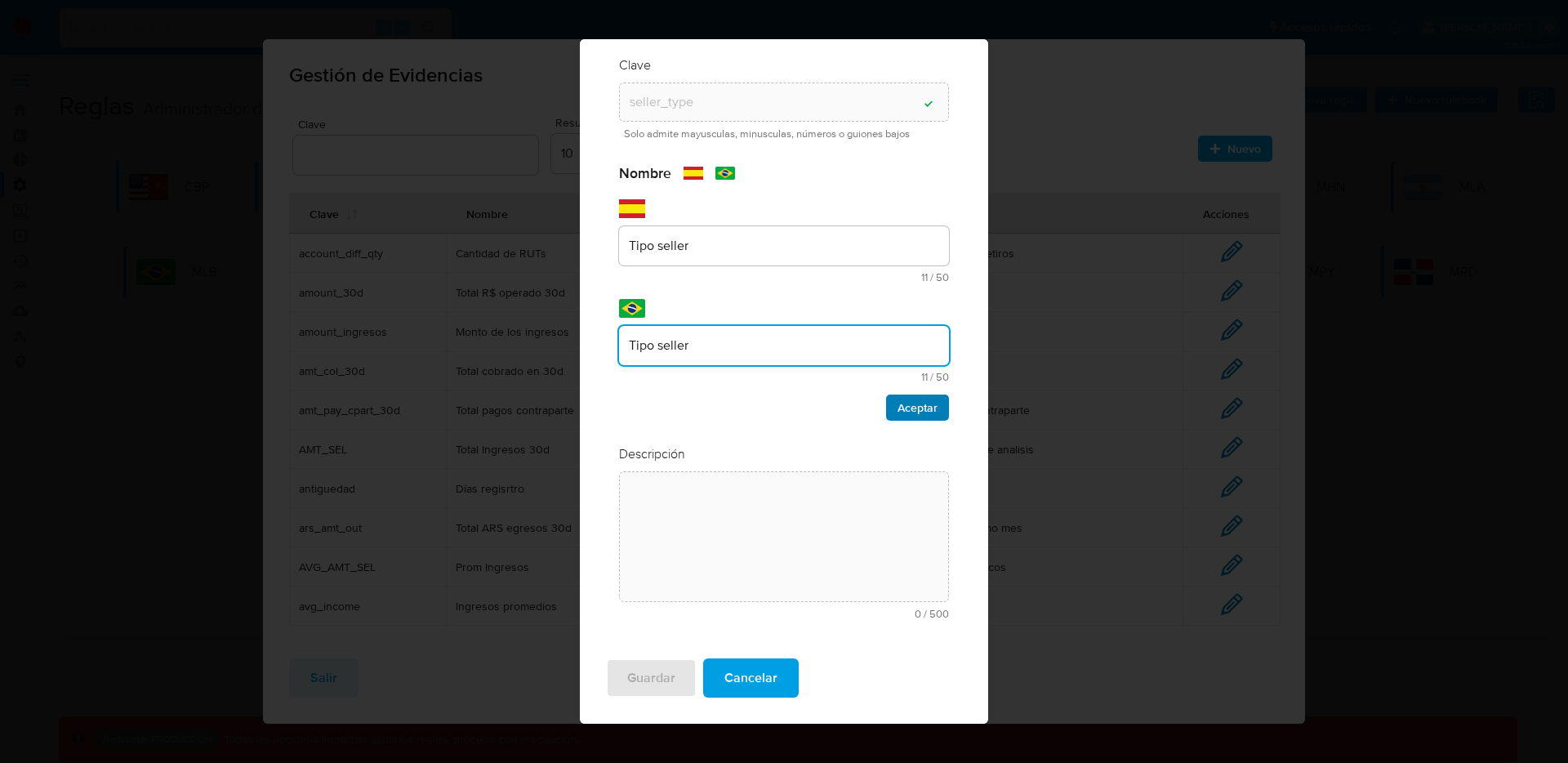
type input "Tipo seller"
click at [923, 397] on span "Aceptar" at bounding box center [917, 407] width 40 height 23
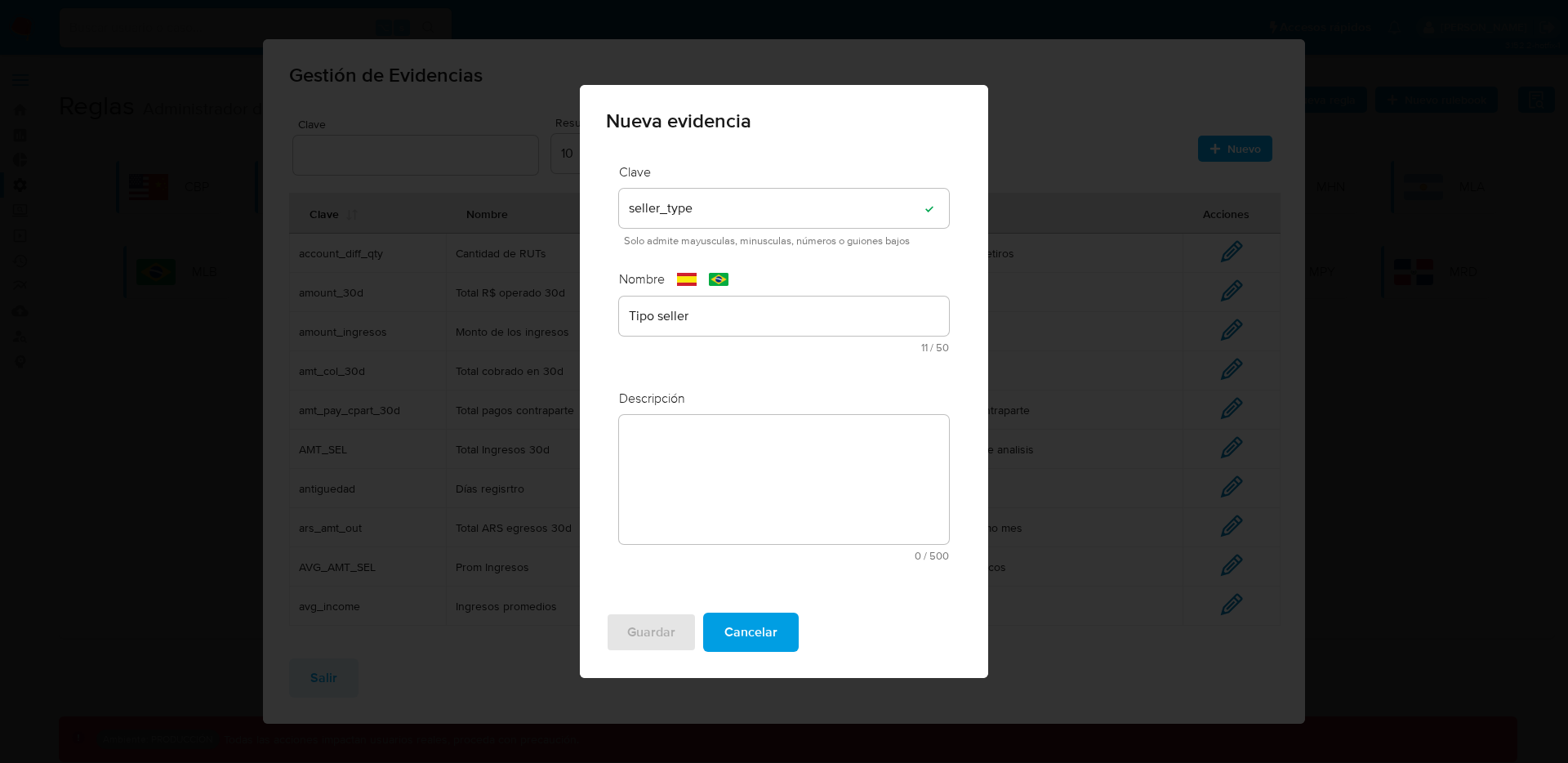
click at [838, 451] on textarea at bounding box center [784, 480] width 330 height 129
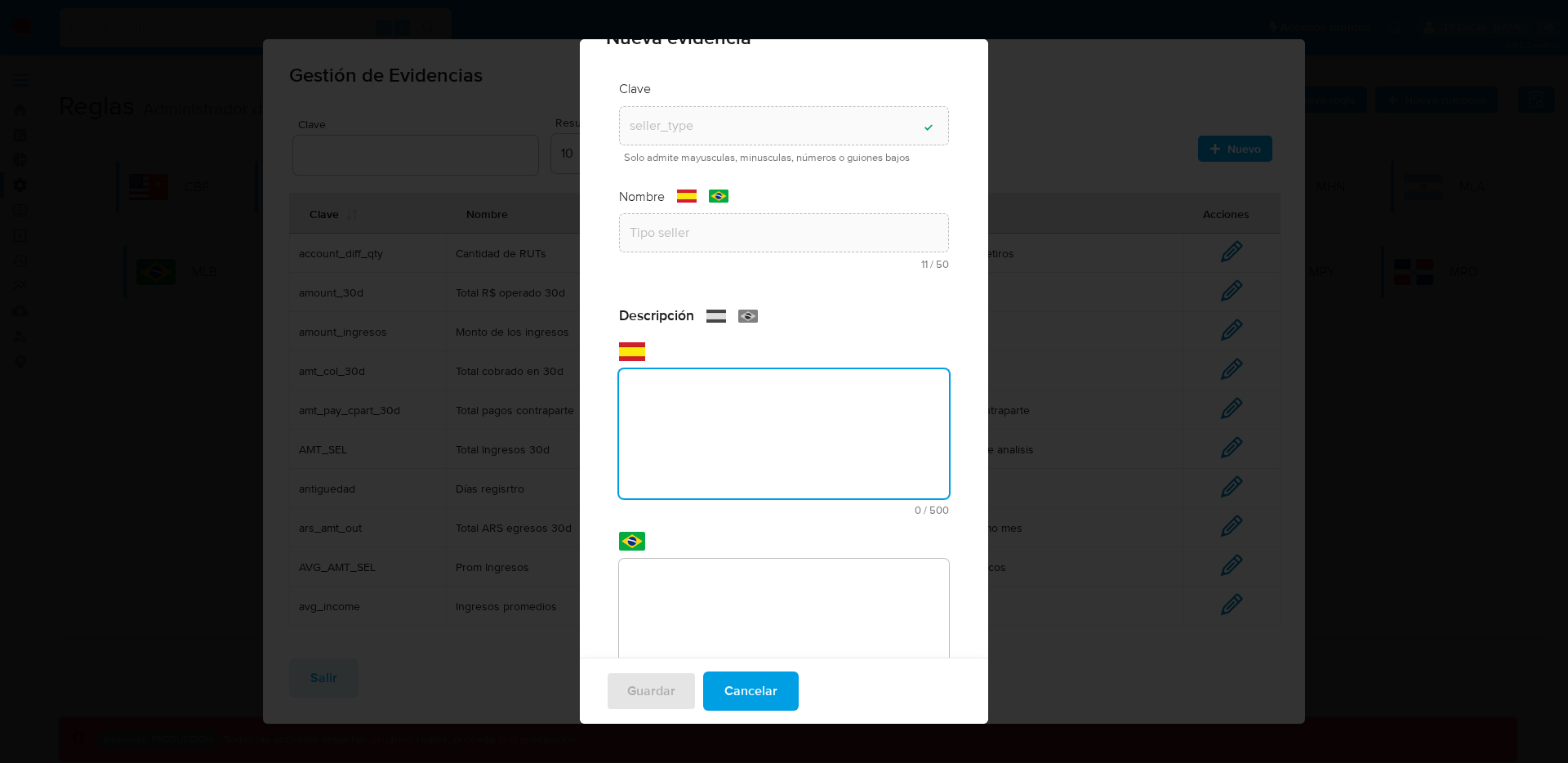
scroll to position [50, 0]
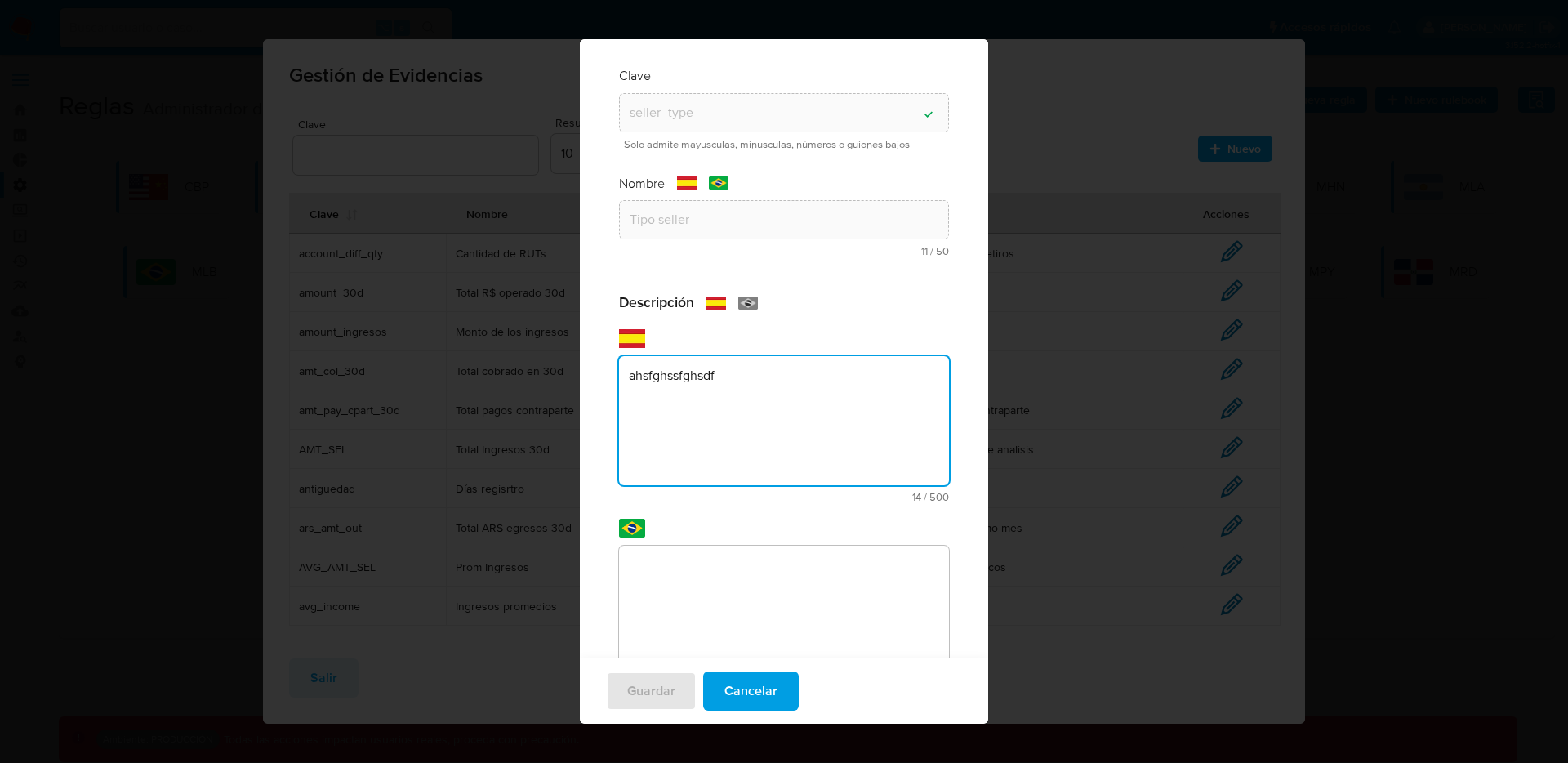
type textarea "ahsfghssfghsdf"
click at [795, 584] on div "text-pt 0 / 500 500 caracteres restantes" at bounding box center [784, 618] width 330 height 146
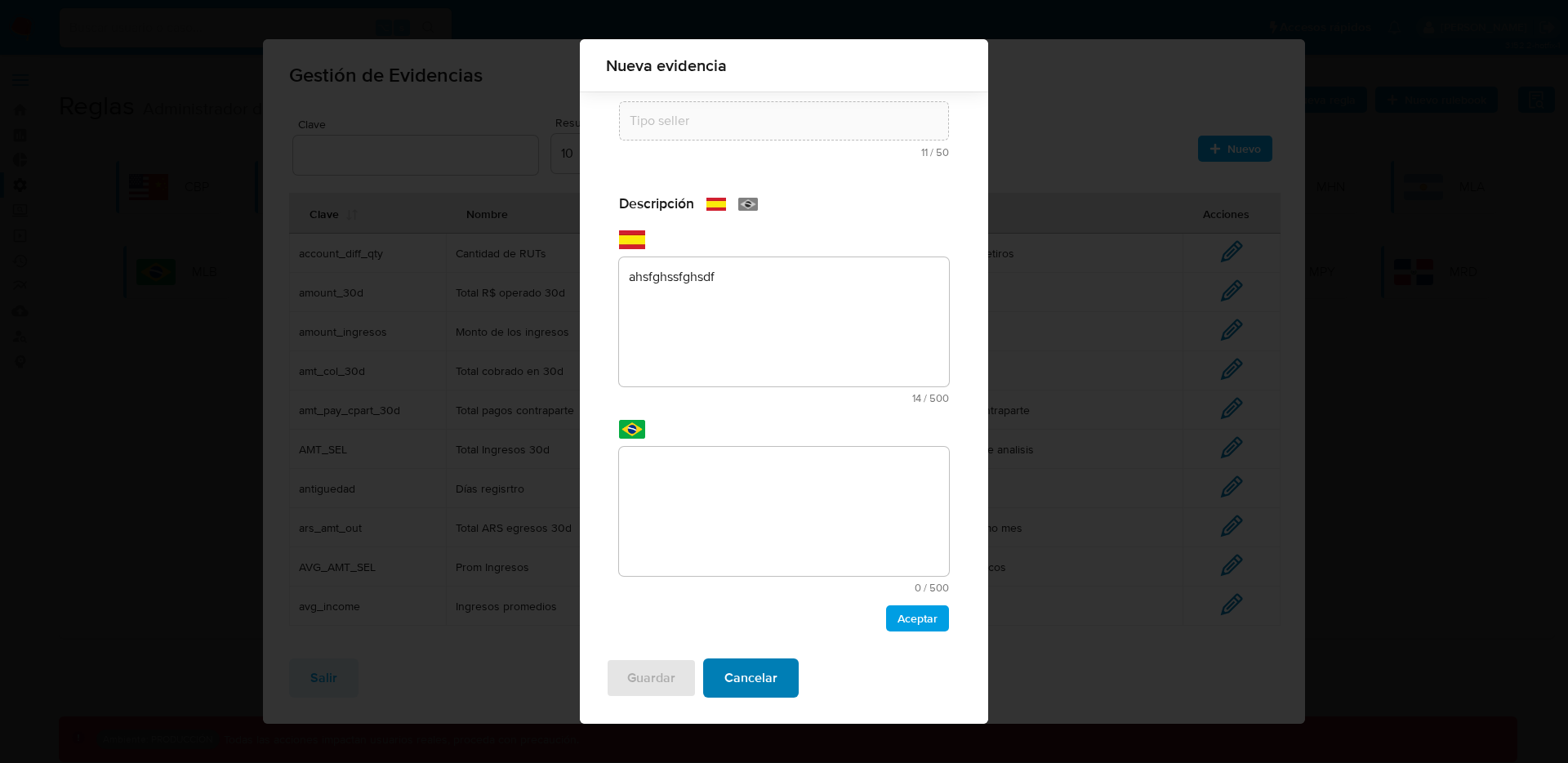
click at [733, 686] on span "Cancelar" at bounding box center [751, 677] width 53 height 36
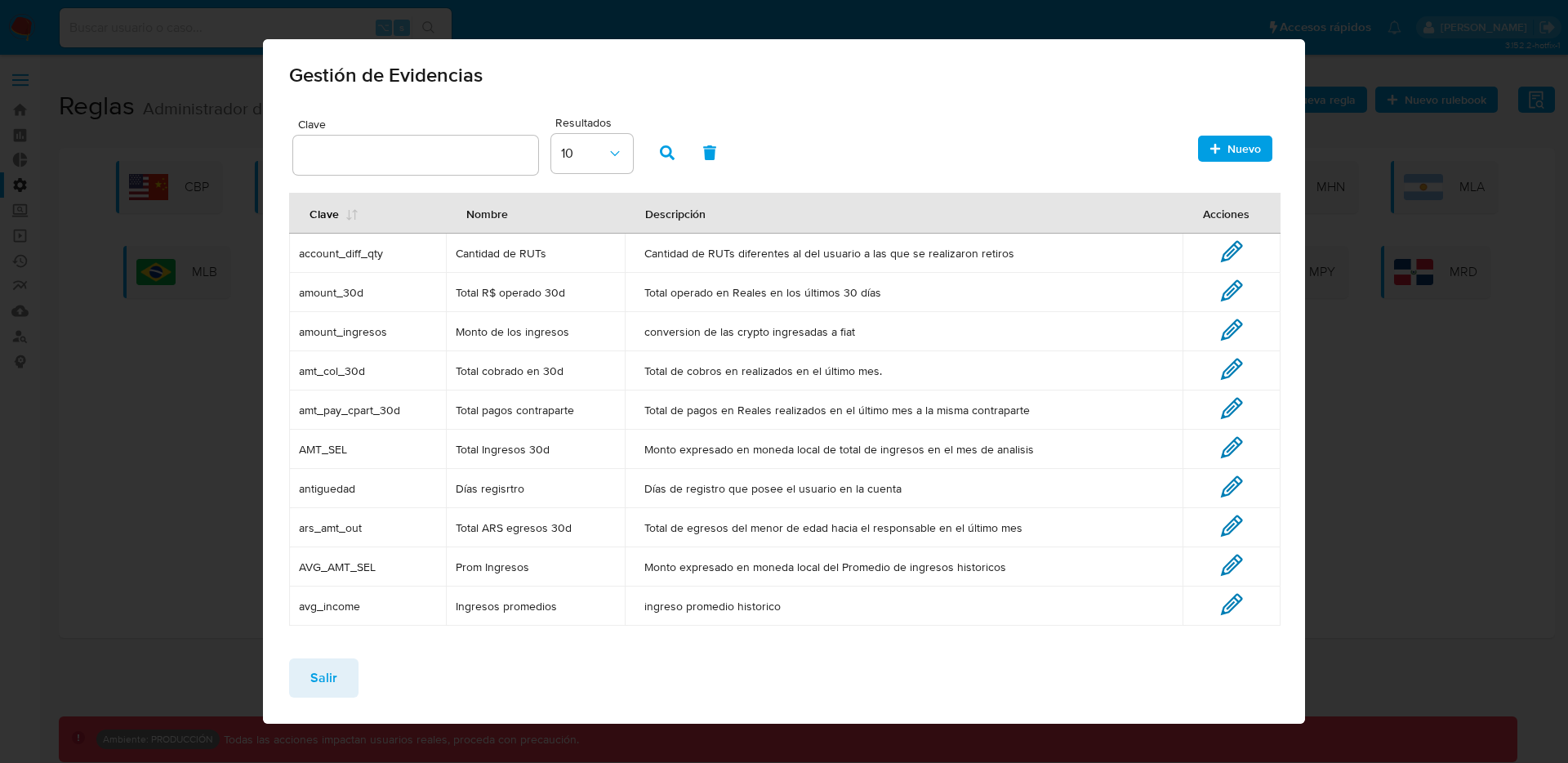
click at [382, 257] on span "account_diff_qty" at bounding box center [367, 253] width 137 height 15
click at [382, 267] on td "account_diff_qty" at bounding box center [367, 253] width 157 height 39
click at [328, 674] on span "Salir" at bounding box center [324, 677] width 27 height 36
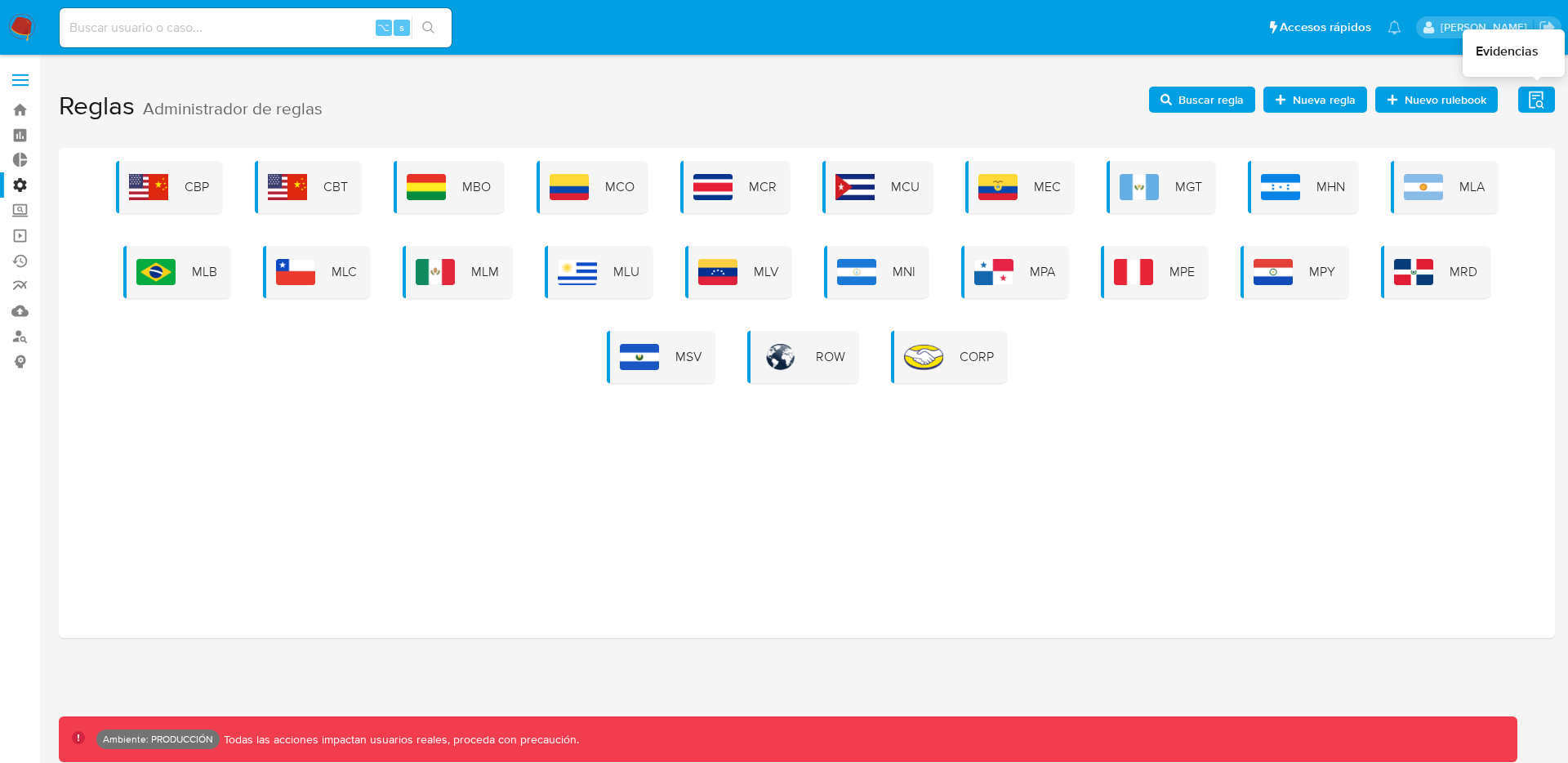
click at [1538, 100] on icon "button" at bounding box center [1536, 99] width 20 height 20
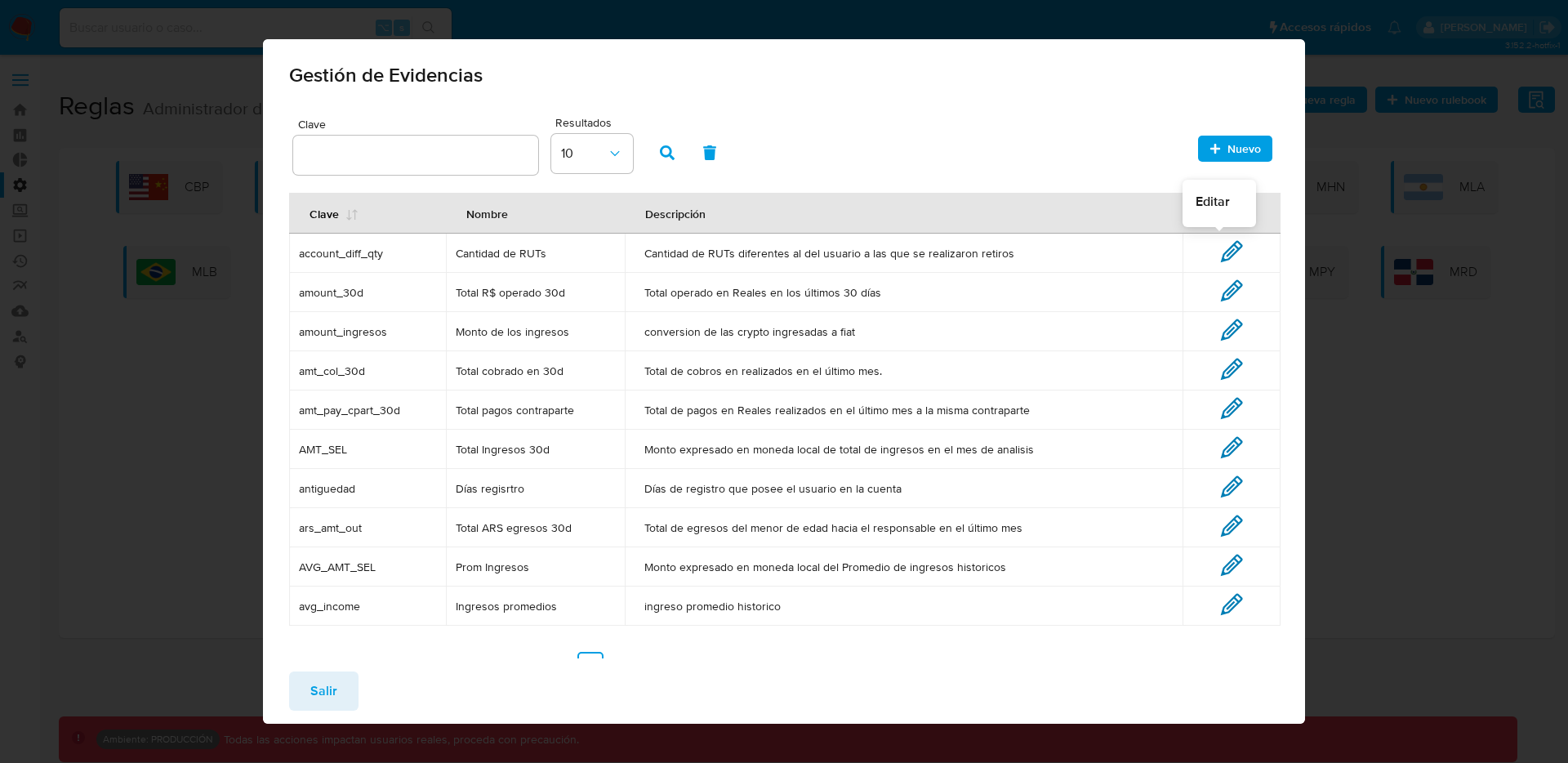
click at [1220, 247] on icon at bounding box center [1232, 251] width 23 height 23
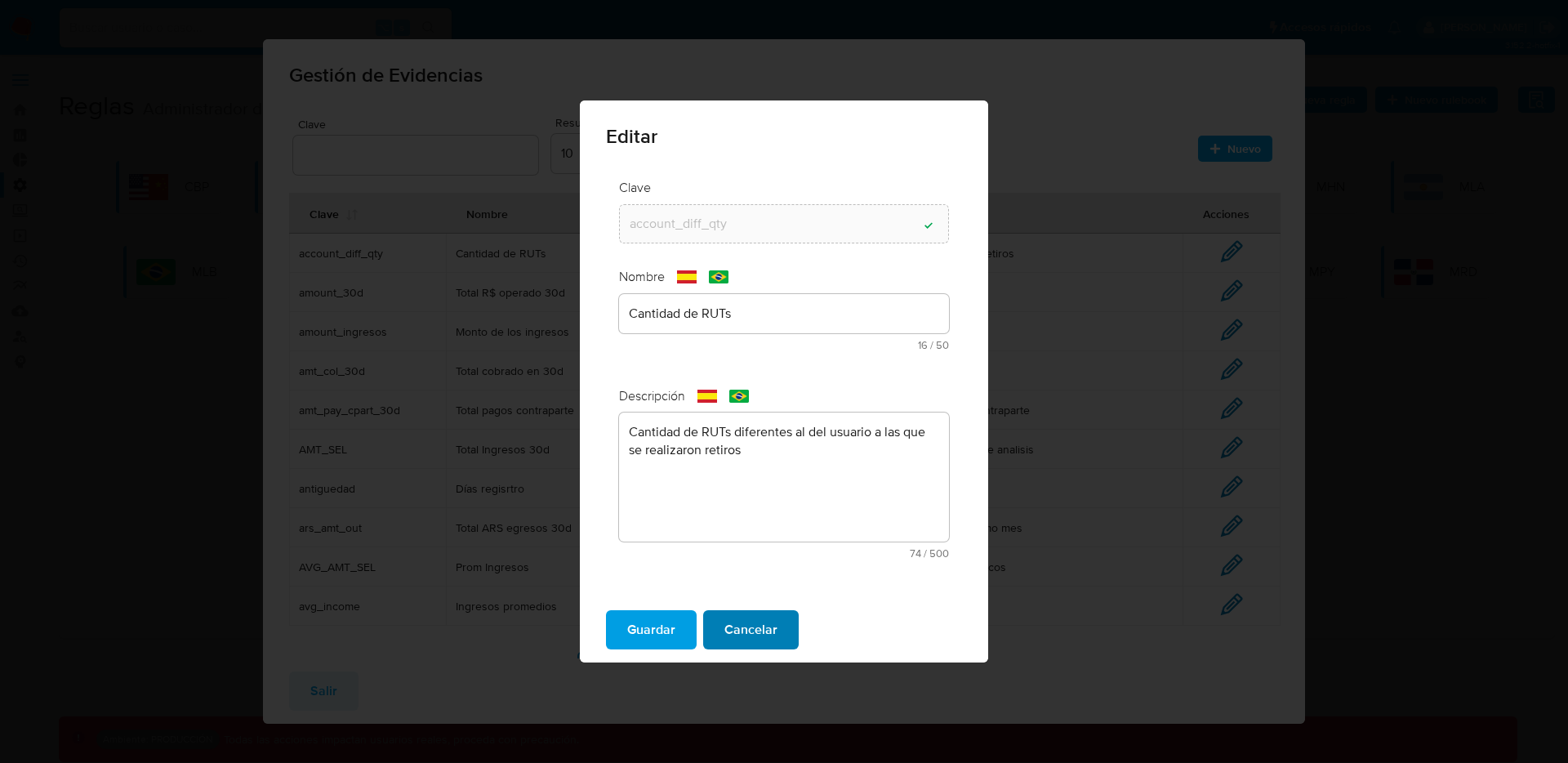
click at [777, 638] on button "Cancelar" at bounding box center [751, 629] width 96 height 39
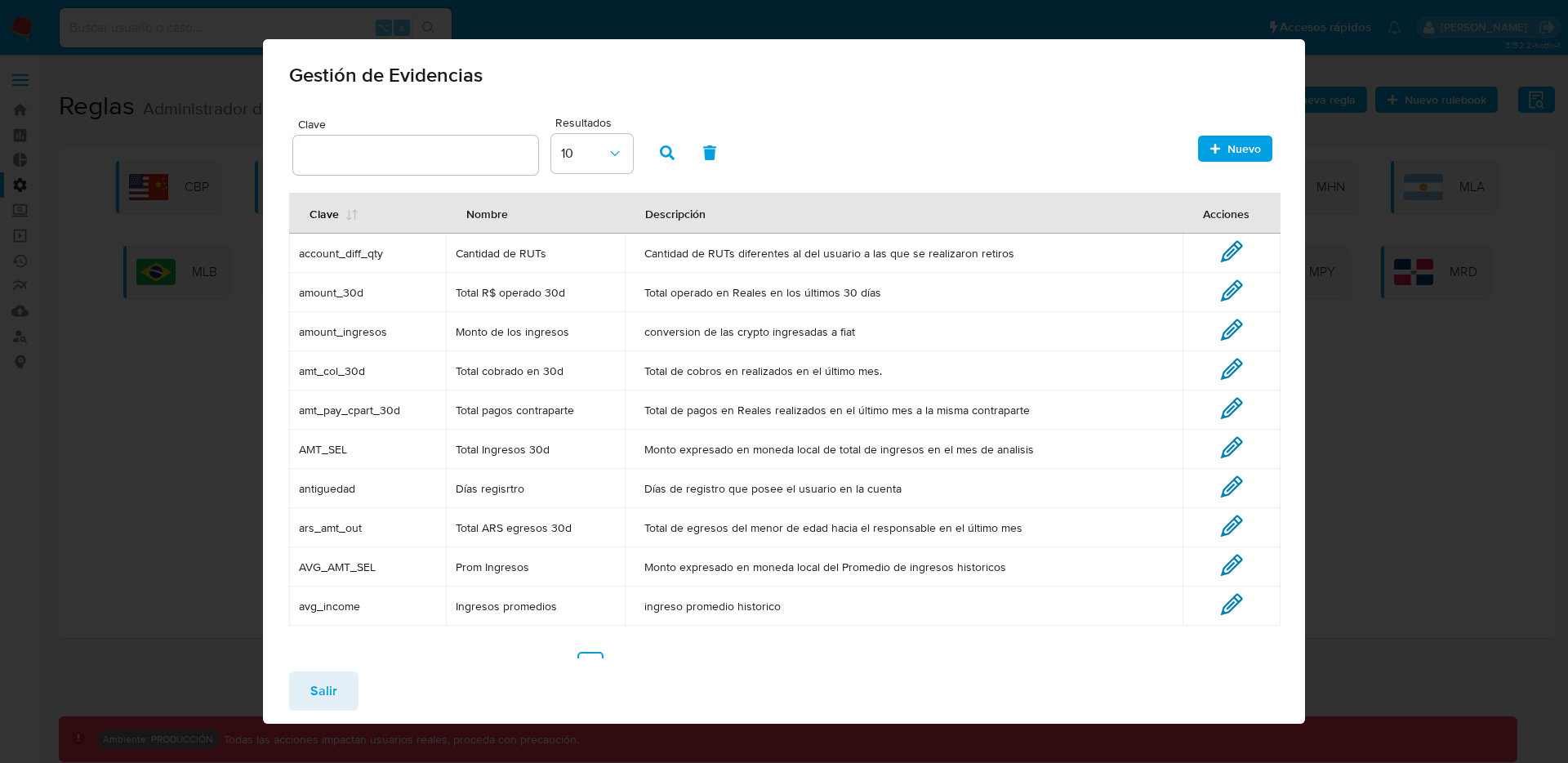
click at [356, 676] on div "Salir" at bounding box center [784, 691] width 1043 height 66
click at [340, 681] on button "Salir" at bounding box center [324, 690] width 69 height 39
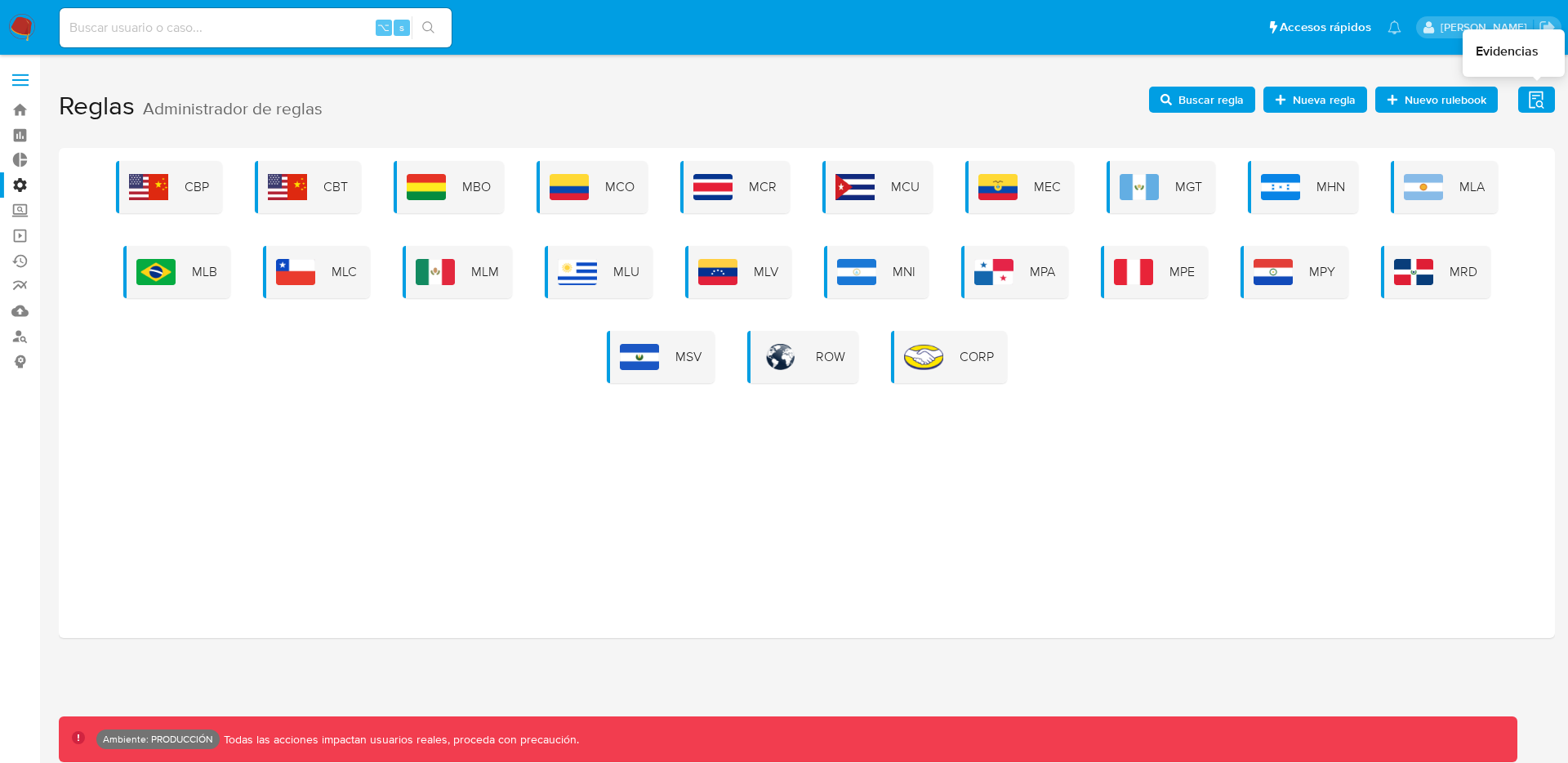
click at [1528, 104] on icon "button" at bounding box center [1536, 99] width 20 height 20
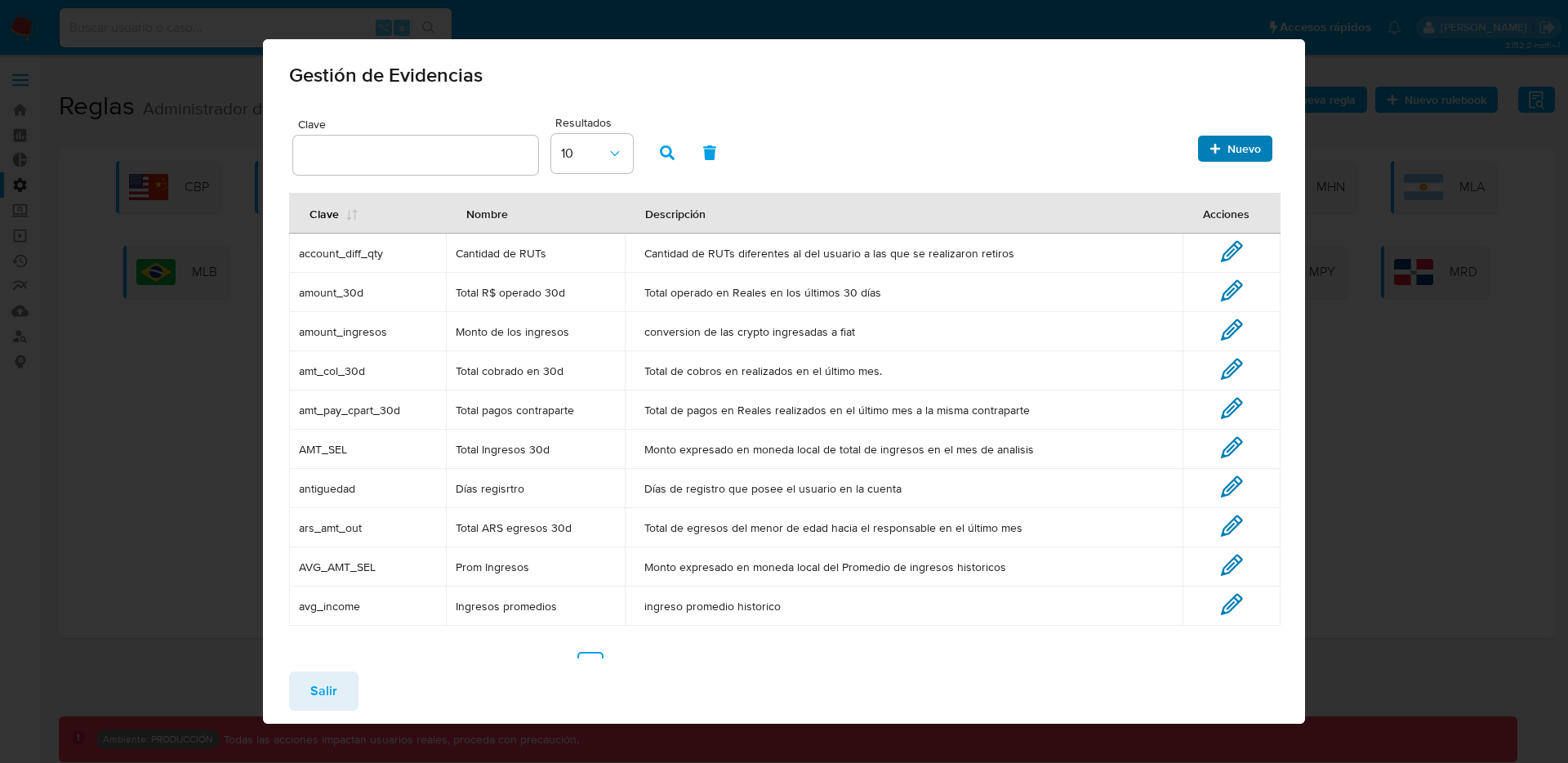
click at [1210, 145] on span "Nuevo" at bounding box center [1235, 149] width 51 height 23
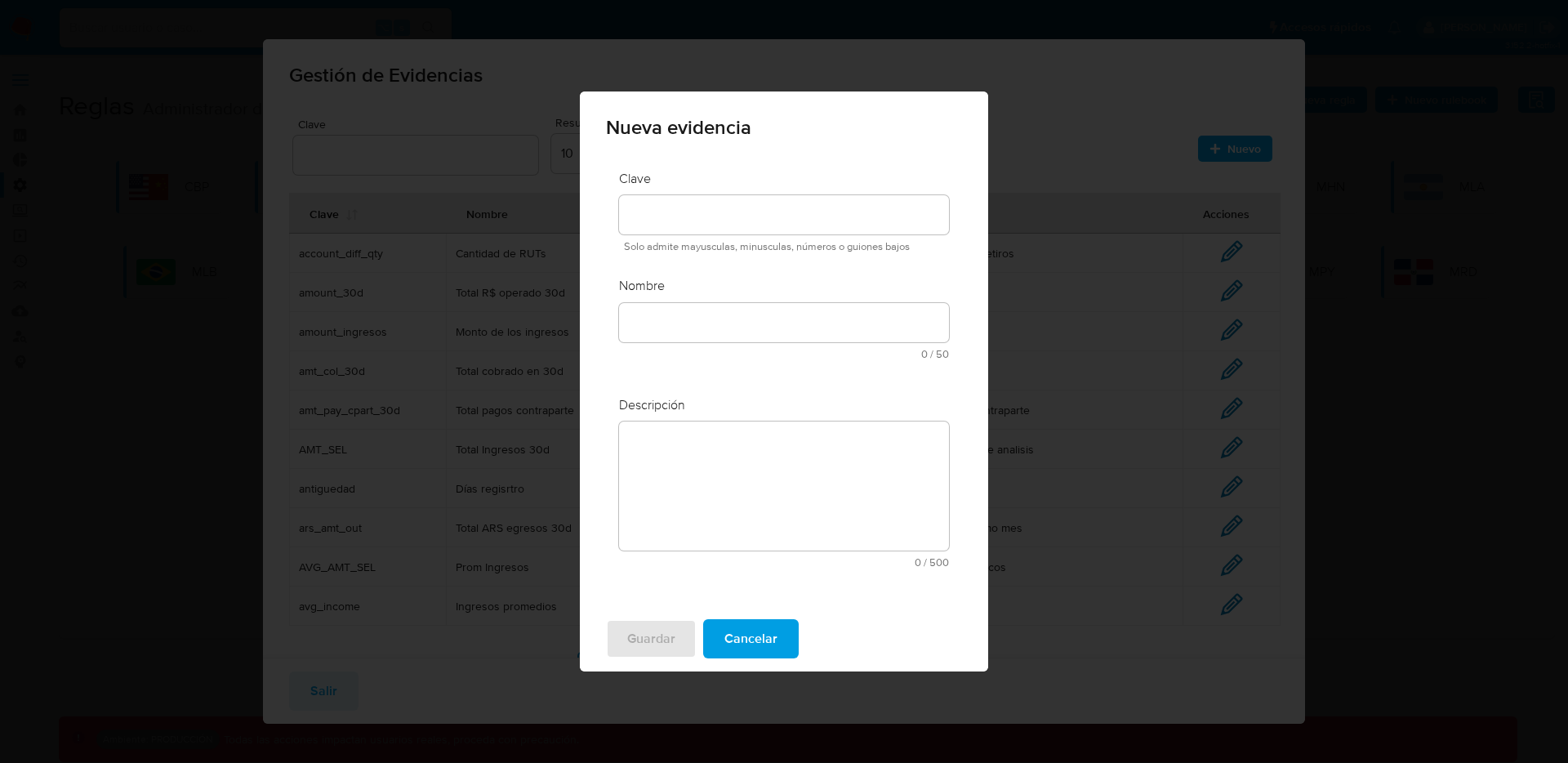
click at [656, 219] on input at bounding box center [784, 215] width 330 height 21
click at [658, 317] on input "text" at bounding box center [784, 322] width 330 height 21
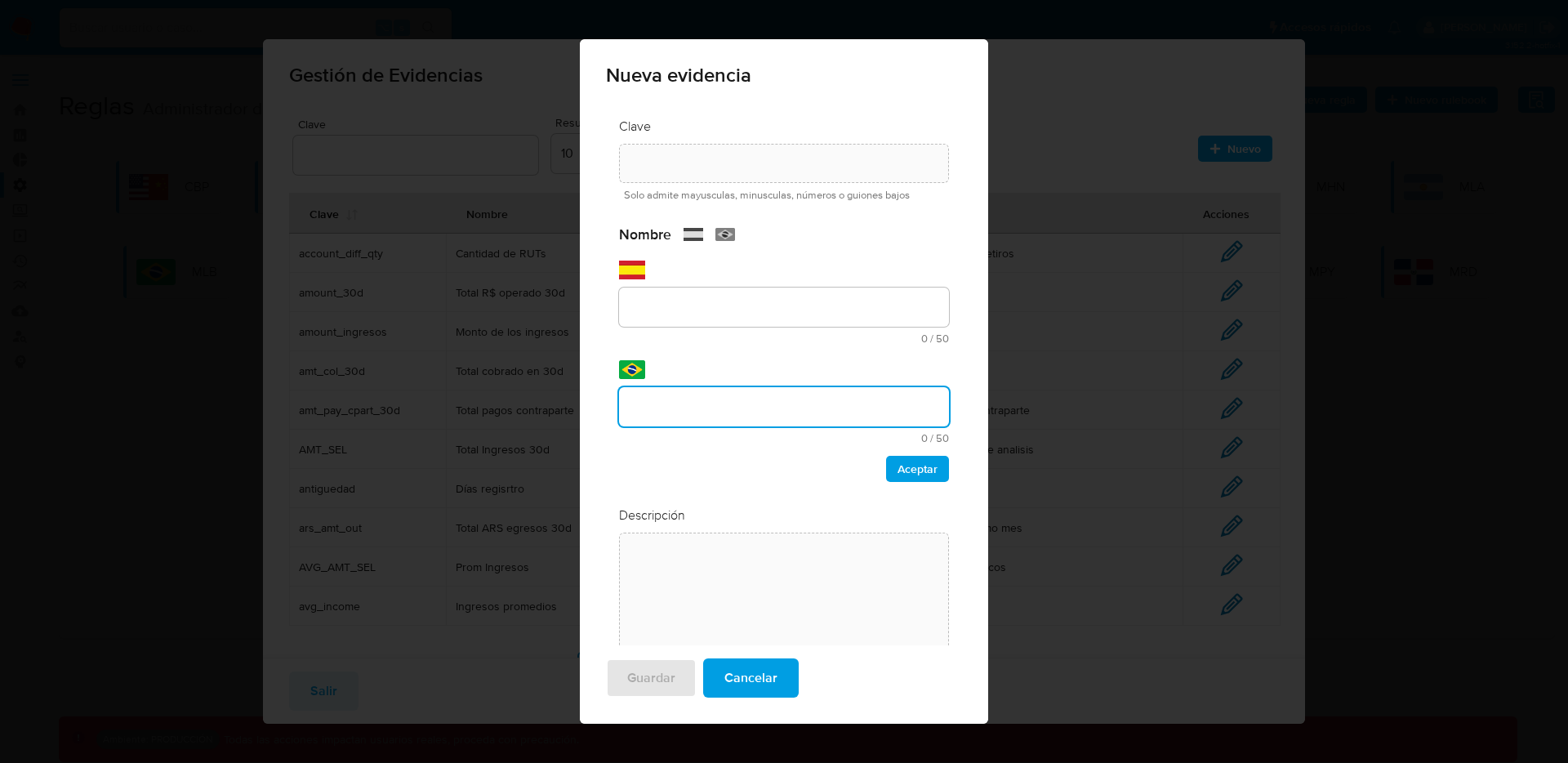
scroll to position [61, 0]
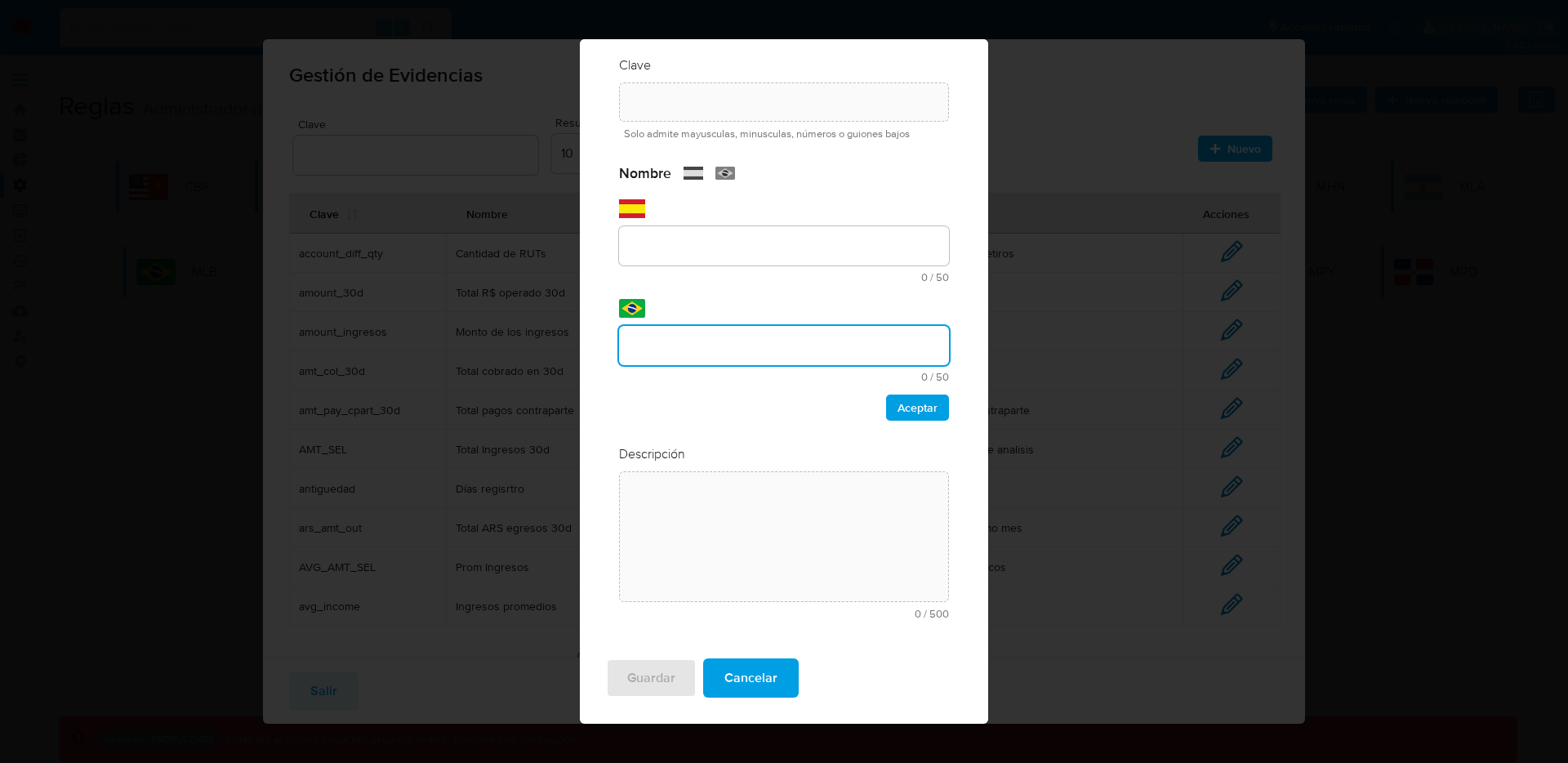
click at [663, 401] on div "Nombre text-es 0 / 50 50 caracteres restantes text-pt 0 / 50 50 caracteres rest…" at bounding box center [784, 292] width 330 height 257
click at [898, 401] on span "Aceptar" at bounding box center [917, 407] width 40 height 23
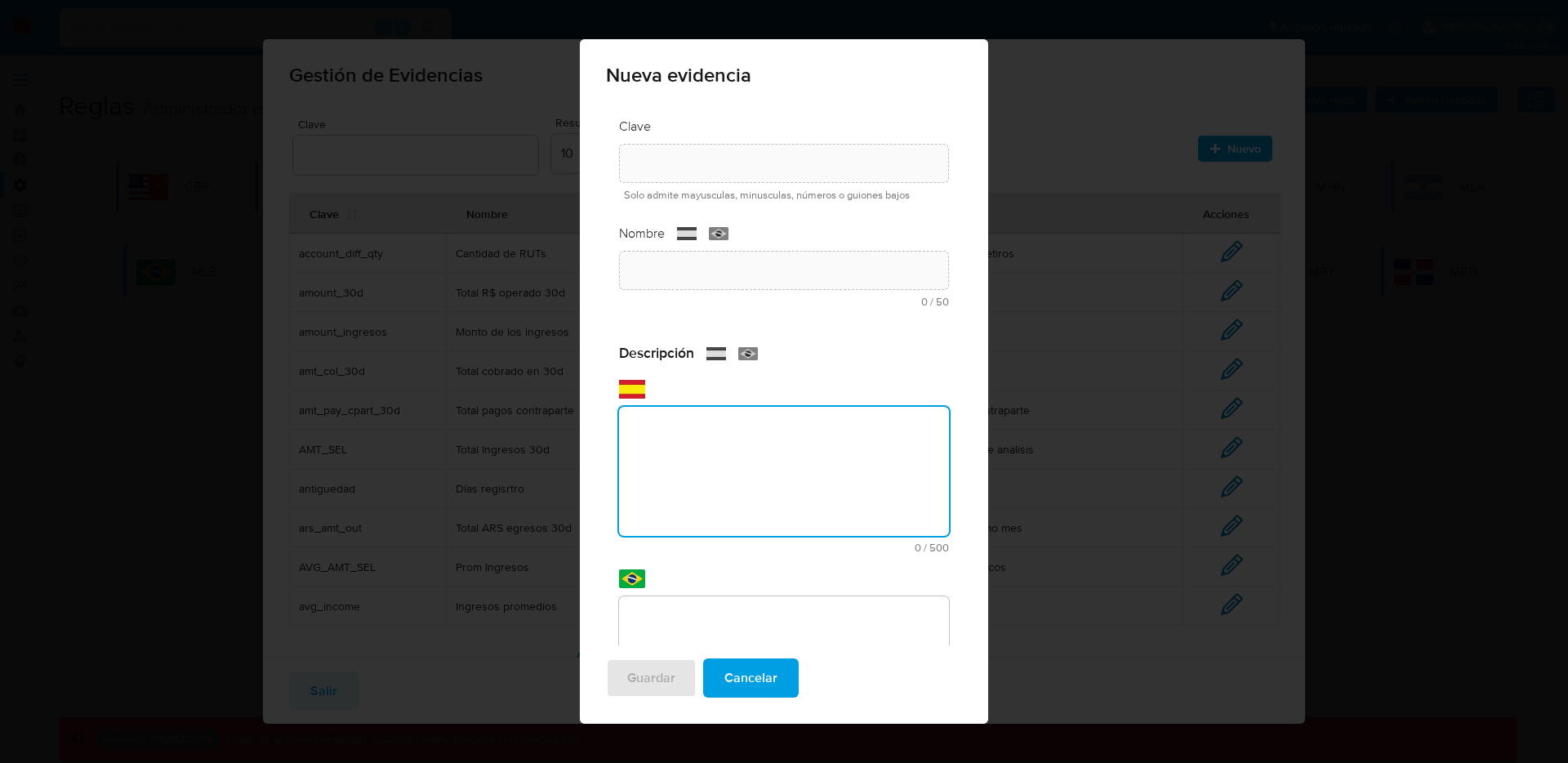
click at [758, 442] on textarea at bounding box center [784, 471] width 330 height 129
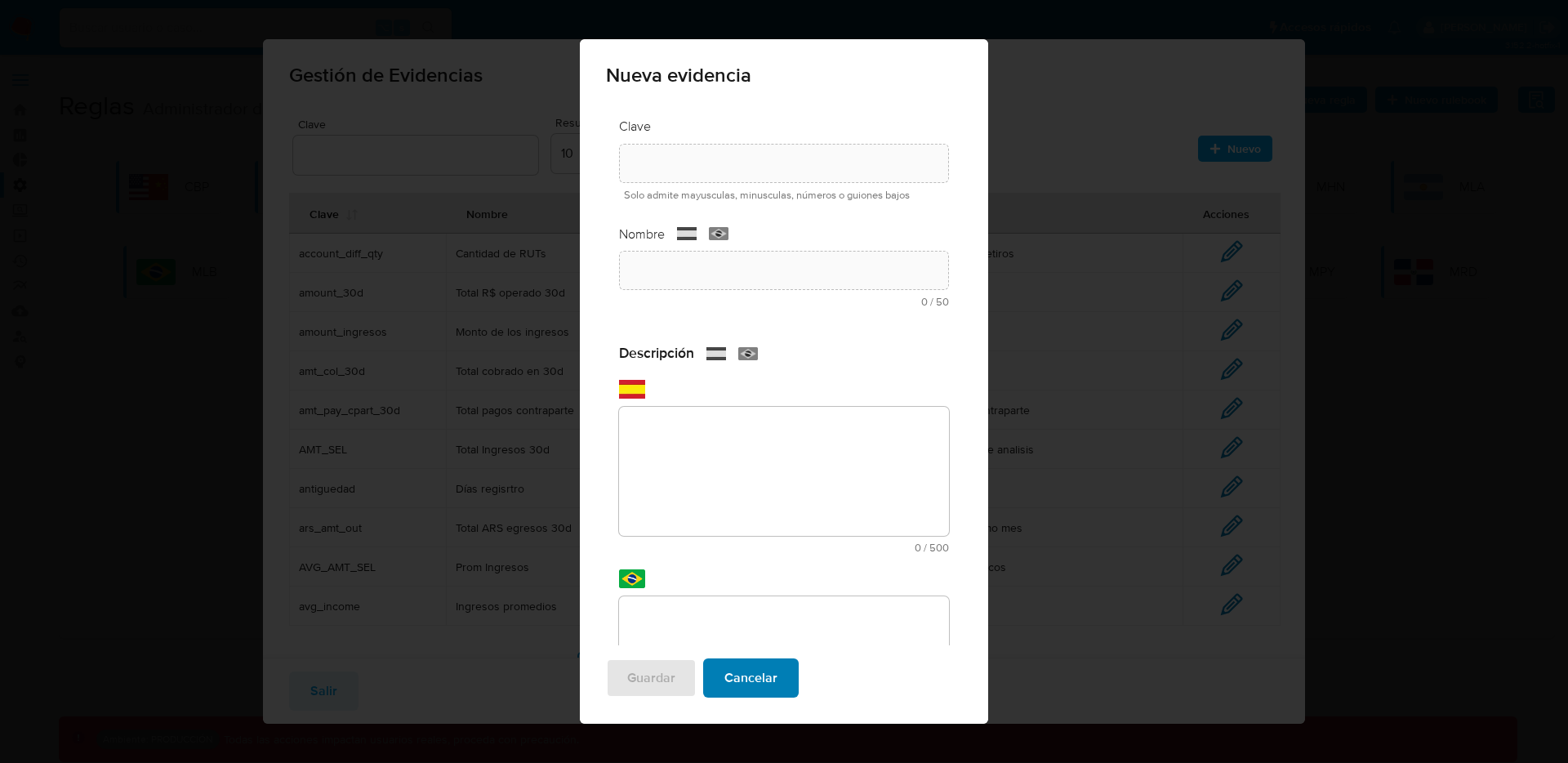
click at [761, 676] on span "Cancelar" at bounding box center [751, 677] width 53 height 36
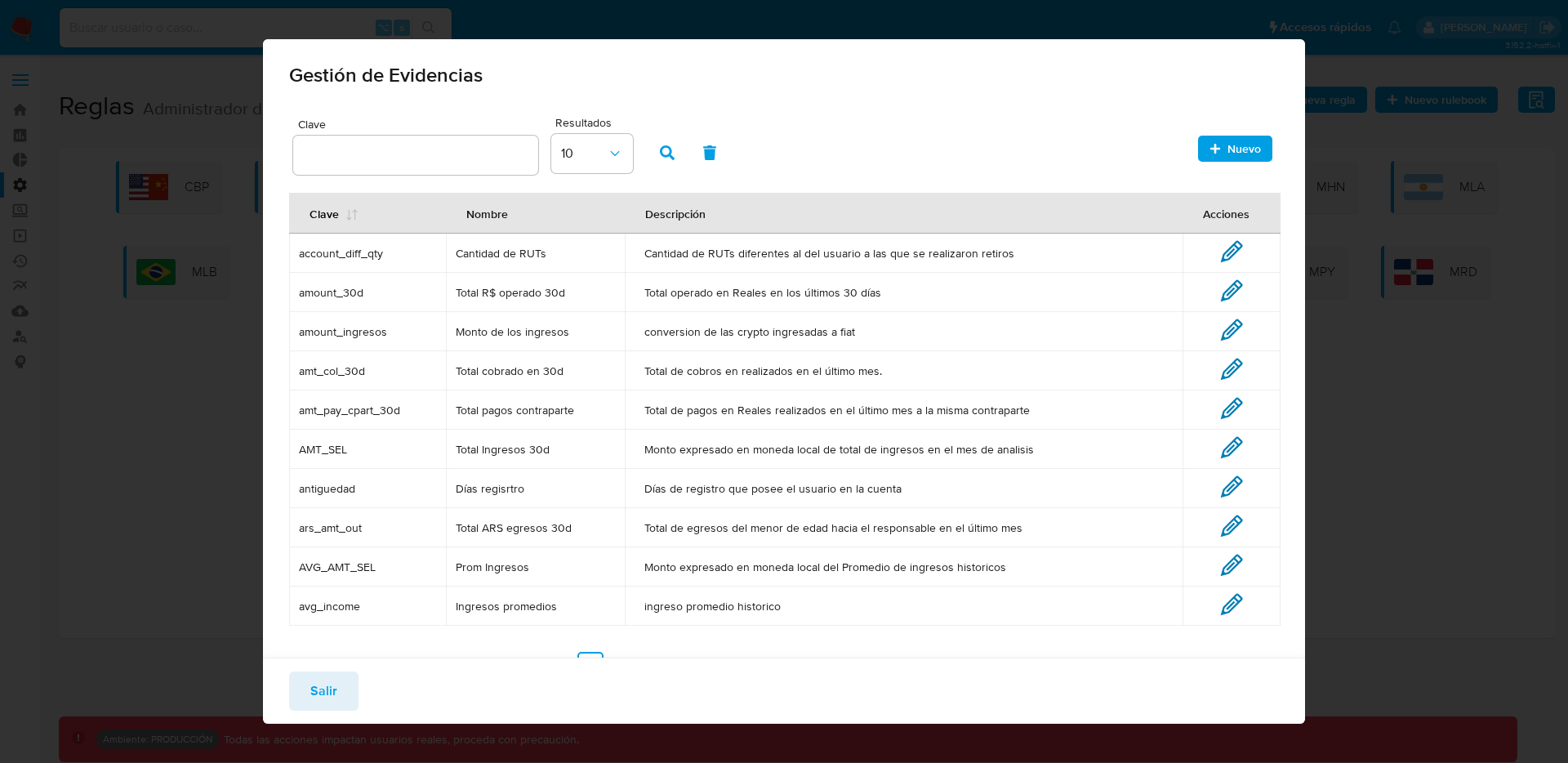
click at [1228, 157] on span "Nuevo" at bounding box center [1245, 149] width 34 height 27
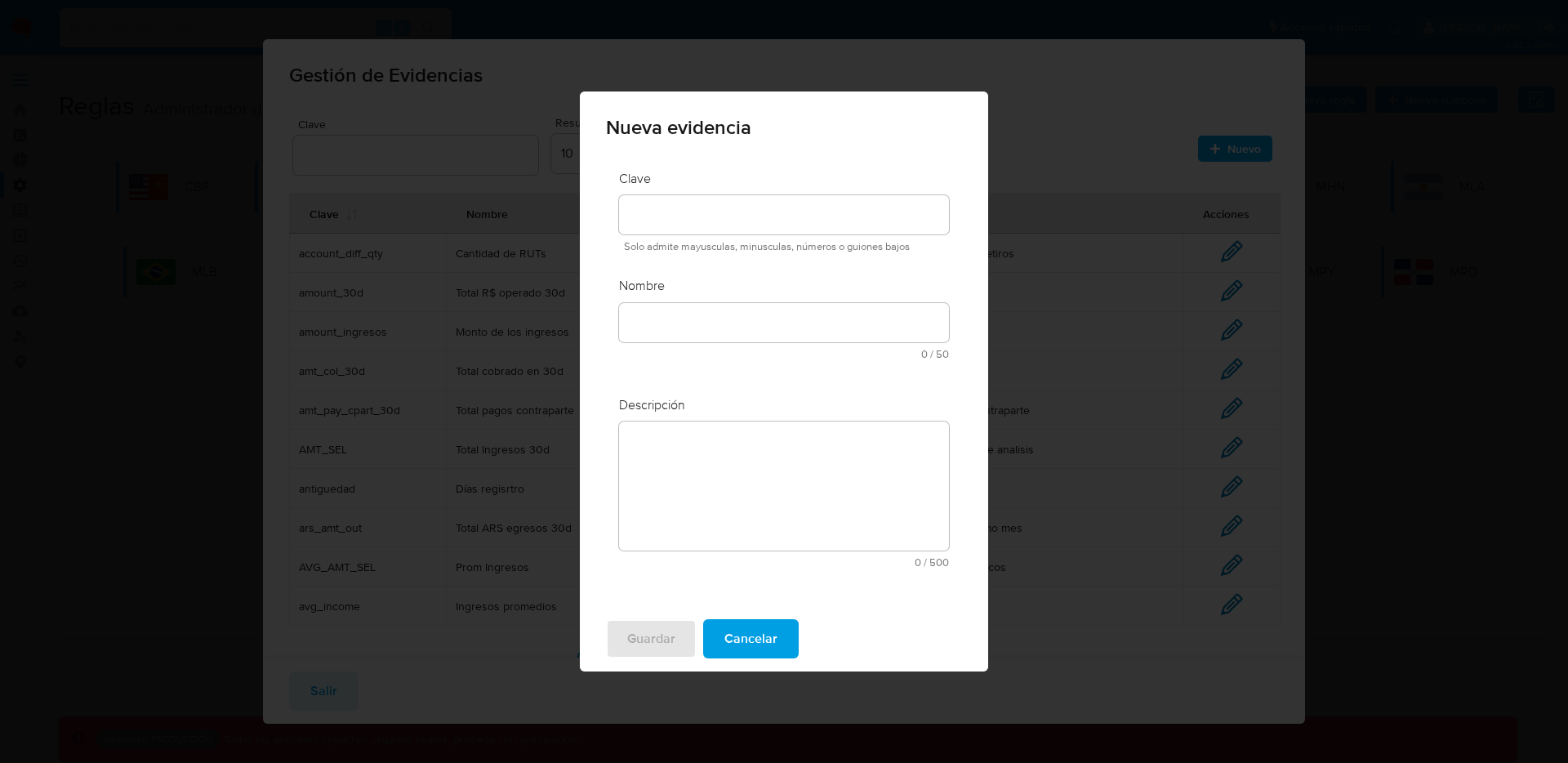
click at [680, 316] on input "text" at bounding box center [784, 322] width 330 height 21
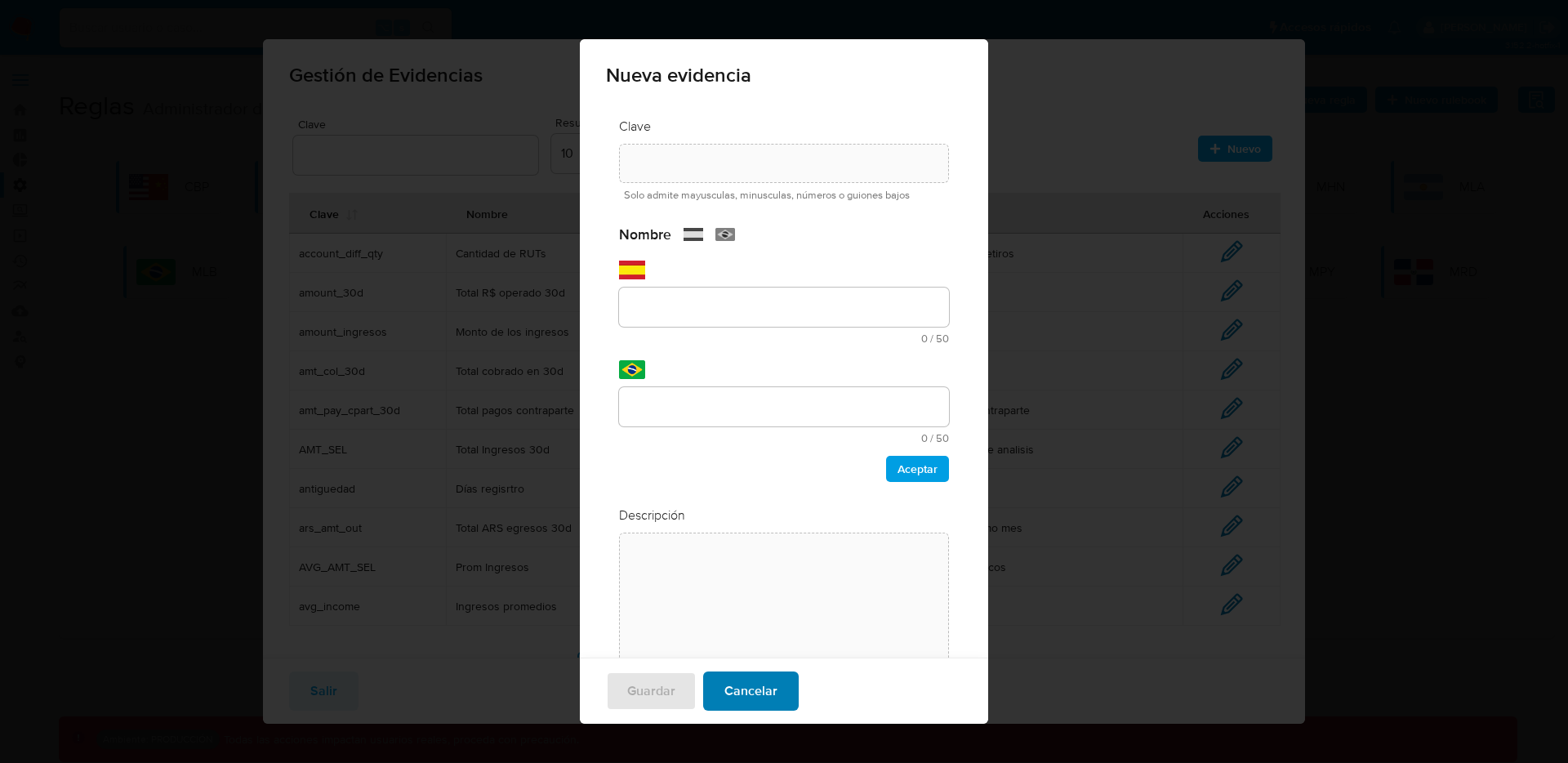
click at [793, 690] on button "Cancelar" at bounding box center [751, 690] width 96 height 39
